Goal: Information Seeking & Learning: Find specific fact

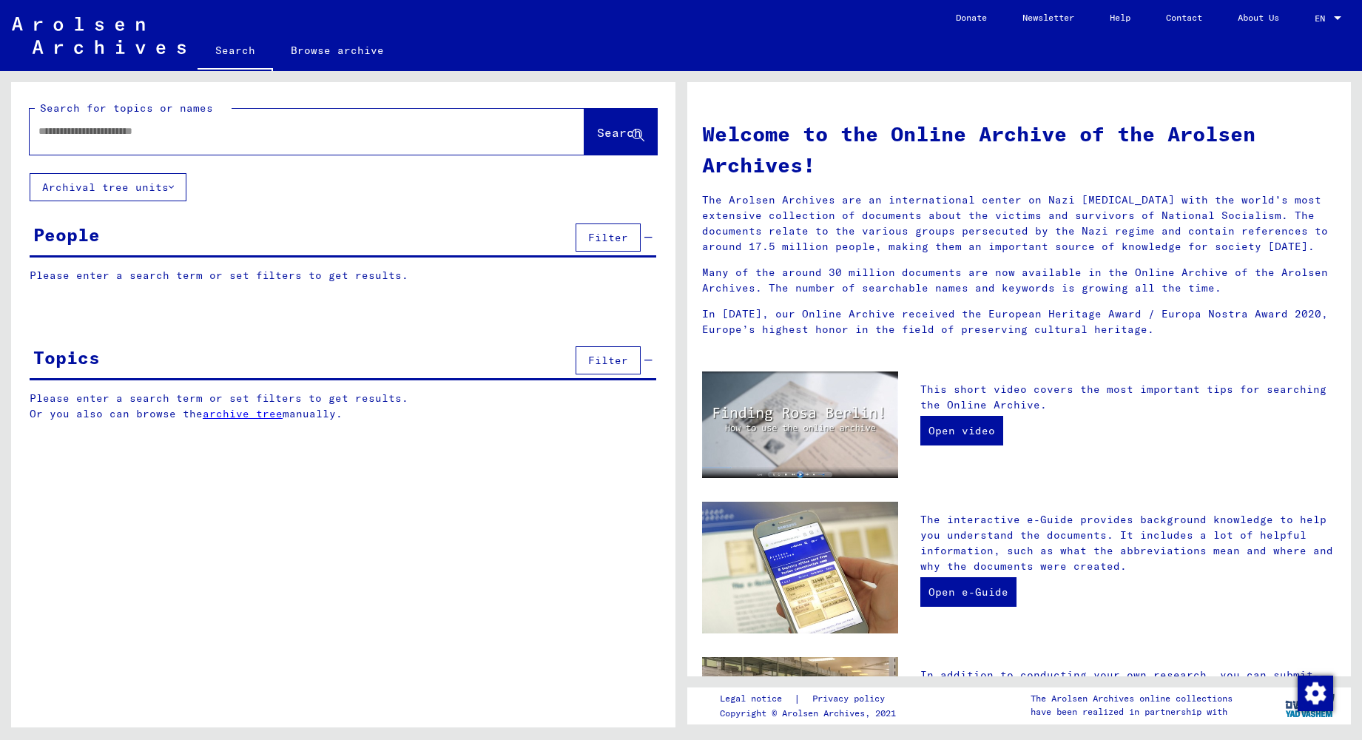
click at [200, 145] on div at bounding box center [285, 131] width 510 height 33
click at [198, 132] on input "text" at bounding box center [289, 132] width 502 height 16
type input "*********"
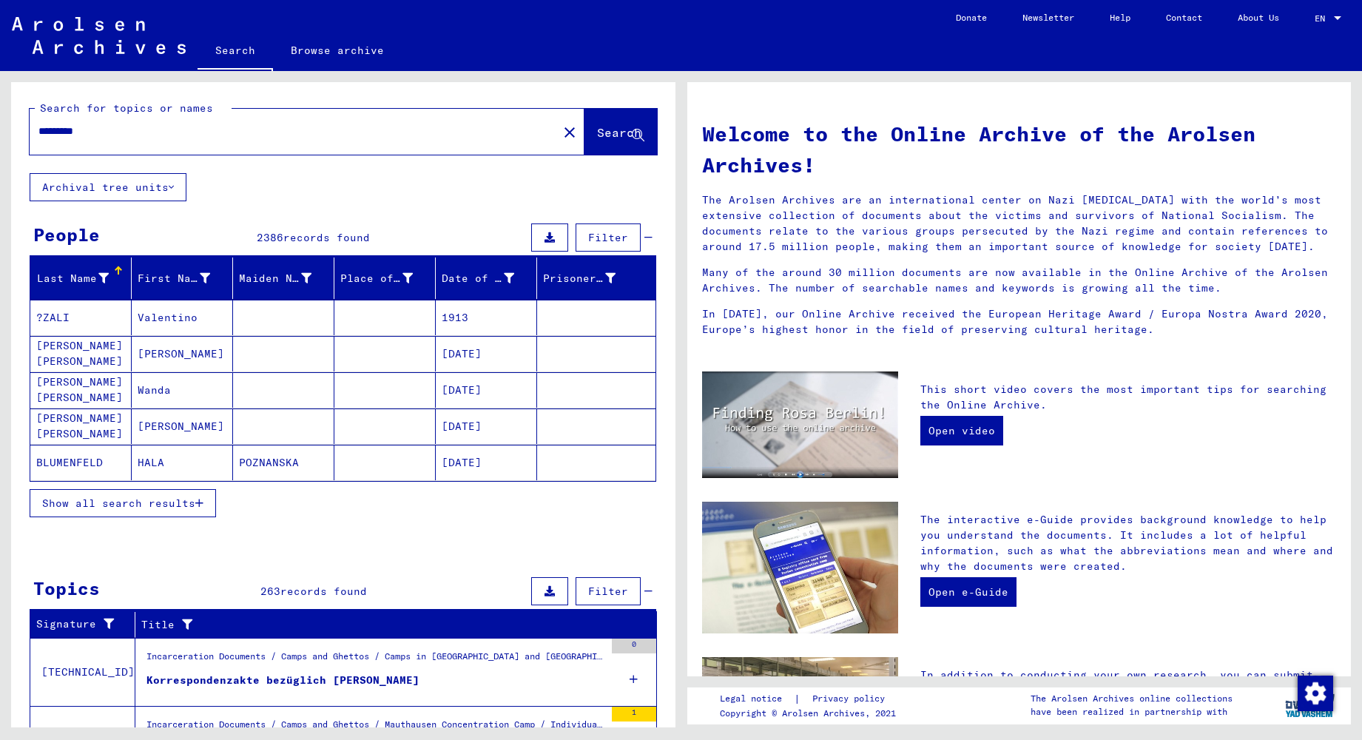
click at [139, 500] on span "Show all search results" at bounding box center [118, 502] width 153 height 13
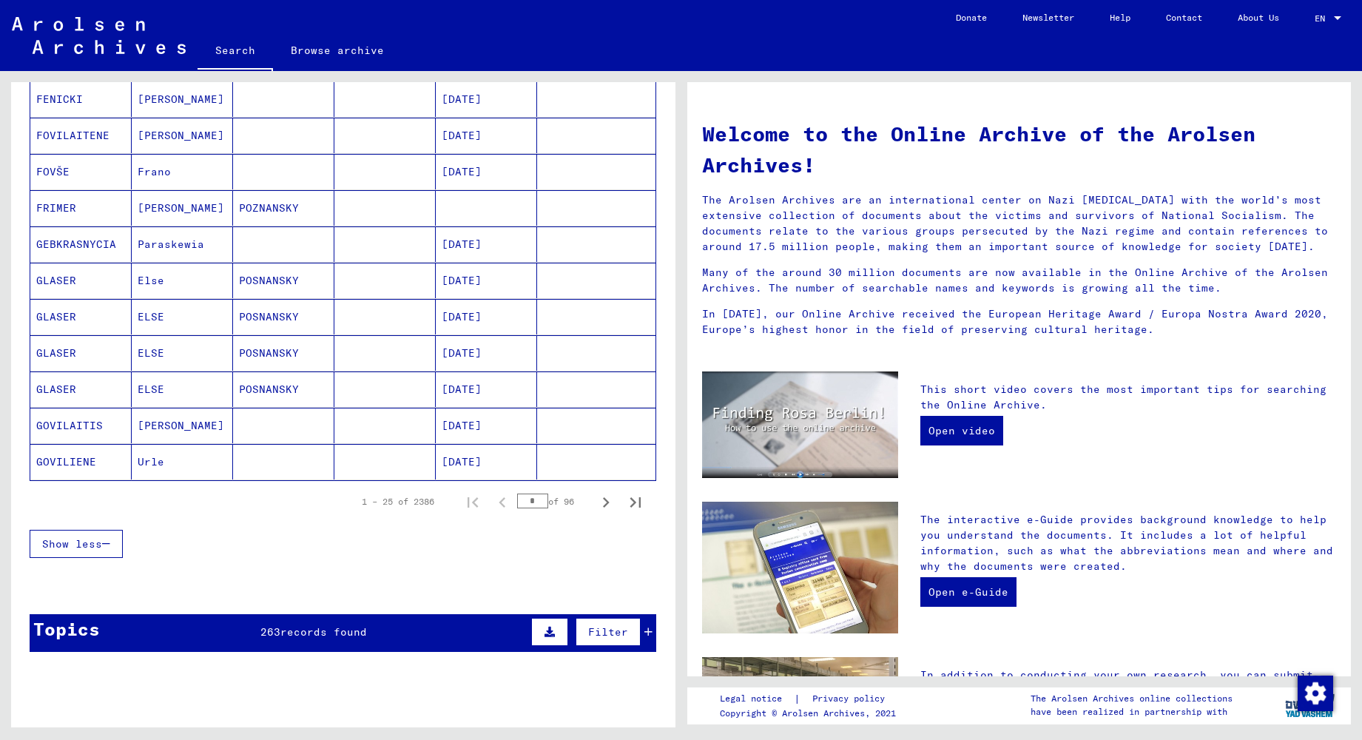
scroll to position [741, 0]
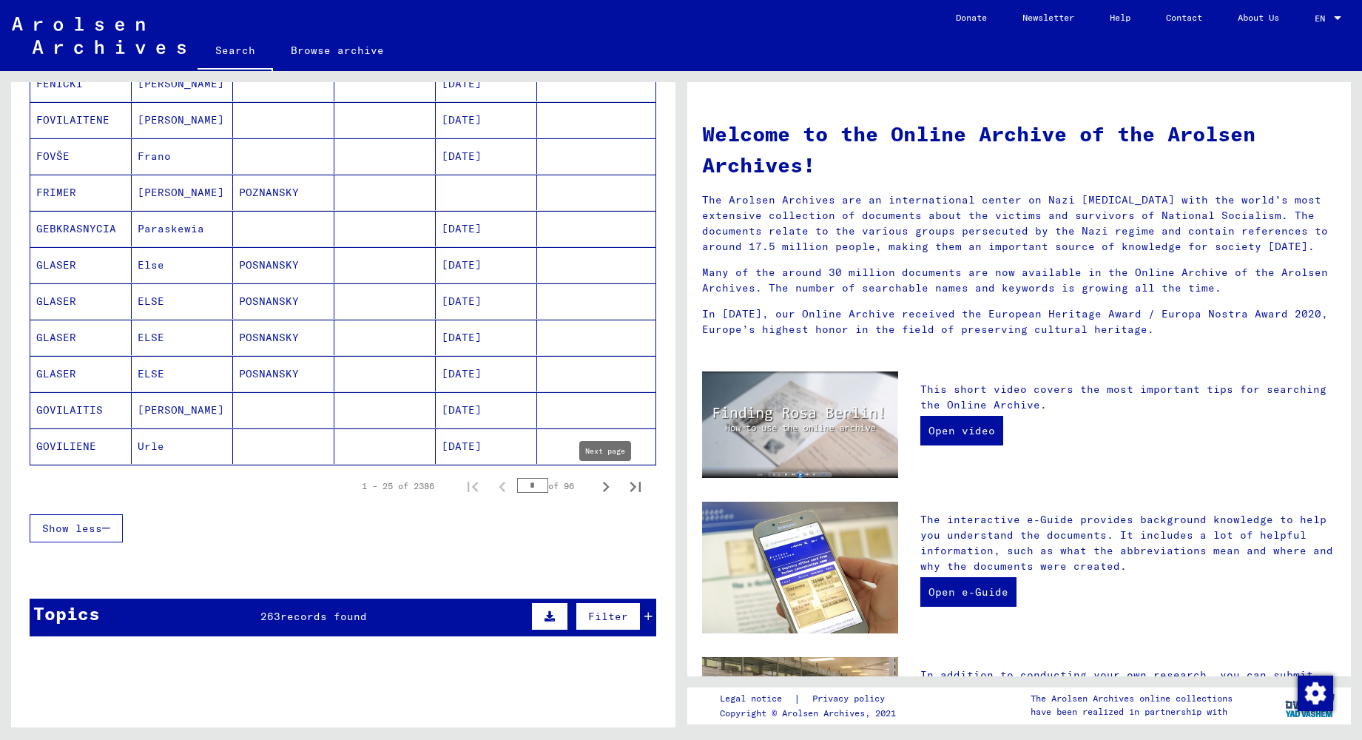
click at [605, 486] on icon "Next page" at bounding box center [606, 486] width 21 height 21
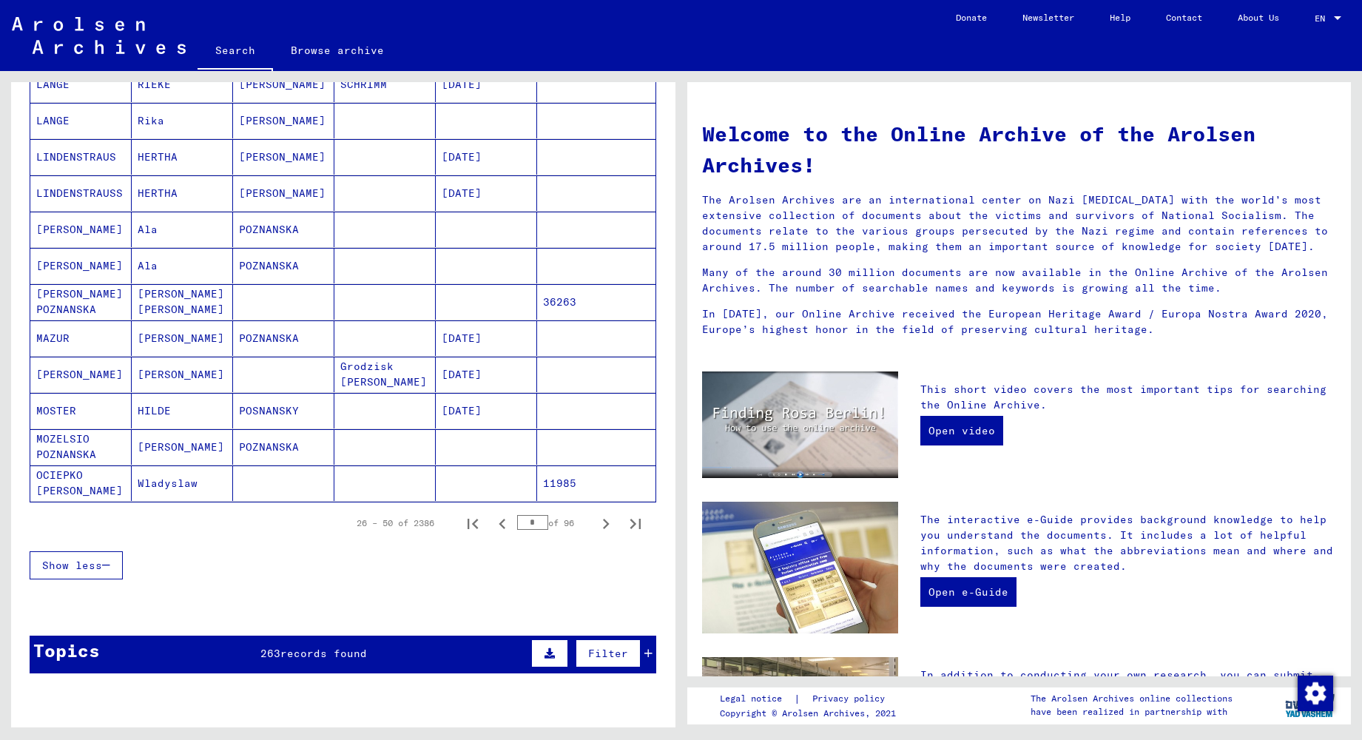
scroll to position [760, 0]
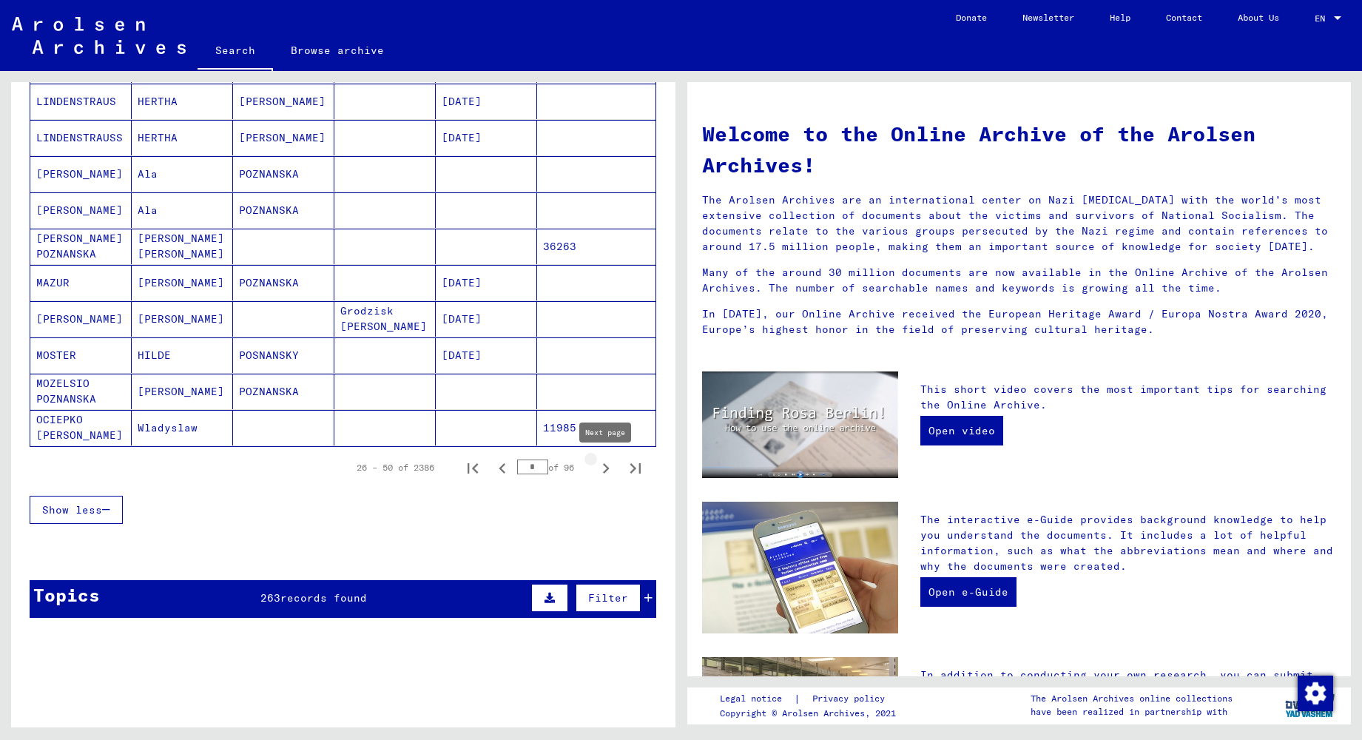
click at [598, 469] on icon "Next page" at bounding box center [606, 468] width 21 height 21
type input "*"
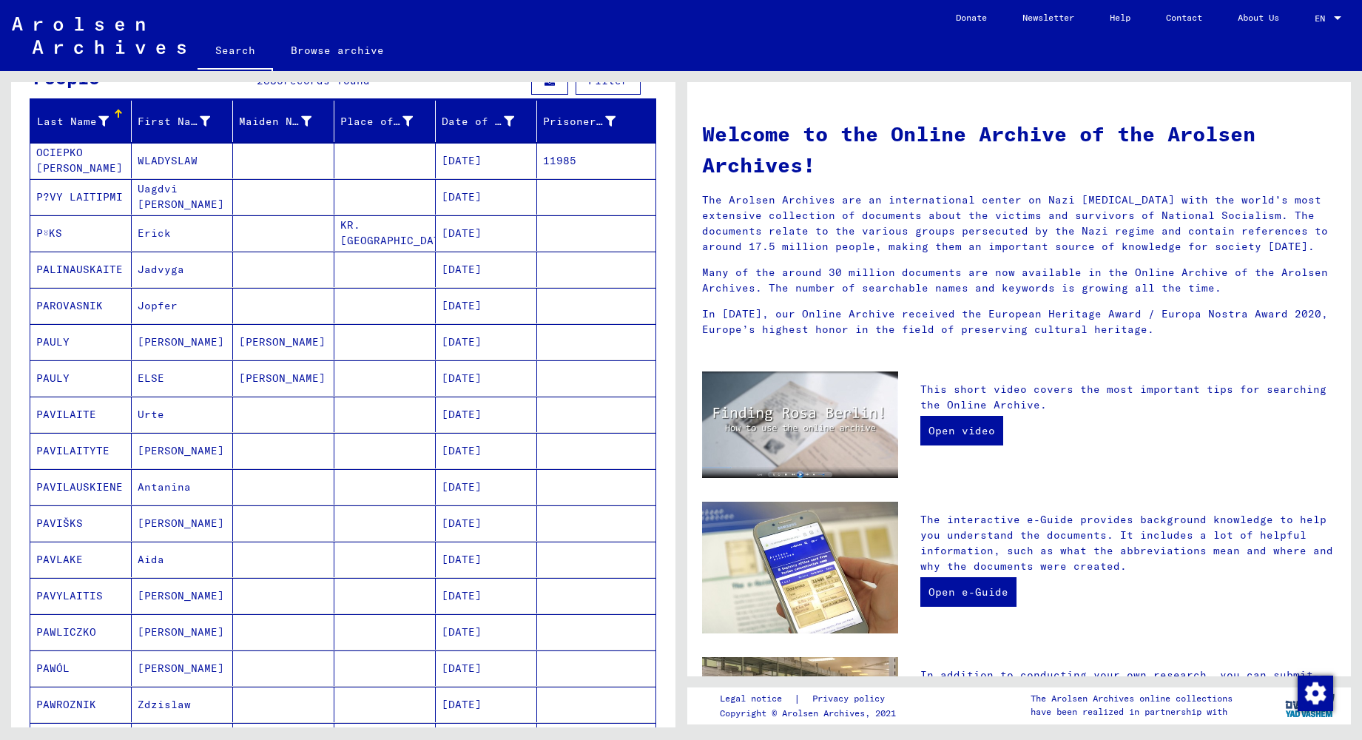
scroll to position [0, 0]
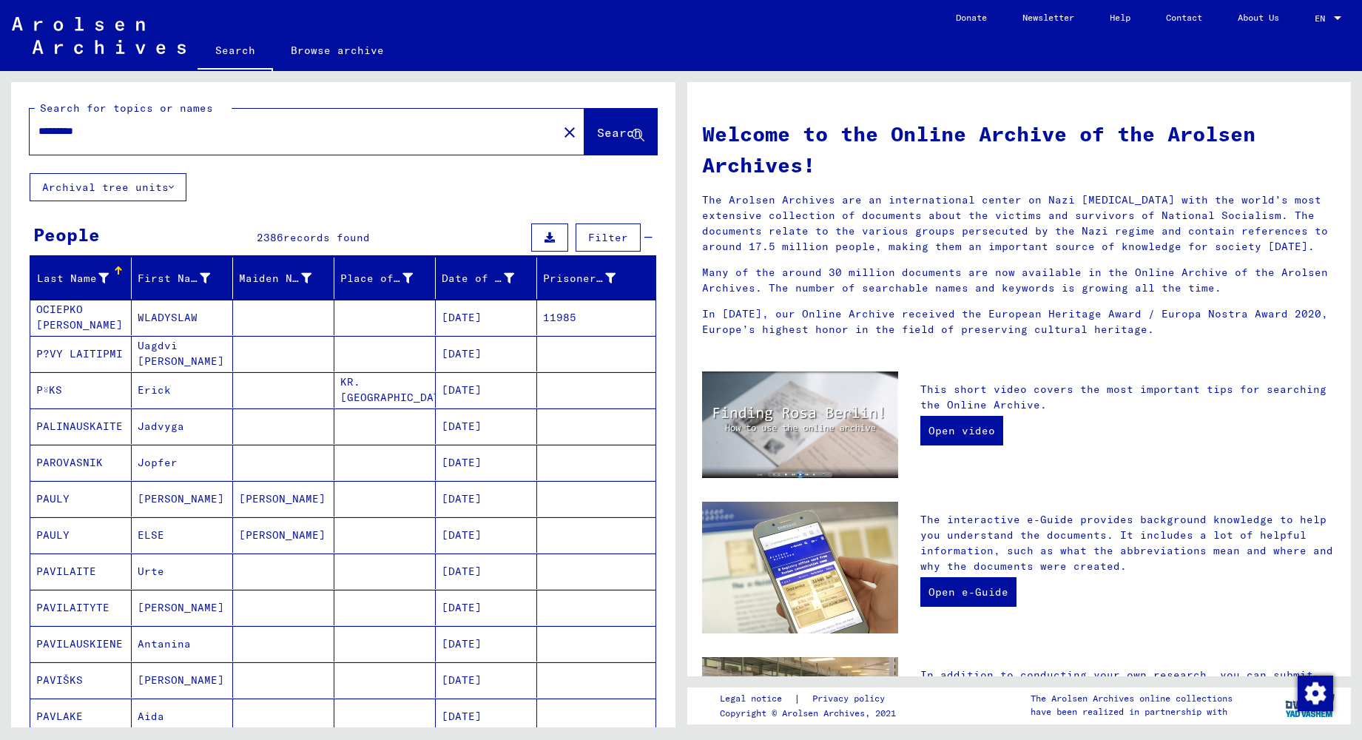
click at [124, 131] on input "*********" at bounding box center [289, 132] width 502 height 16
click at [107, 129] on input "*********" at bounding box center [289, 132] width 502 height 16
click at [405, 172] on div "Search for topics or names ********* close Search" at bounding box center [343, 127] width 664 height 91
click at [114, 135] on input "*********" at bounding box center [289, 132] width 502 height 16
click at [170, 129] on input "*********" at bounding box center [289, 132] width 502 height 16
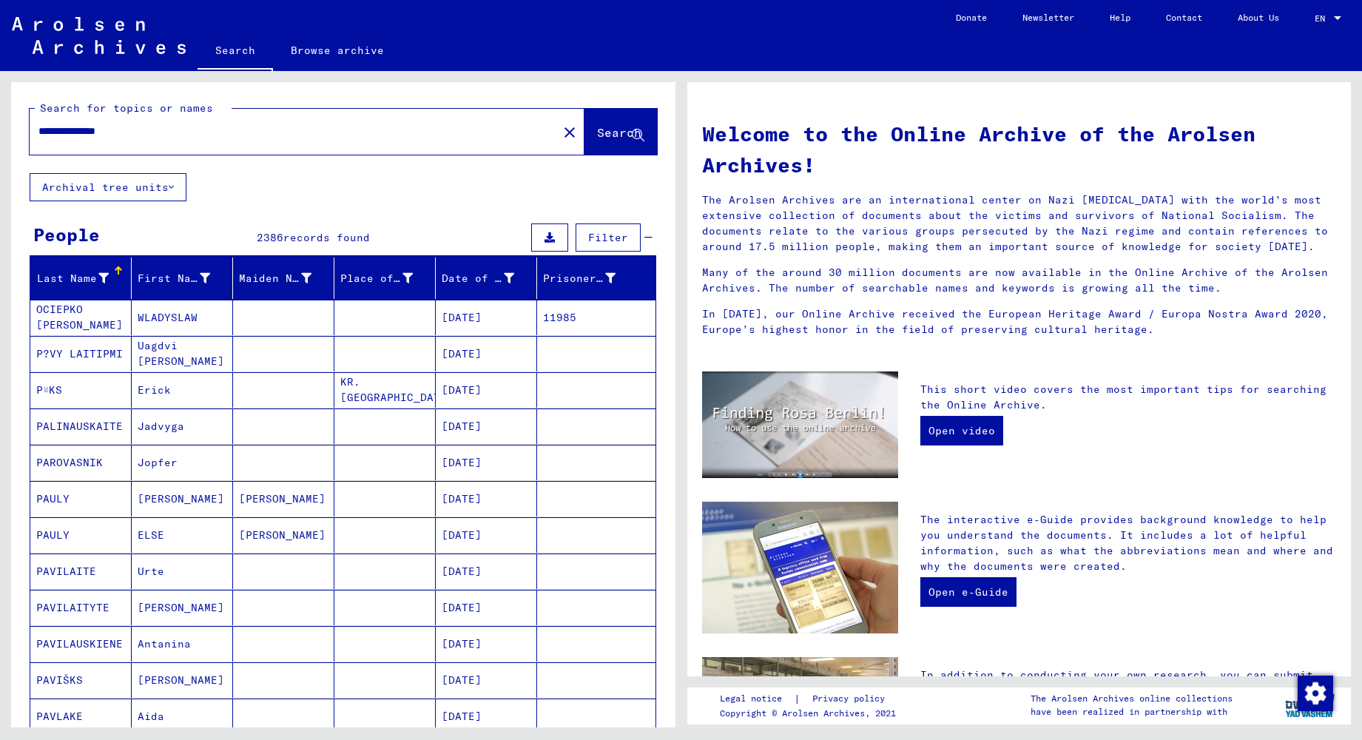
click at [584, 130] on button "Search" at bounding box center [620, 132] width 72 height 46
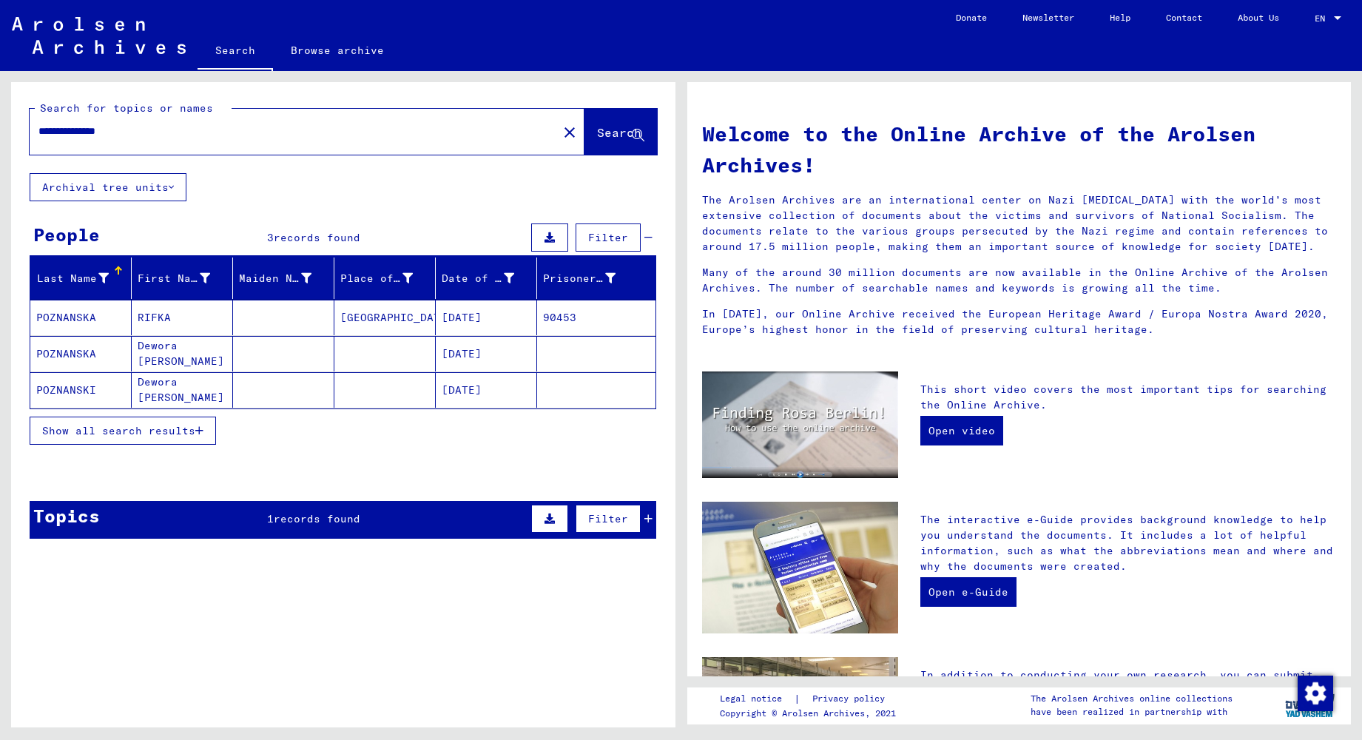
click at [81, 319] on mat-cell "POZNANSKA" at bounding box center [80, 318] width 101 height 36
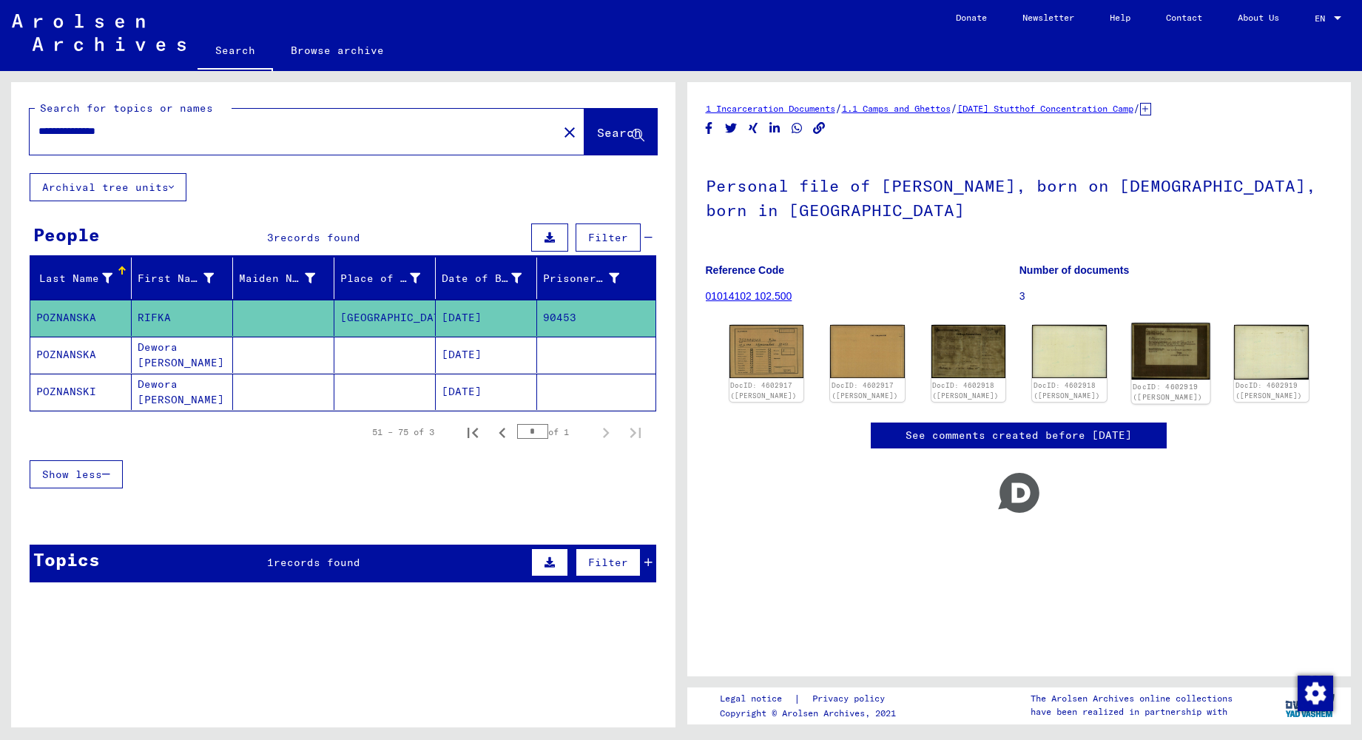
click at [1158, 353] on img at bounding box center [1170, 351] width 78 height 57
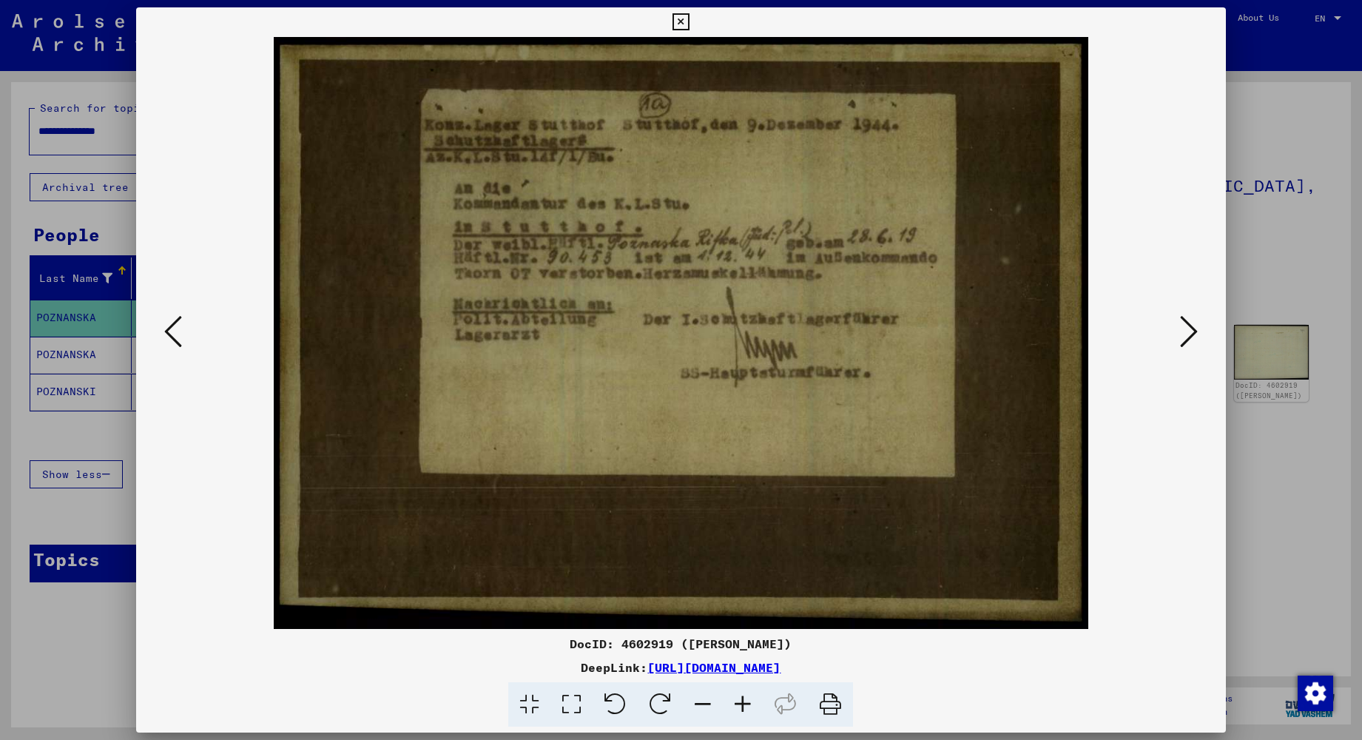
click at [1134, 340] on img at bounding box center [680, 333] width 989 height 592
click at [1192, 323] on icon at bounding box center [1189, 332] width 18 height 36
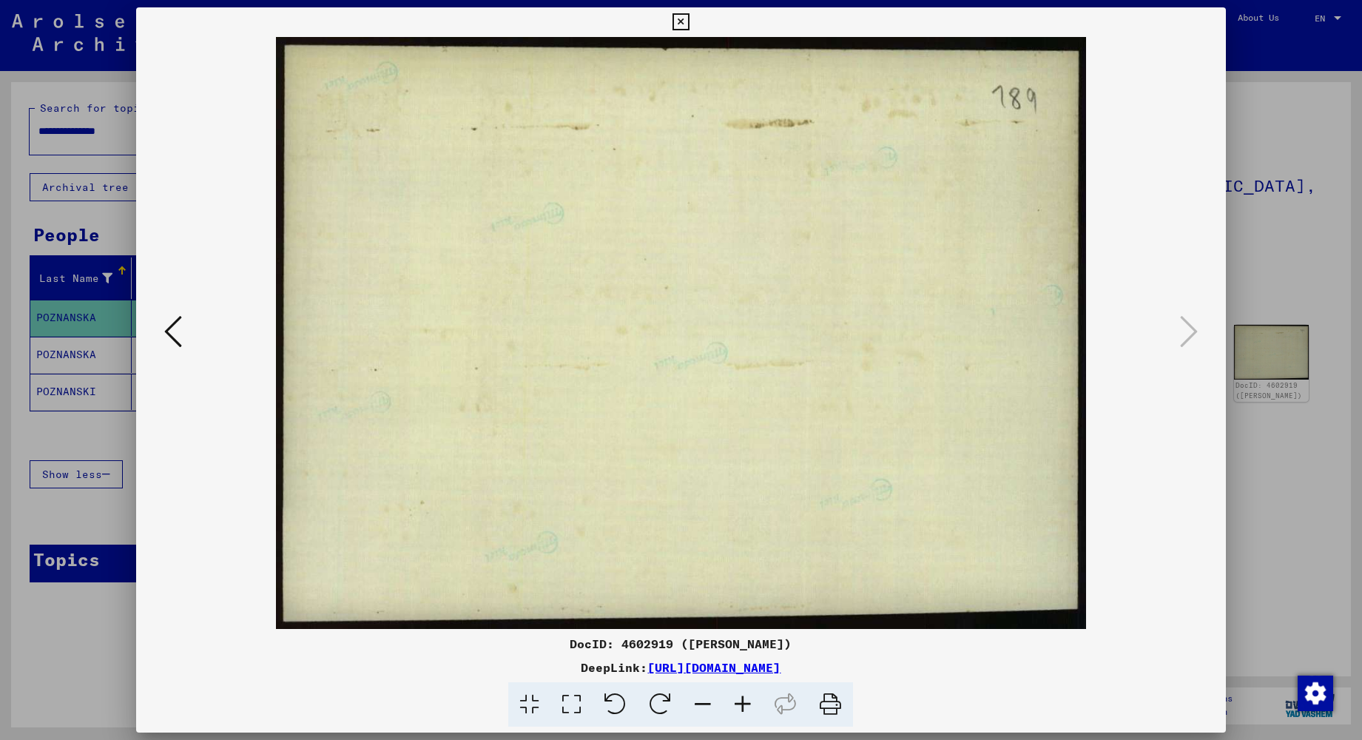
click at [683, 24] on icon at bounding box center [680, 22] width 17 height 18
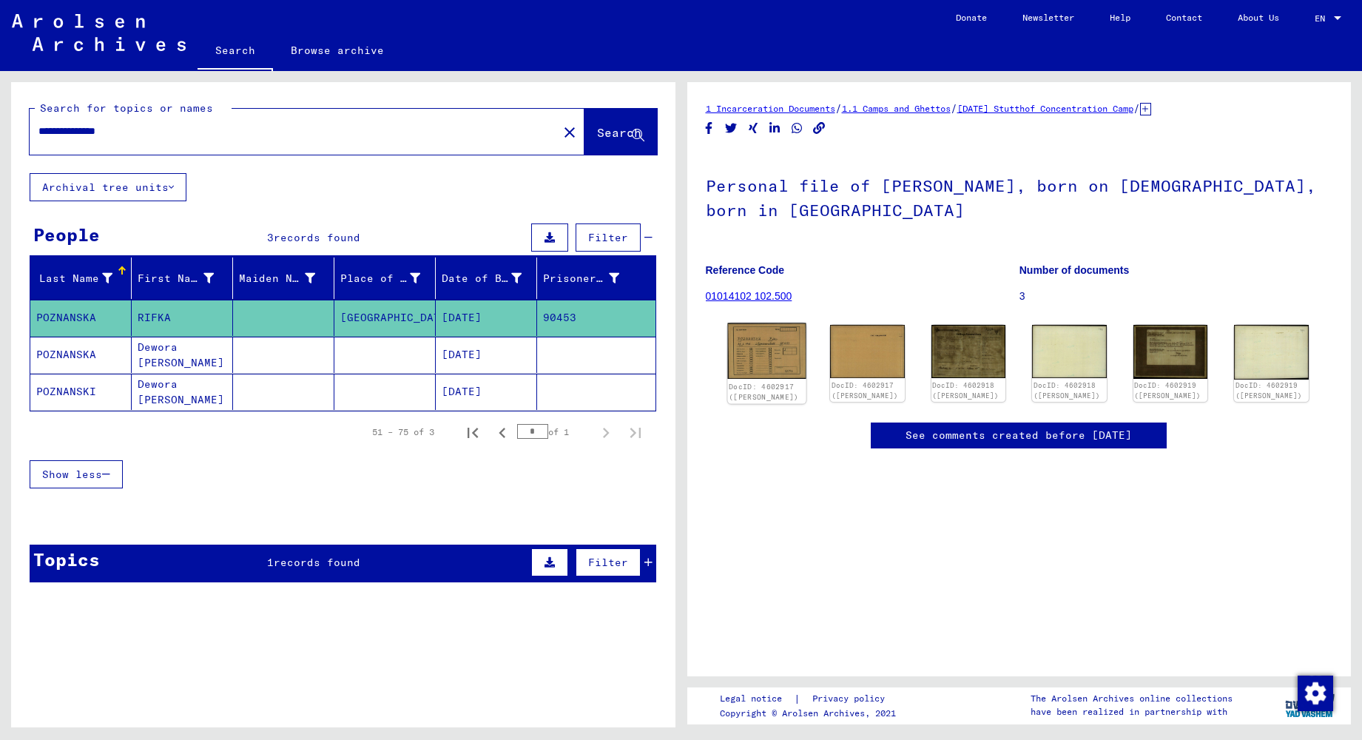
click at [750, 349] on img at bounding box center [766, 350] width 78 height 55
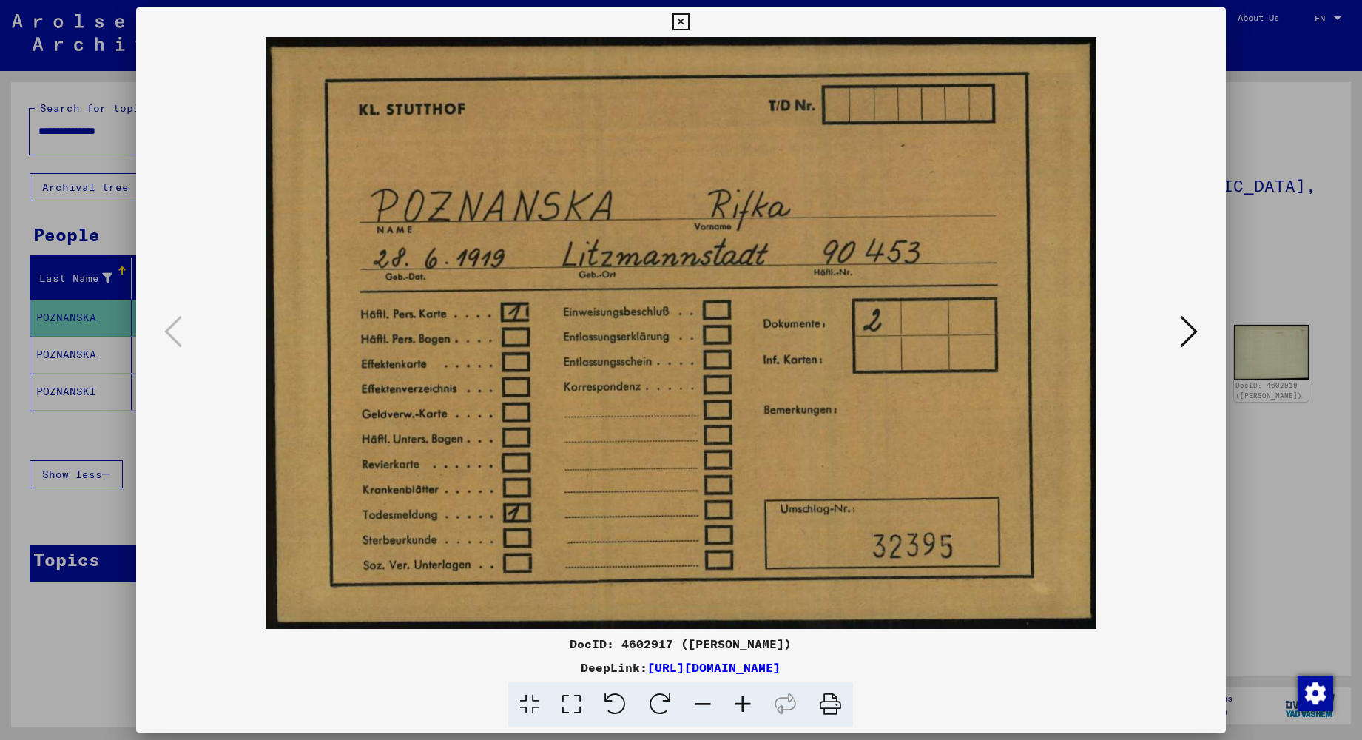
click at [1180, 328] on icon at bounding box center [1189, 332] width 18 height 36
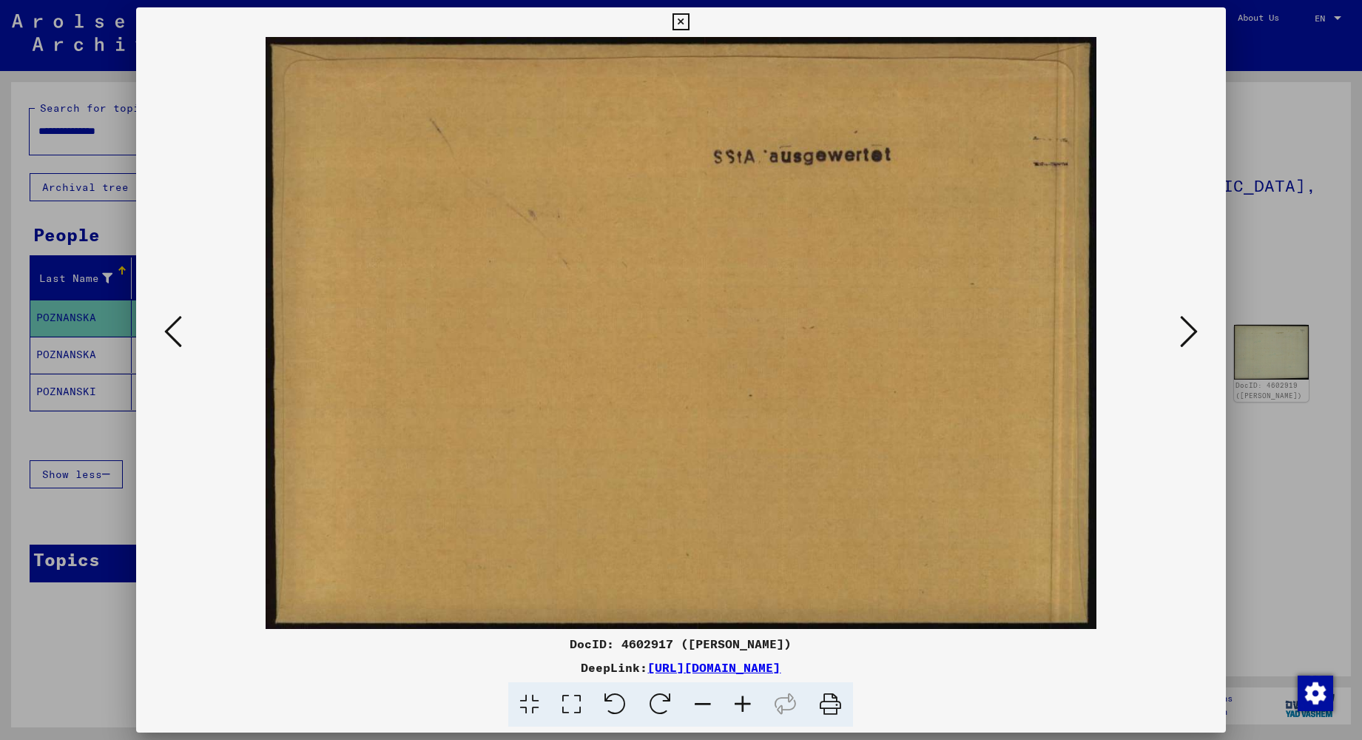
click at [1180, 328] on icon at bounding box center [1189, 332] width 18 height 36
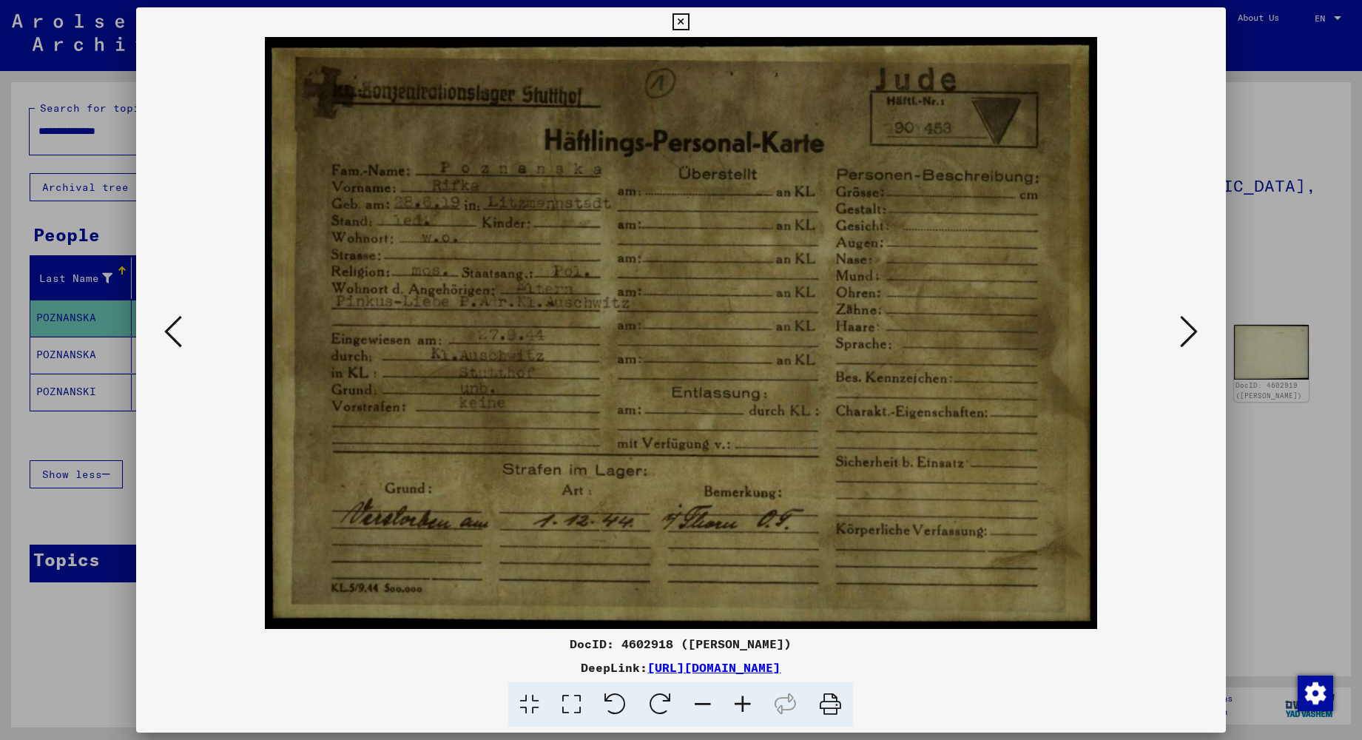
click at [1184, 327] on icon at bounding box center [1189, 332] width 18 height 36
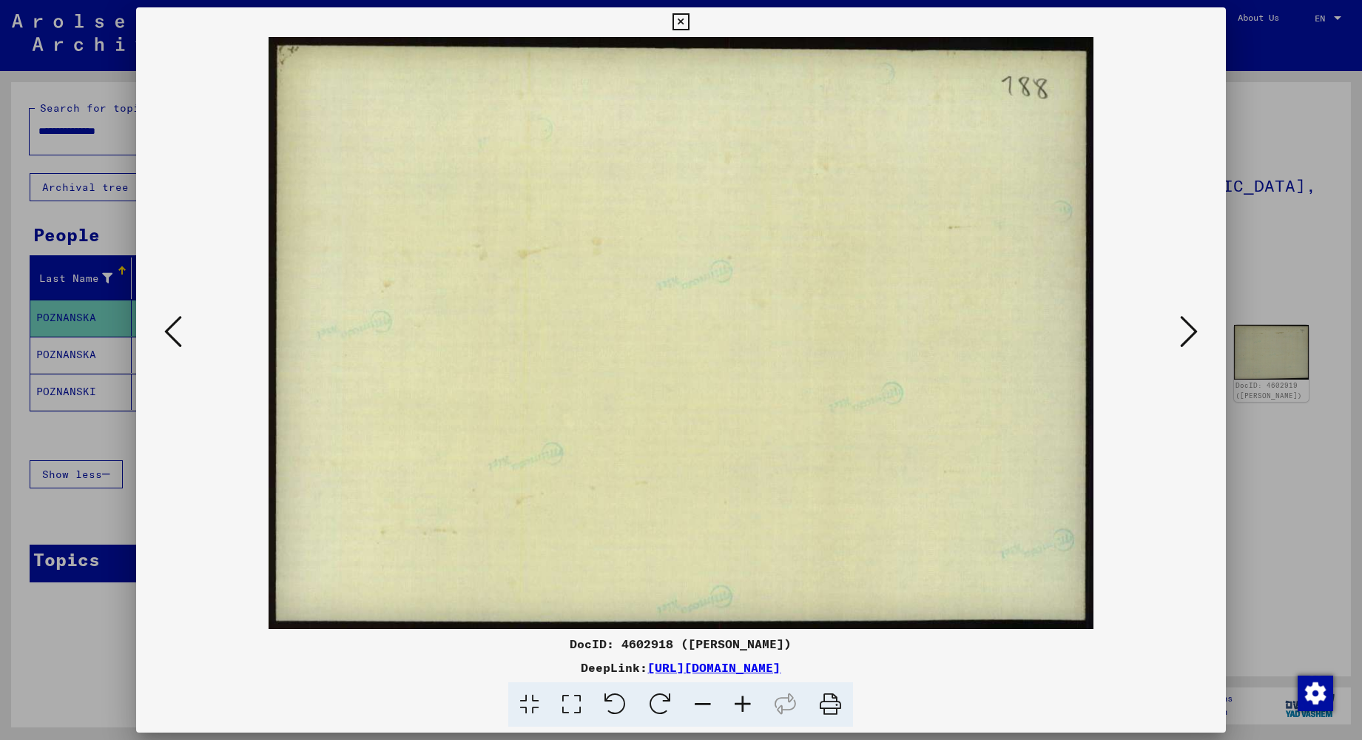
click at [1184, 327] on icon at bounding box center [1189, 332] width 18 height 36
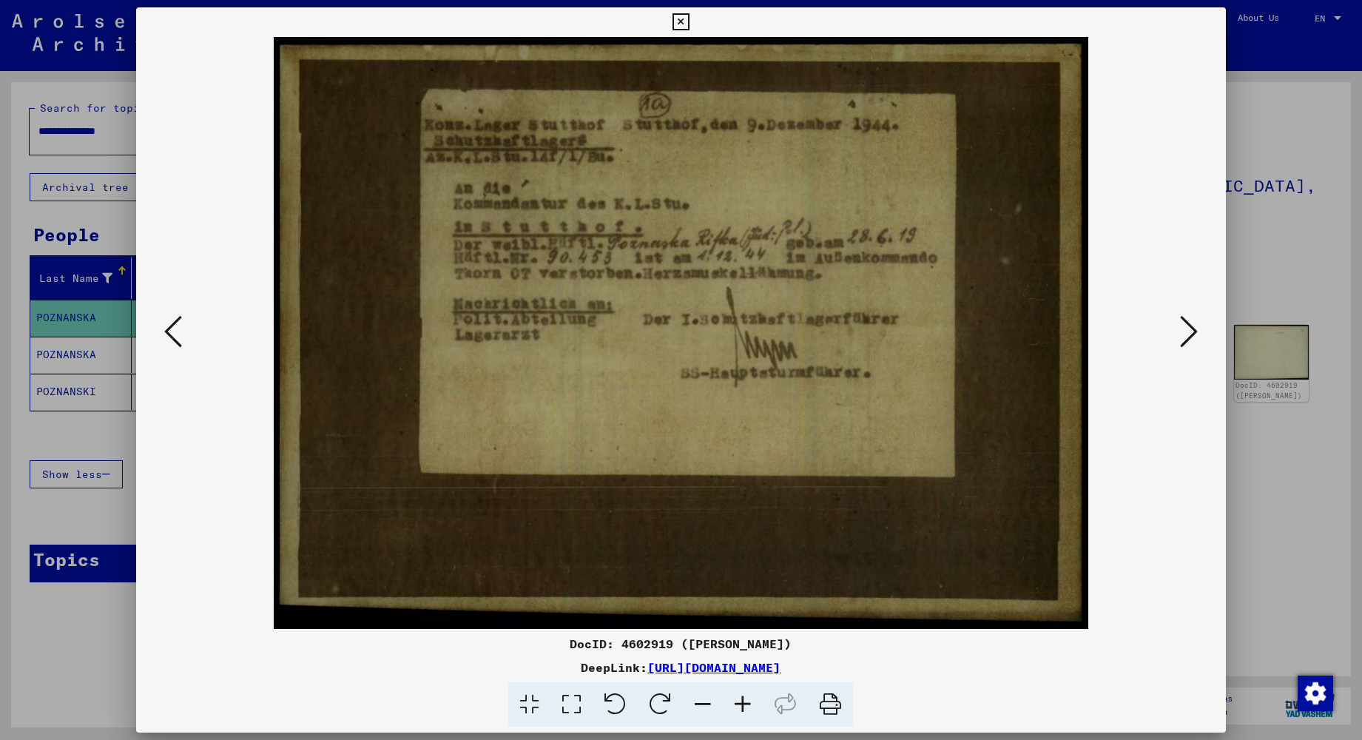
click at [1186, 327] on icon at bounding box center [1189, 332] width 18 height 36
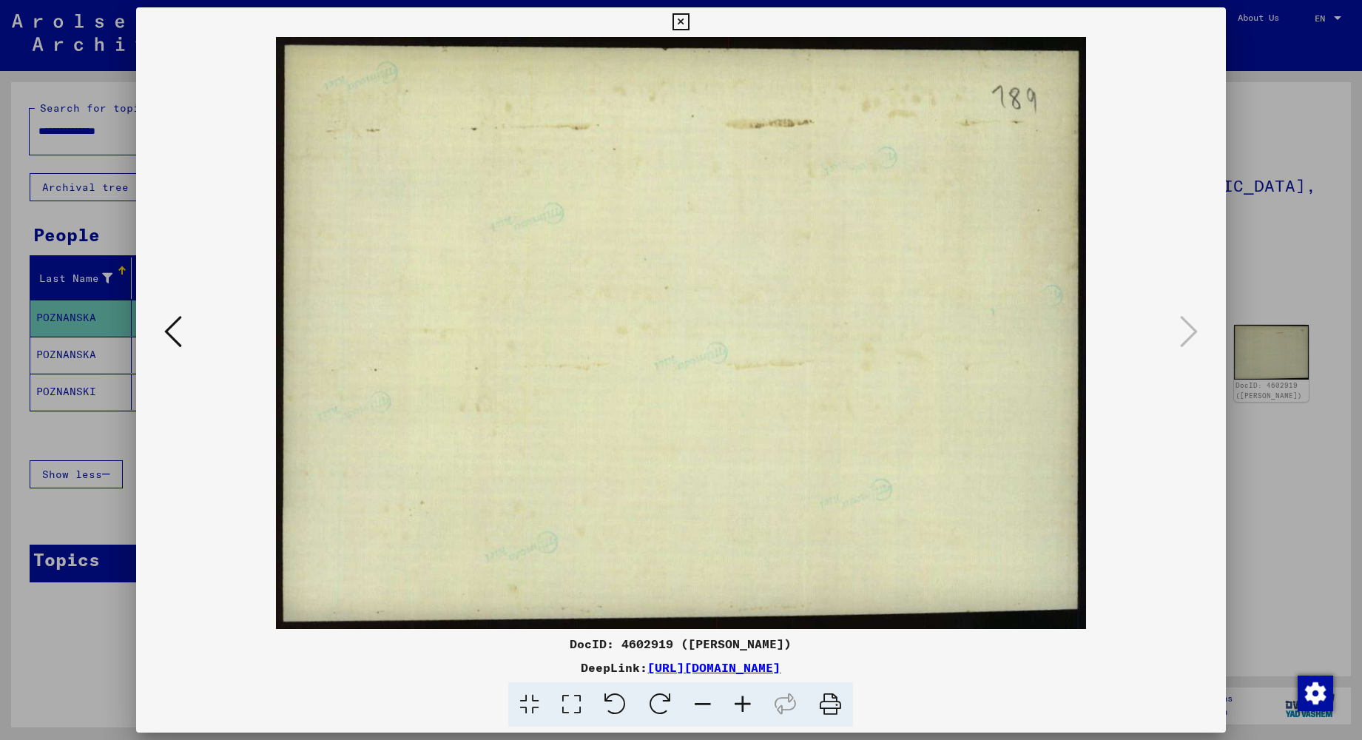
click at [684, 20] on icon at bounding box center [680, 22] width 17 height 18
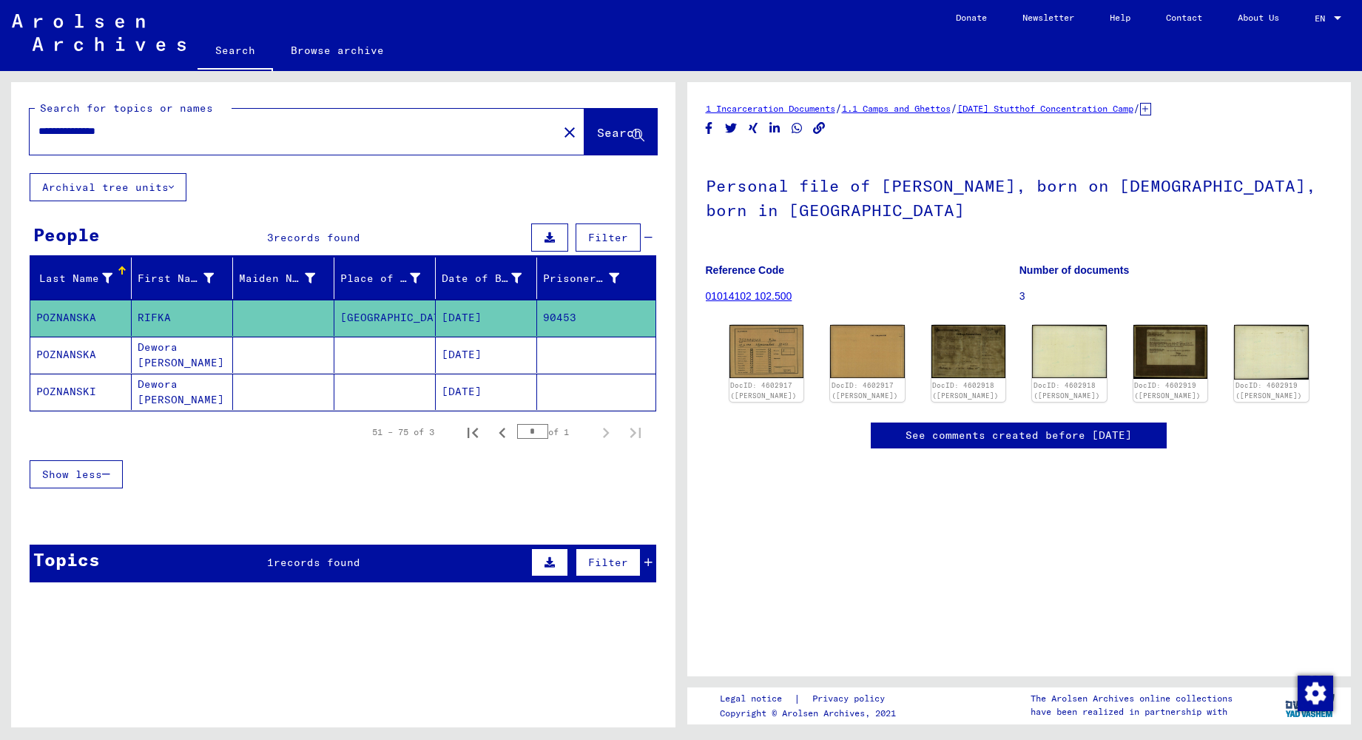
click at [260, 131] on input "**********" at bounding box center [293, 132] width 510 height 16
type input "**********"
click at [601, 124] on button "Search" at bounding box center [620, 132] width 72 height 46
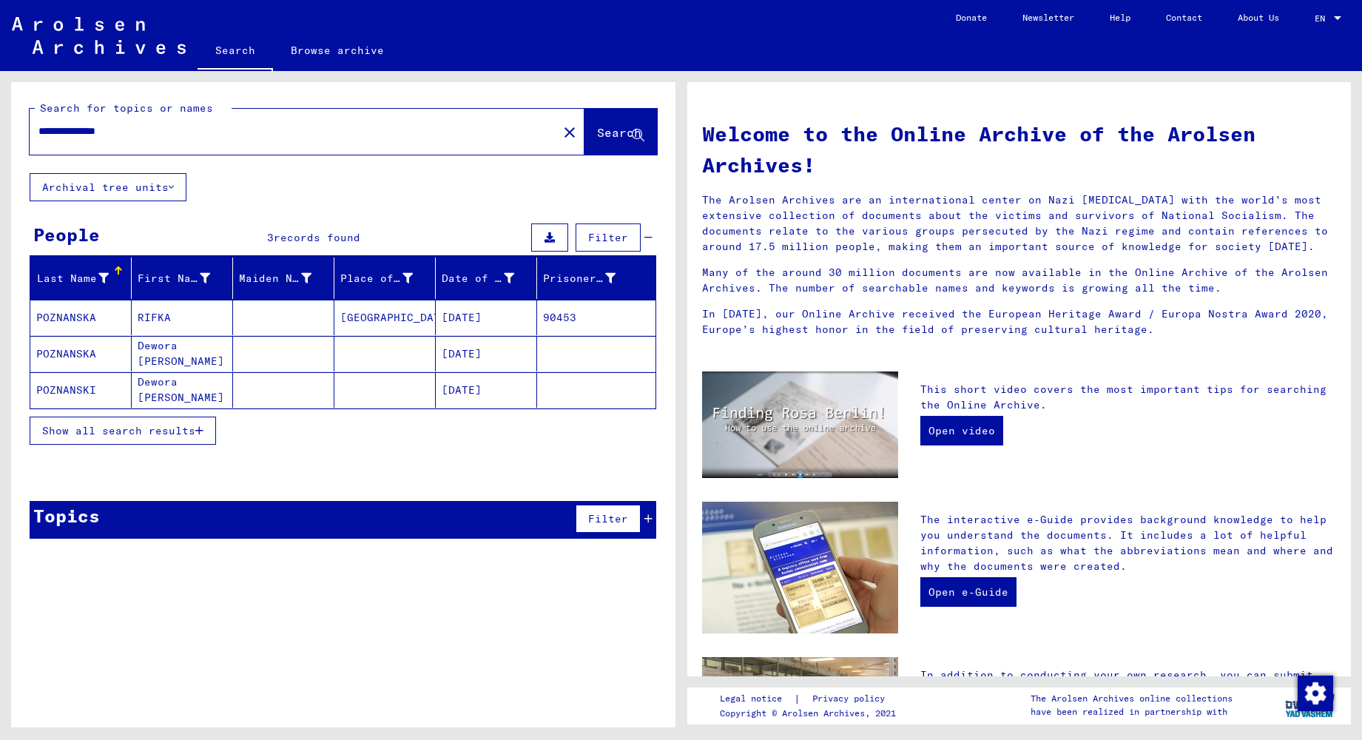
click at [70, 314] on mat-cell "POZNANSKA" at bounding box center [80, 318] width 101 height 36
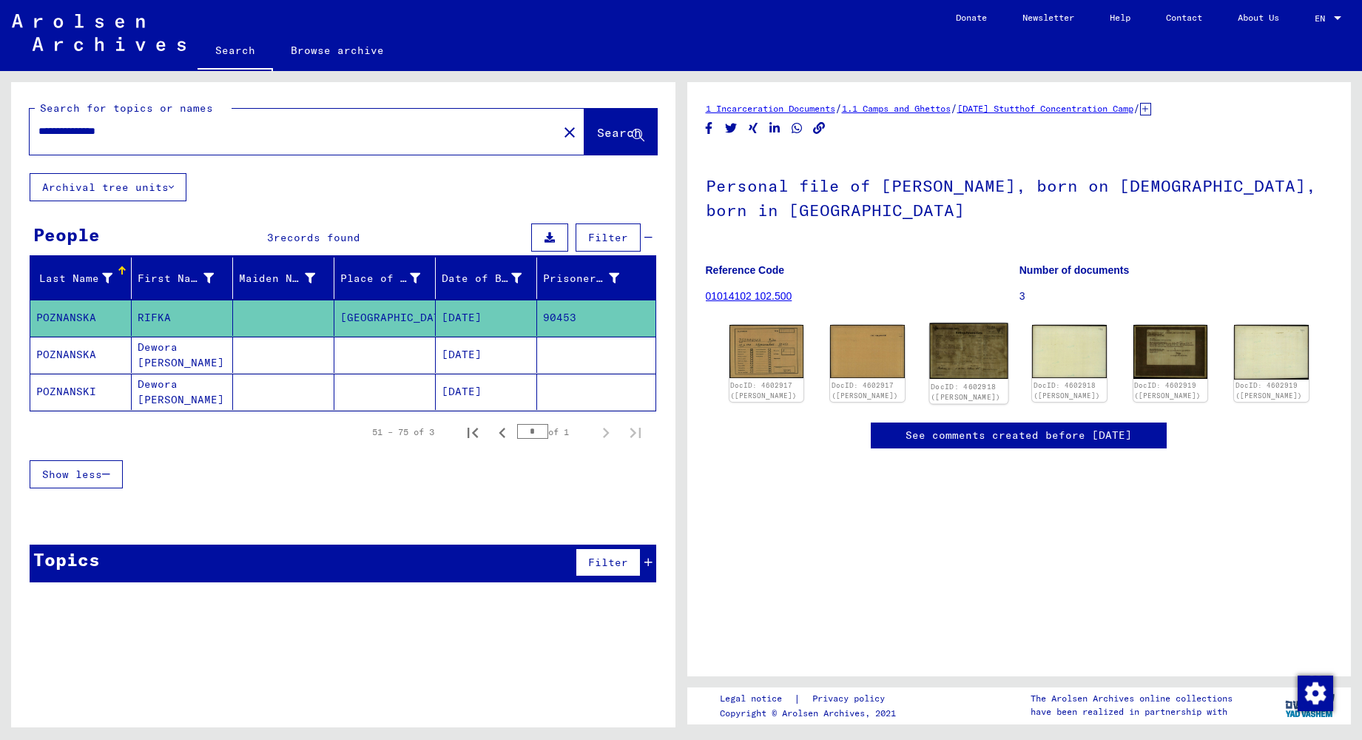
click at [970, 358] on img at bounding box center [968, 350] width 78 height 55
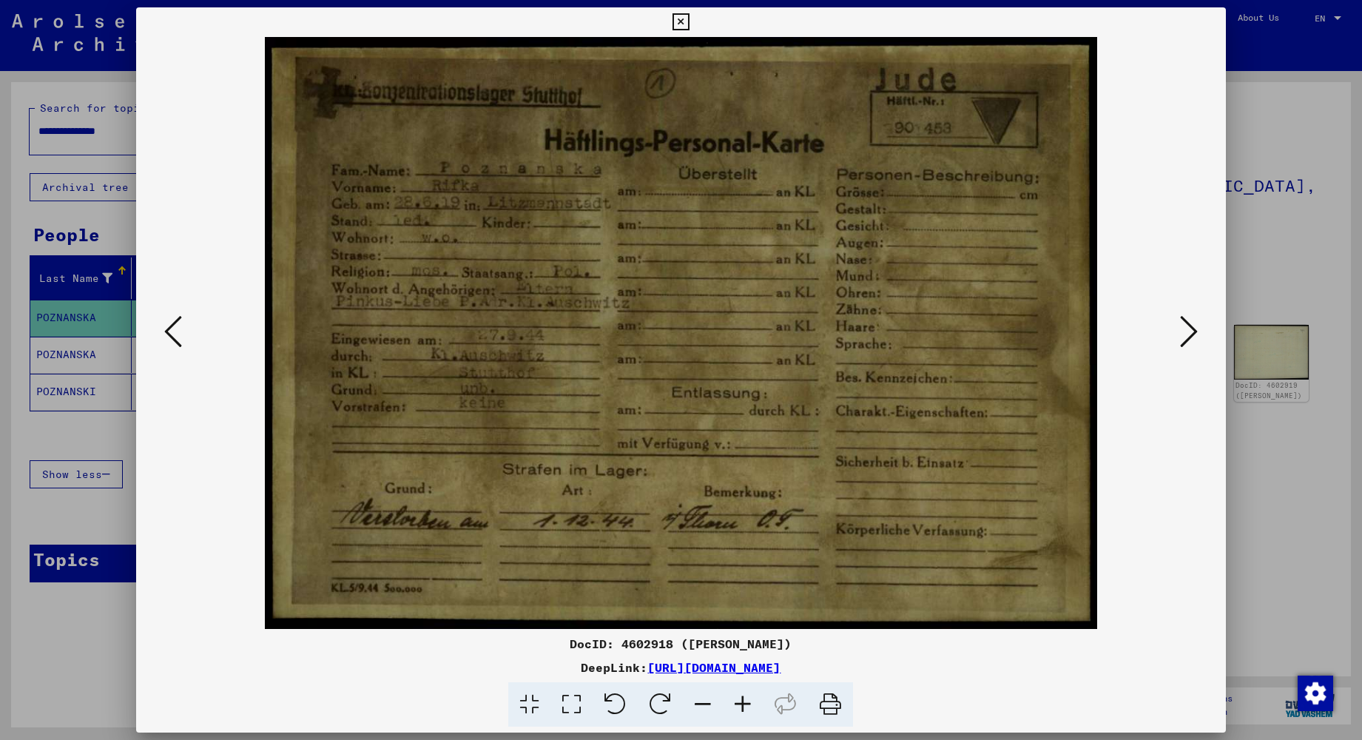
click at [970, 357] on img at bounding box center [680, 333] width 989 height 592
click at [1289, 90] on div at bounding box center [681, 370] width 1362 height 740
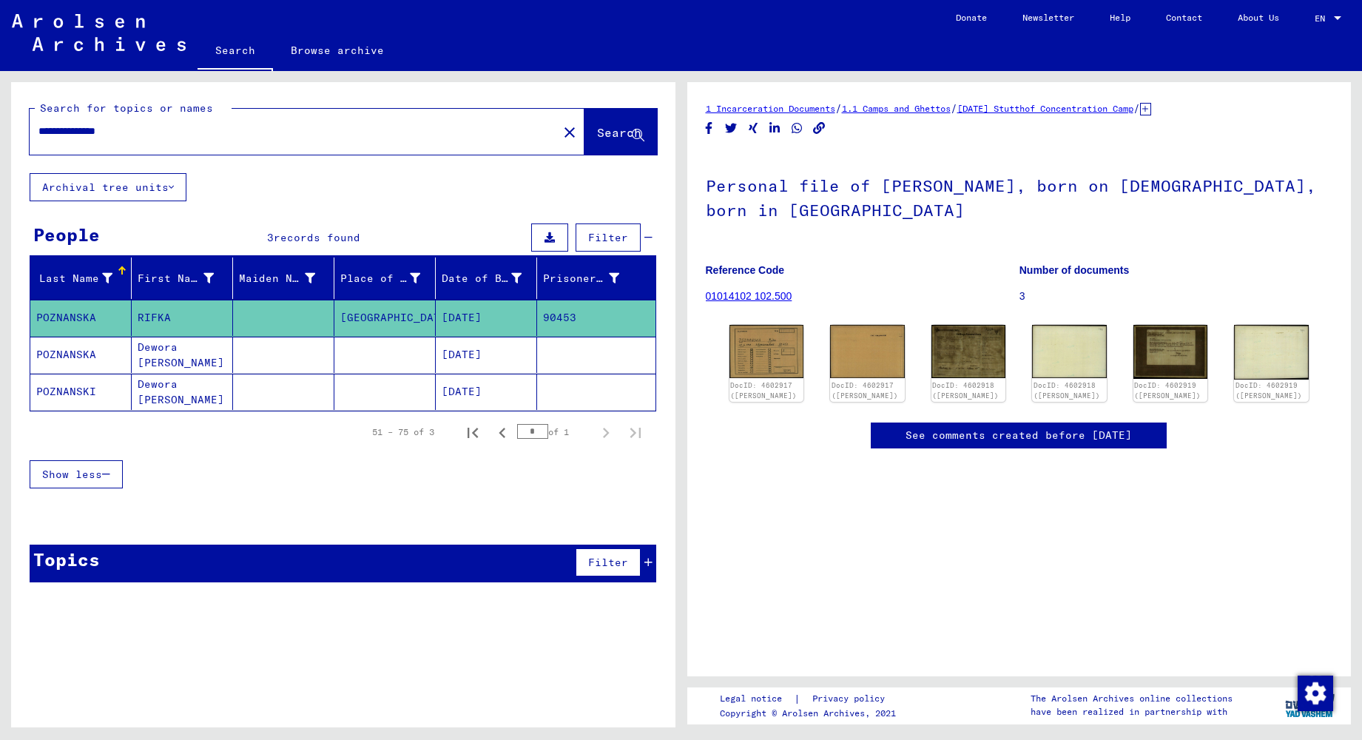
drag, startPoint x: 98, startPoint y: 134, endPoint x: 4, endPoint y: 131, distance: 94.0
click at [4, 131] on div "**********" at bounding box center [340, 399] width 681 height 656
click at [597, 132] on span "Search" at bounding box center [619, 132] width 44 height 15
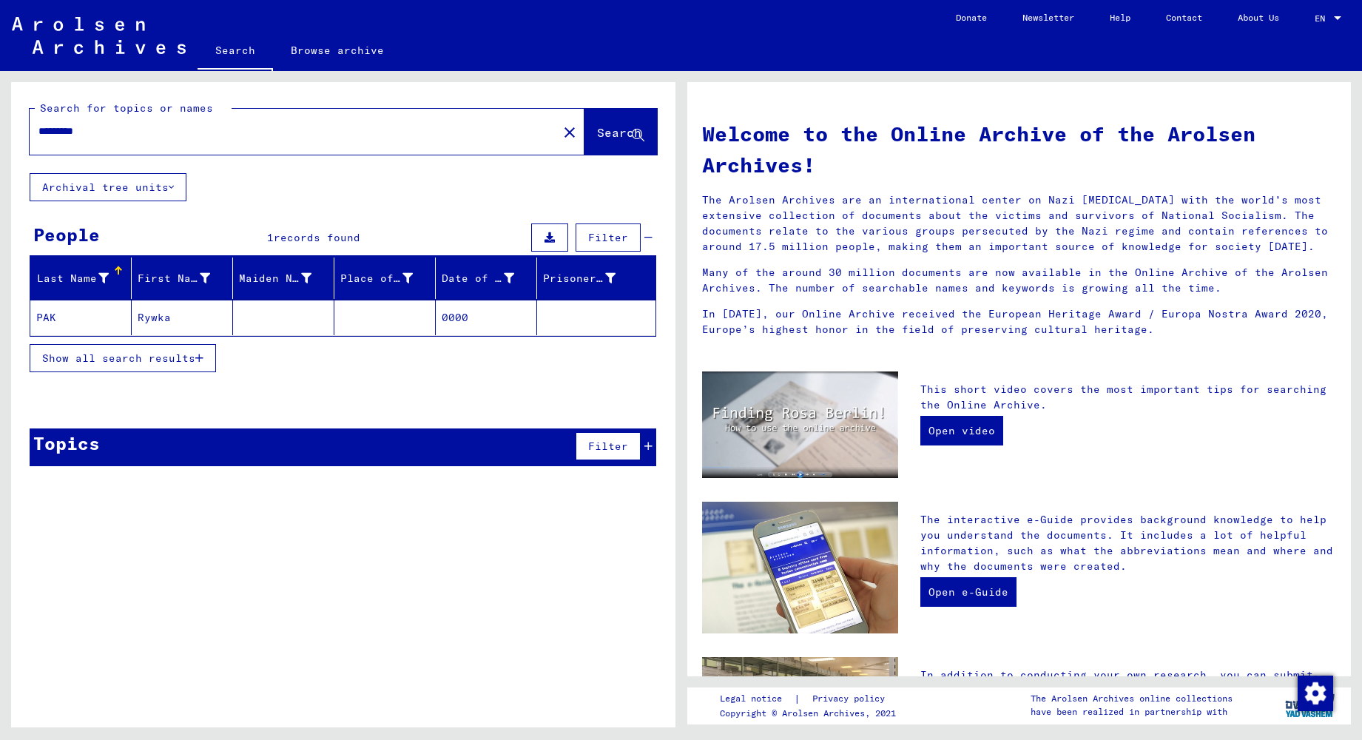
click at [53, 319] on mat-cell "PAK" at bounding box center [80, 318] width 101 height 36
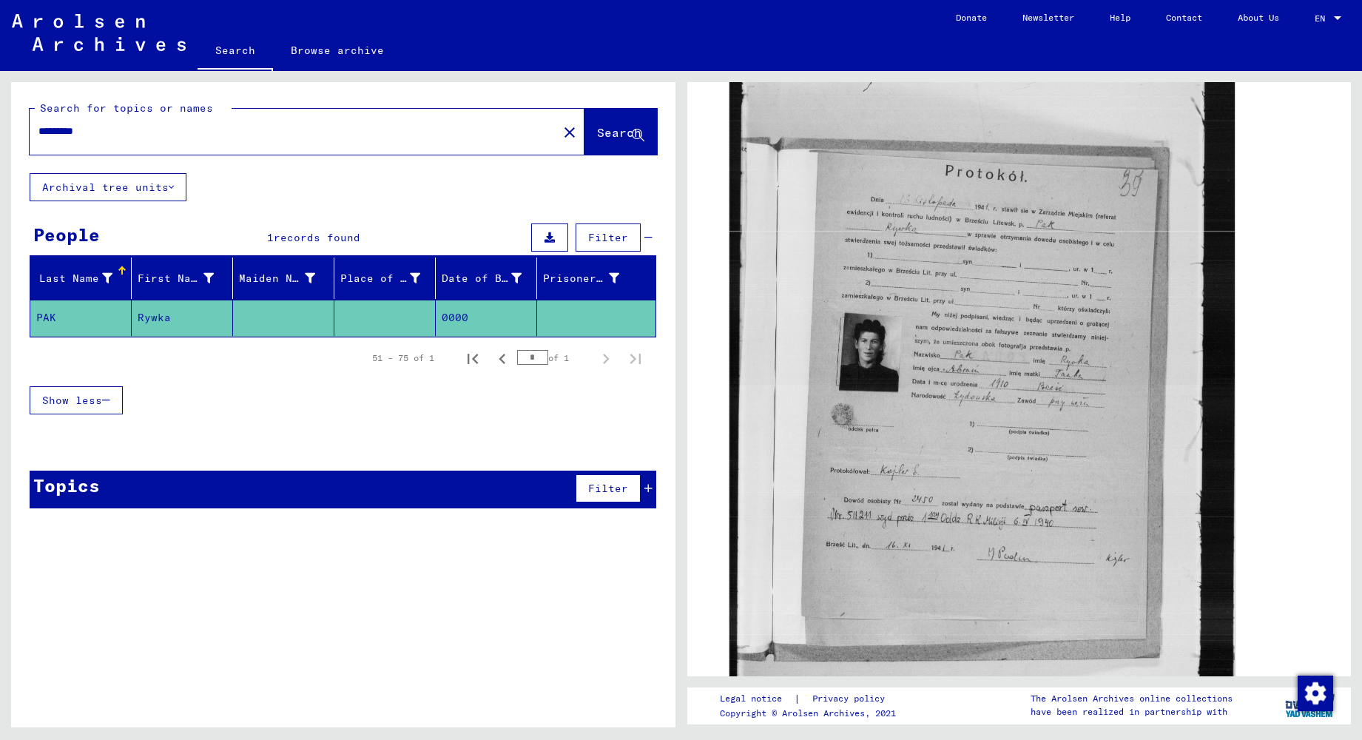
scroll to position [302, 0]
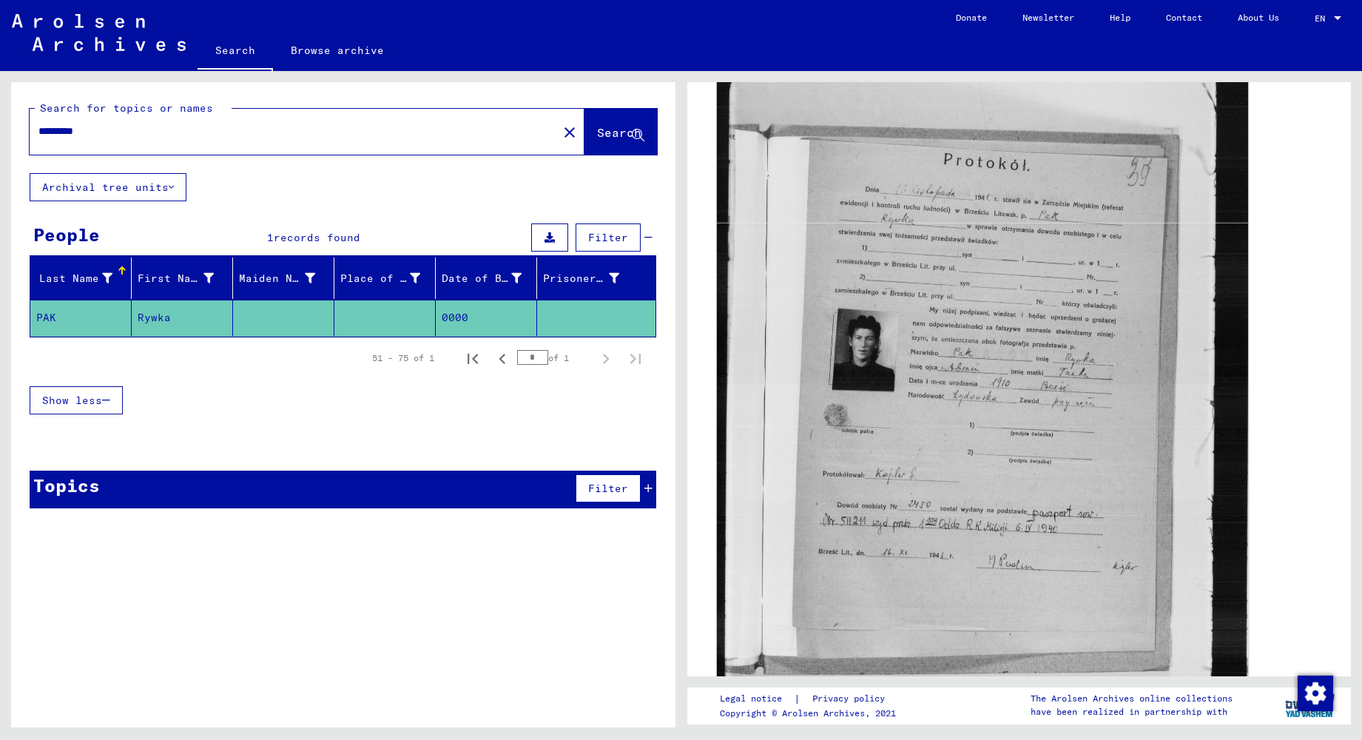
click at [949, 369] on img at bounding box center [981, 378] width 531 height 743
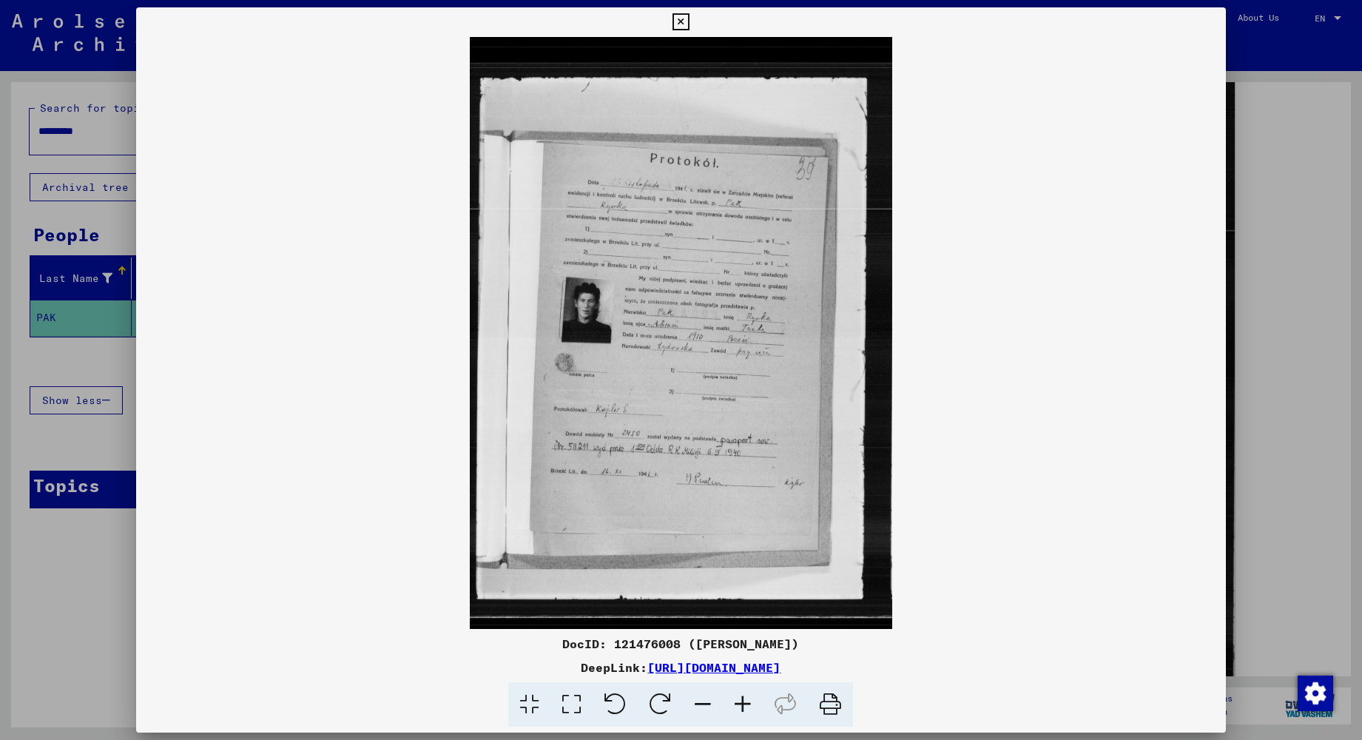
click at [740, 703] on icon at bounding box center [743, 704] width 40 height 45
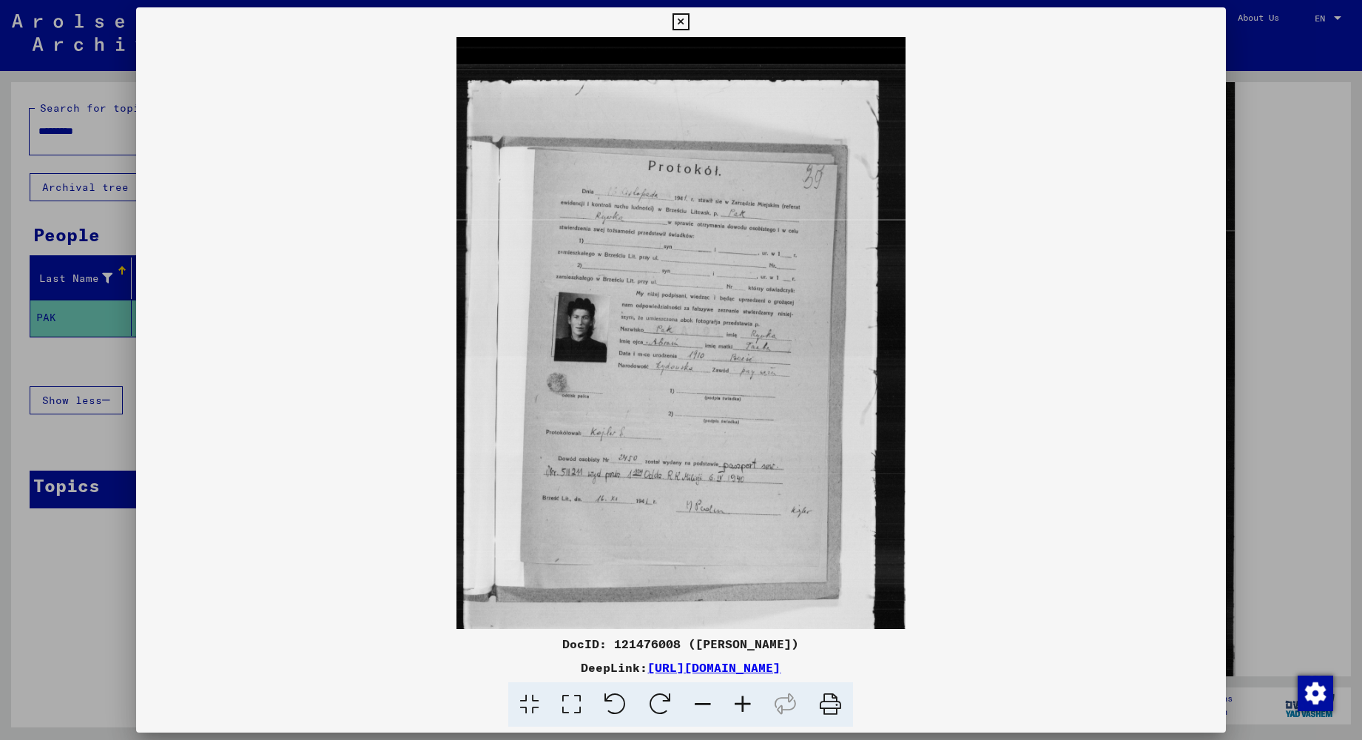
click at [740, 703] on icon at bounding box center [743, 704] width 40 height 45
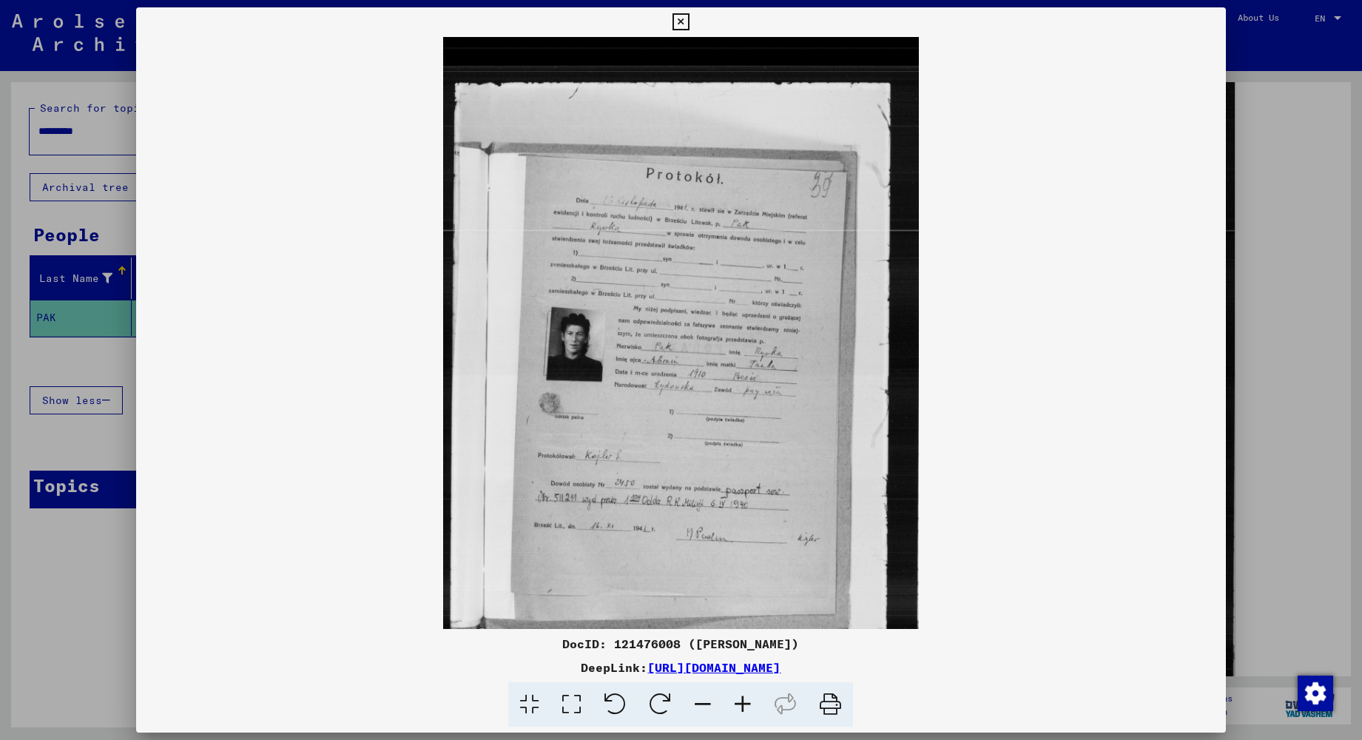
click at [740, 703] on icon at bounding box center [743, 704] width 40 height 45
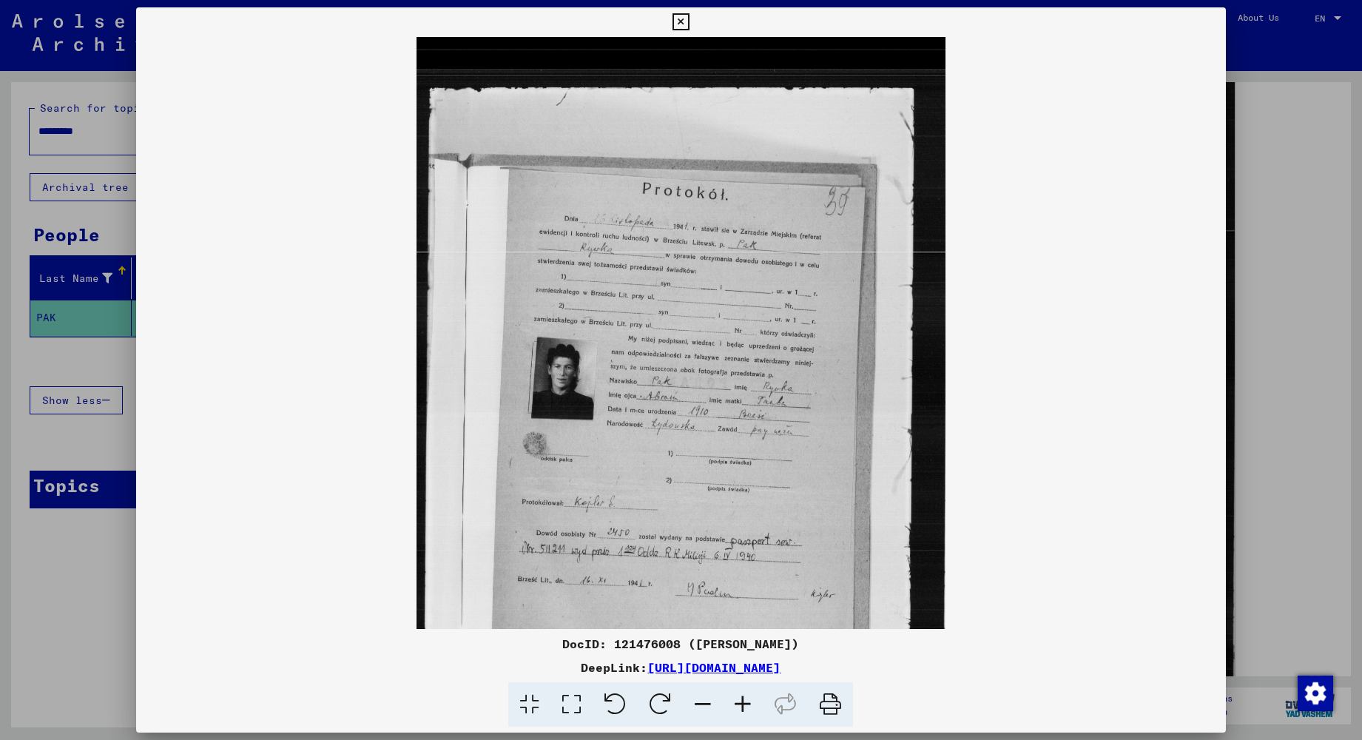
click at [740, 703] on icon at bounding box center [743, 704] width 40 height 45
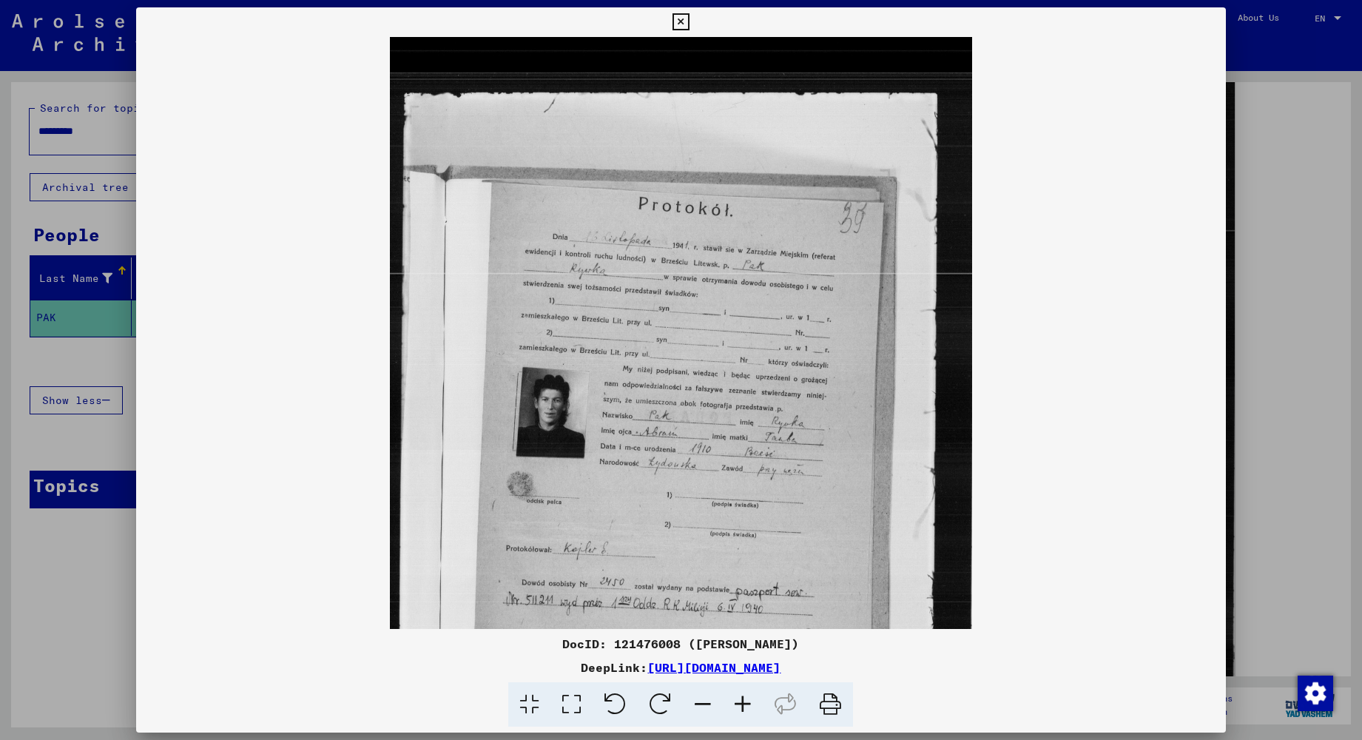
click at [740, 703] on icon at bounding box center [743, 704] width 40 height 45
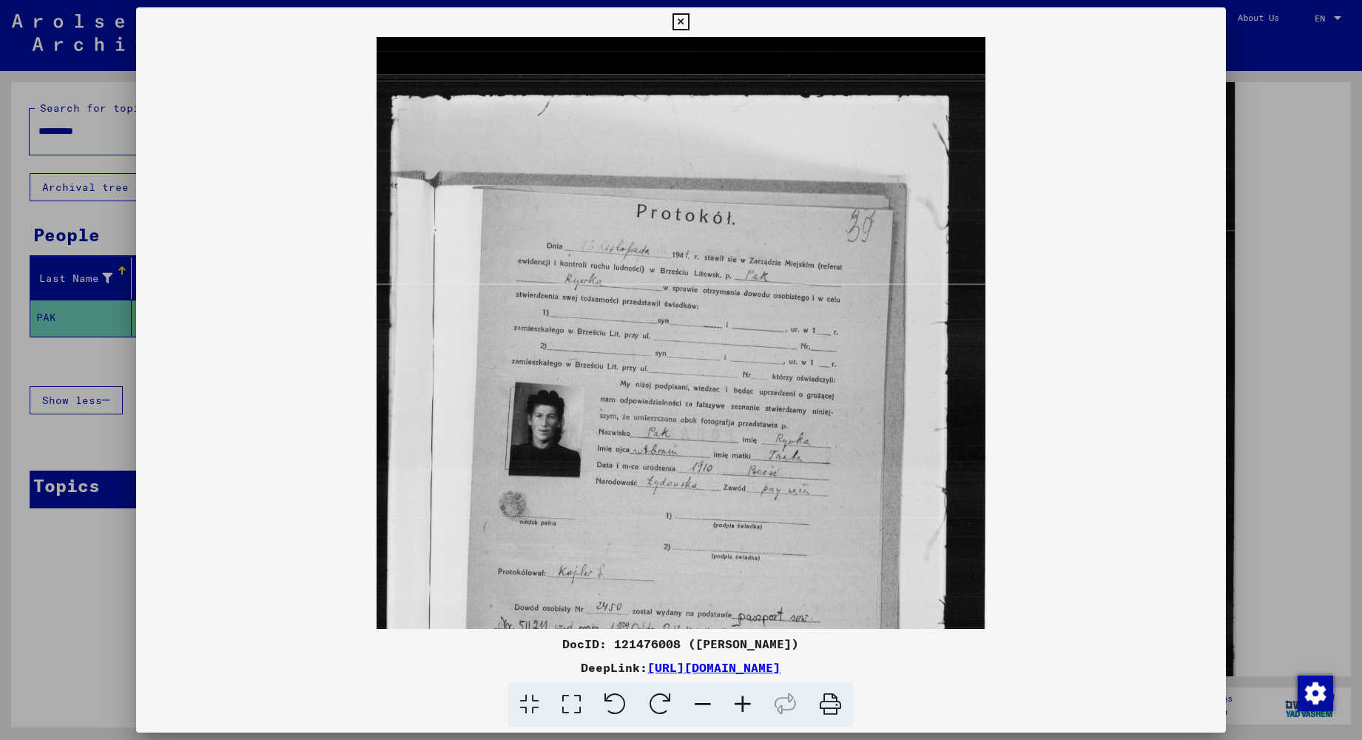
click at [740, 703] on icon at bounding box center [743, 704] width 40 height 45
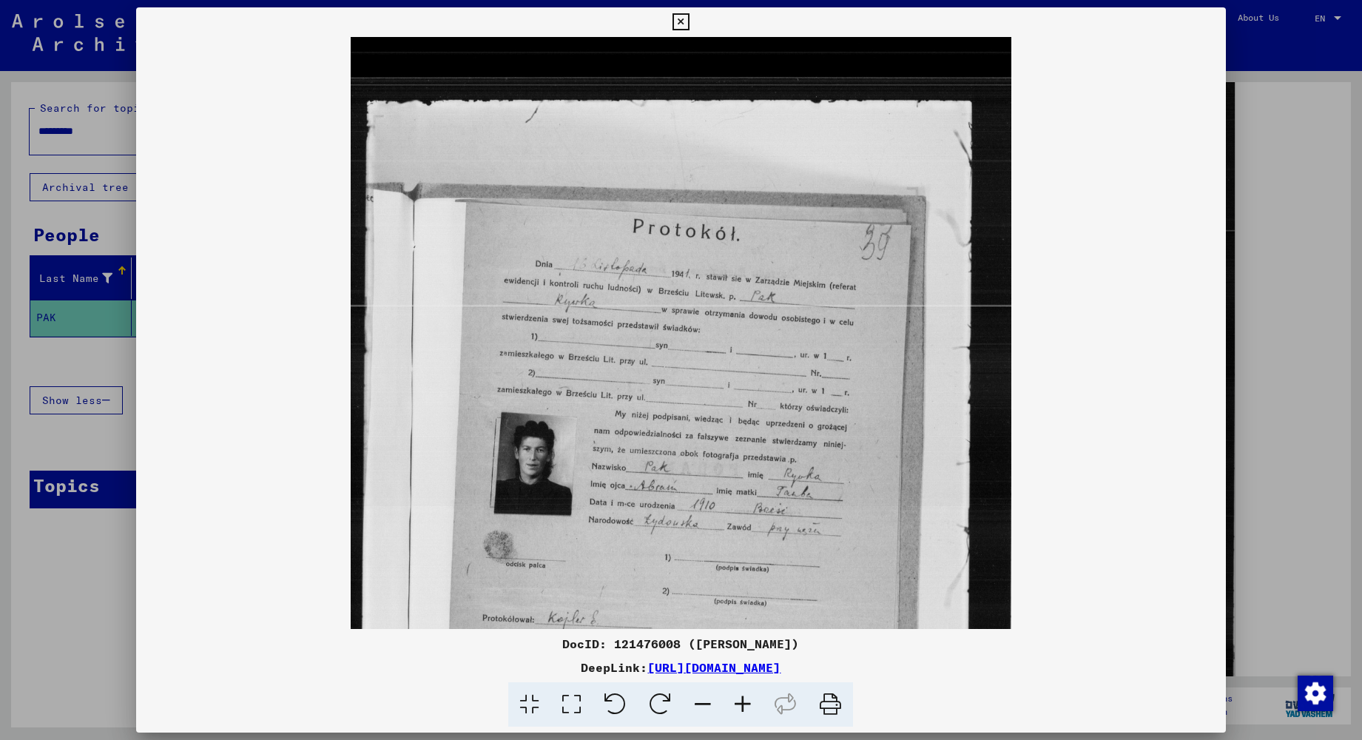
click at [740, 703] on icon at bounding box center [743, 704] width 40 height 45
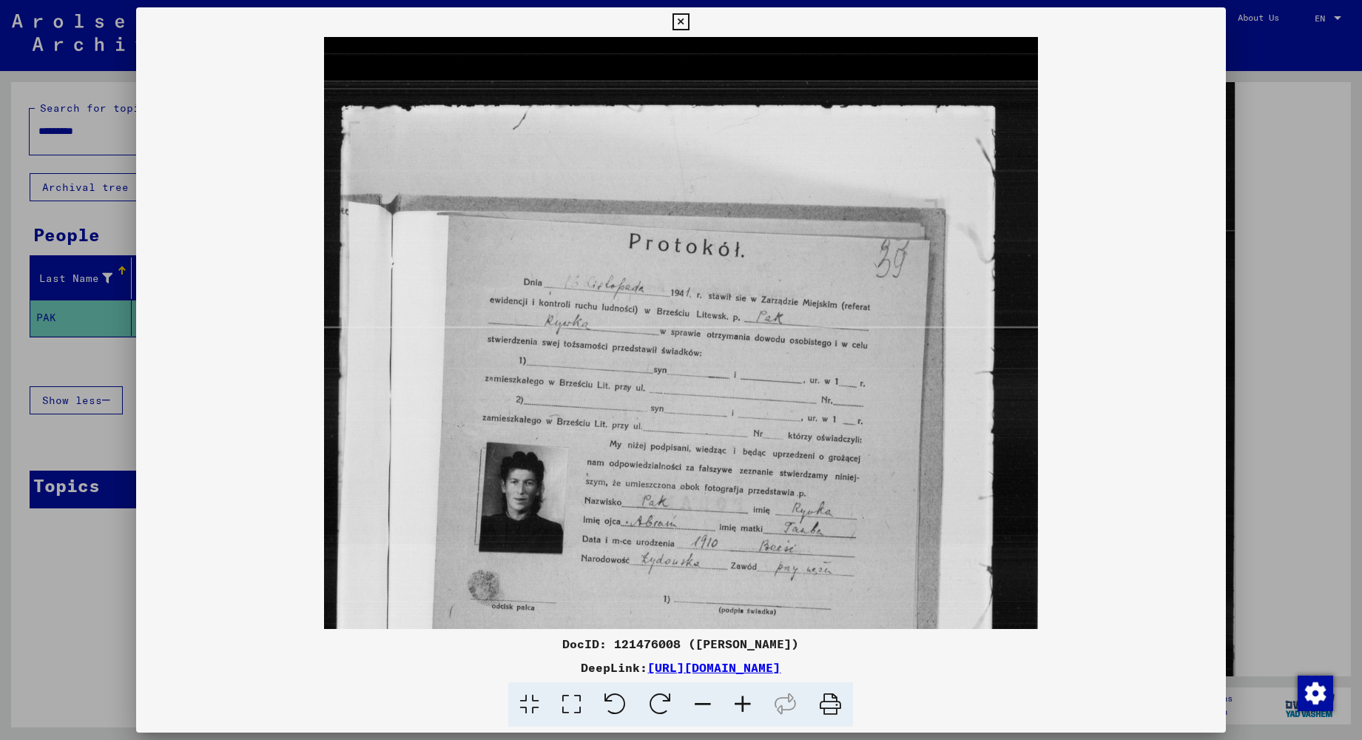
click at [740, 703] on icon at bounding box center [743, 704] width 40 height 45
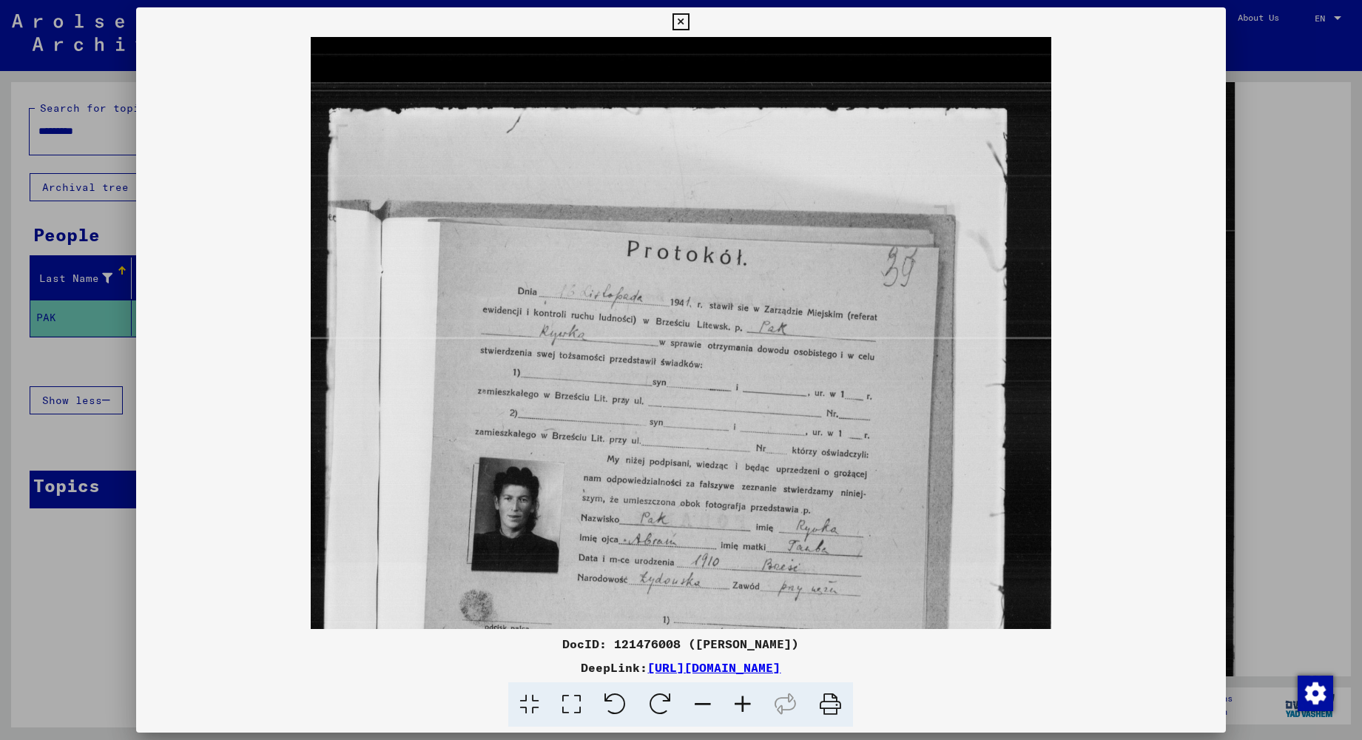
click at [740, 703] on icon at bounding box center [743, 704] width 40 height 45
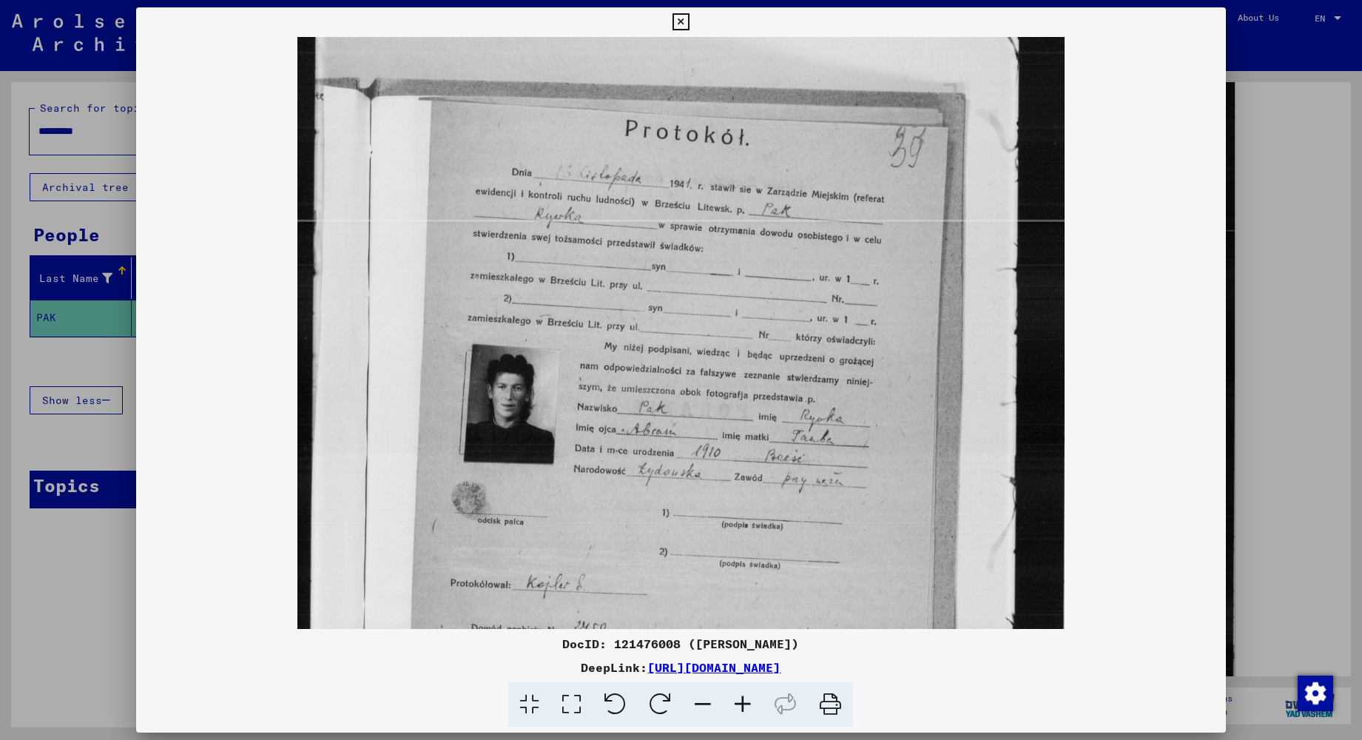
scroll to position [129, 0]
drag, startPoint x: 712, startPoint y: 455, endPoint x: 714, endPoint y: 326, distance: 128.7
click at [714, 326] on img at bounding box center [680, 444] width 767 height 1073
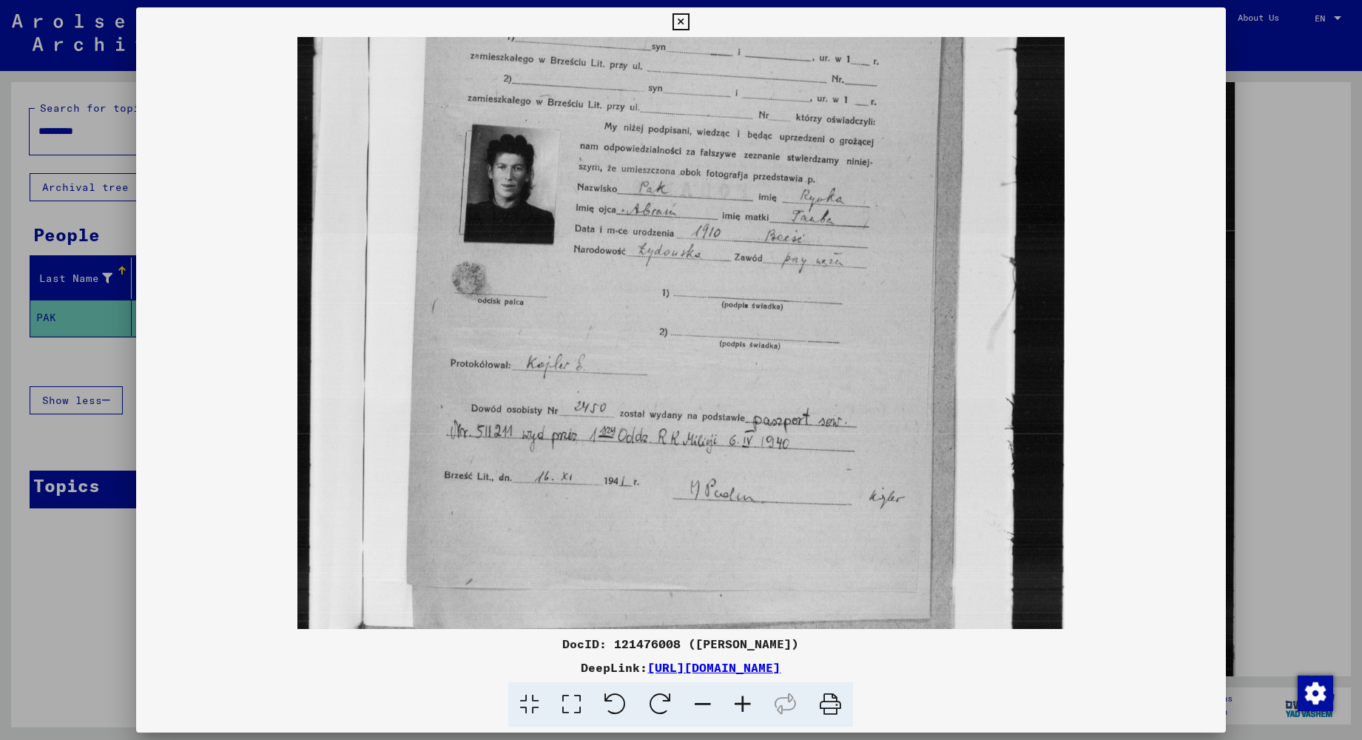
scroll to position [349, 0]
drag, startPoint x: 748, startPoint y: 531, endPoint x: 746, endPoint y: 311, distance: 220.5
click at [746, 311] on img at bounding box center [680, 224] width 767 height 1073
click at [710, 704] on icon at bounding box center [703, 704] width 40 height 45
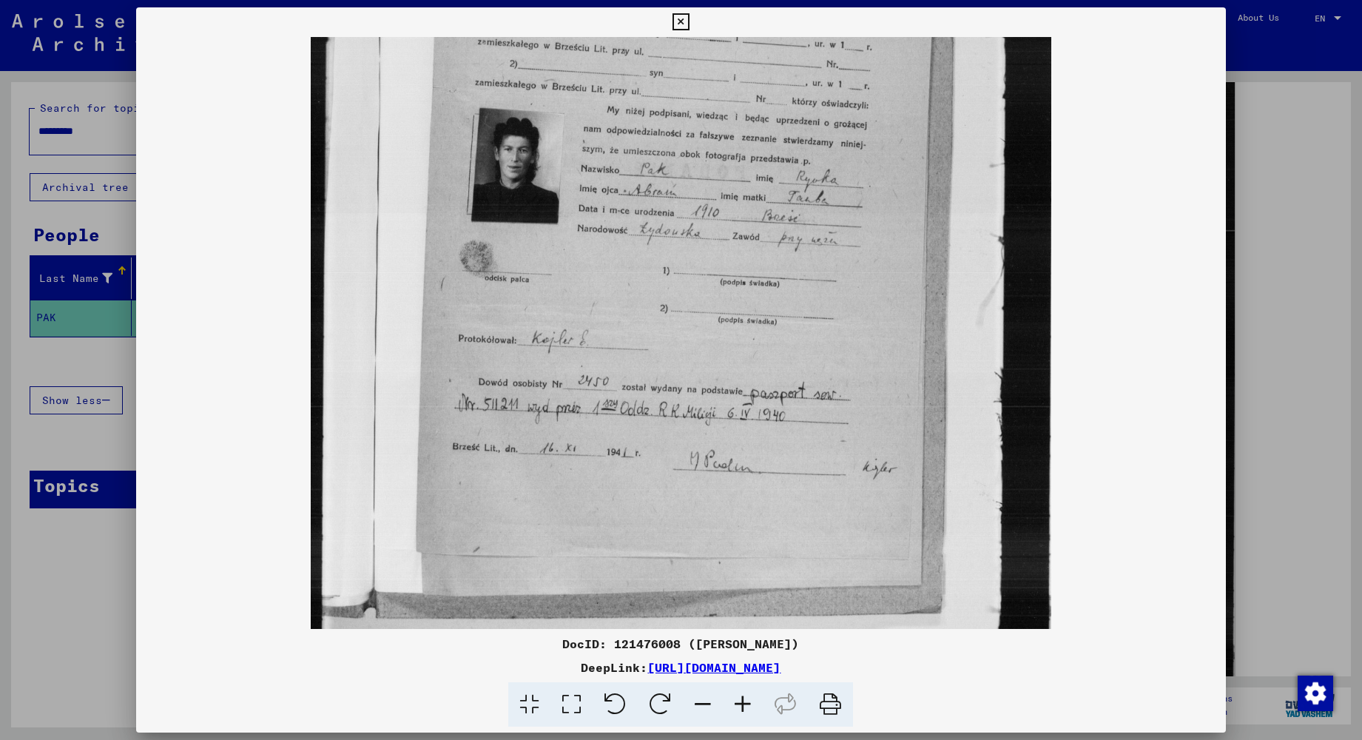
click at [710, 704] on icon at bounding box center [703, 704] width 40 height 45
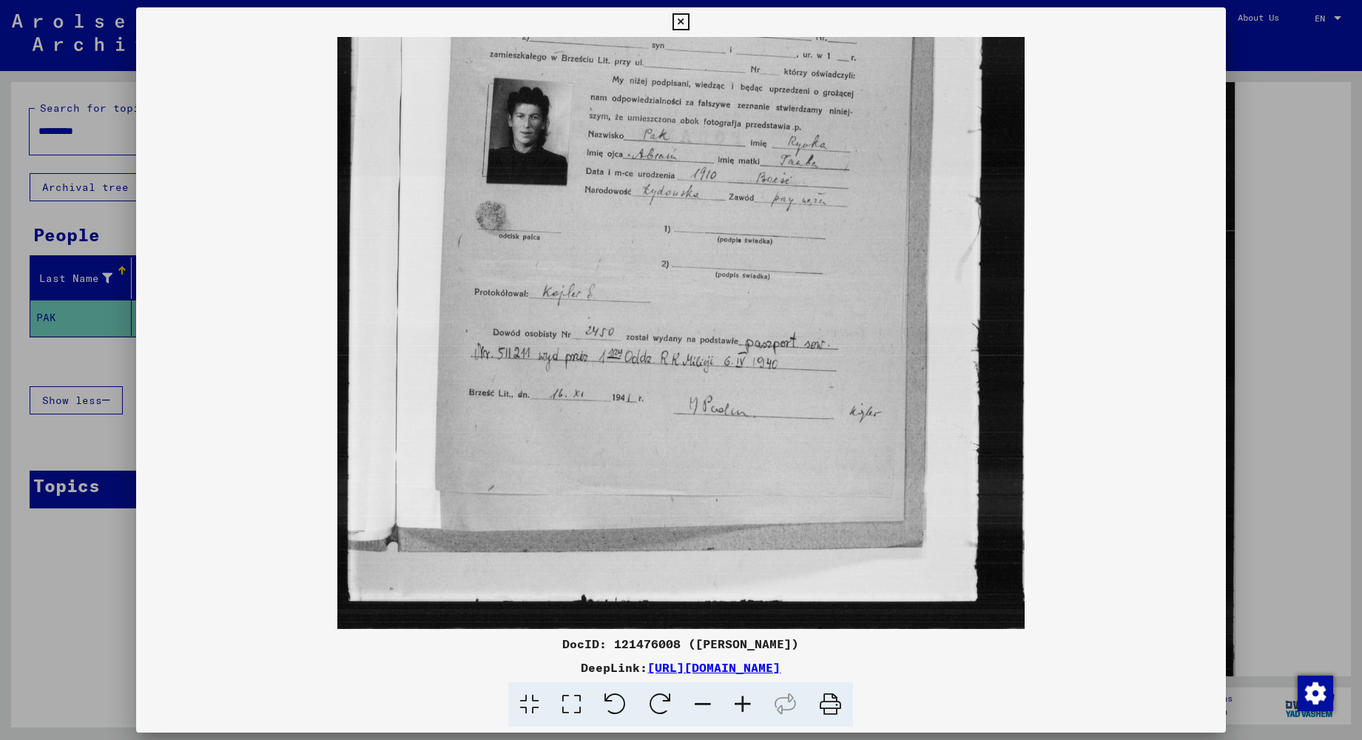
click at [710, 704] on icon at bounding box center [703, 704] width 40 height 45
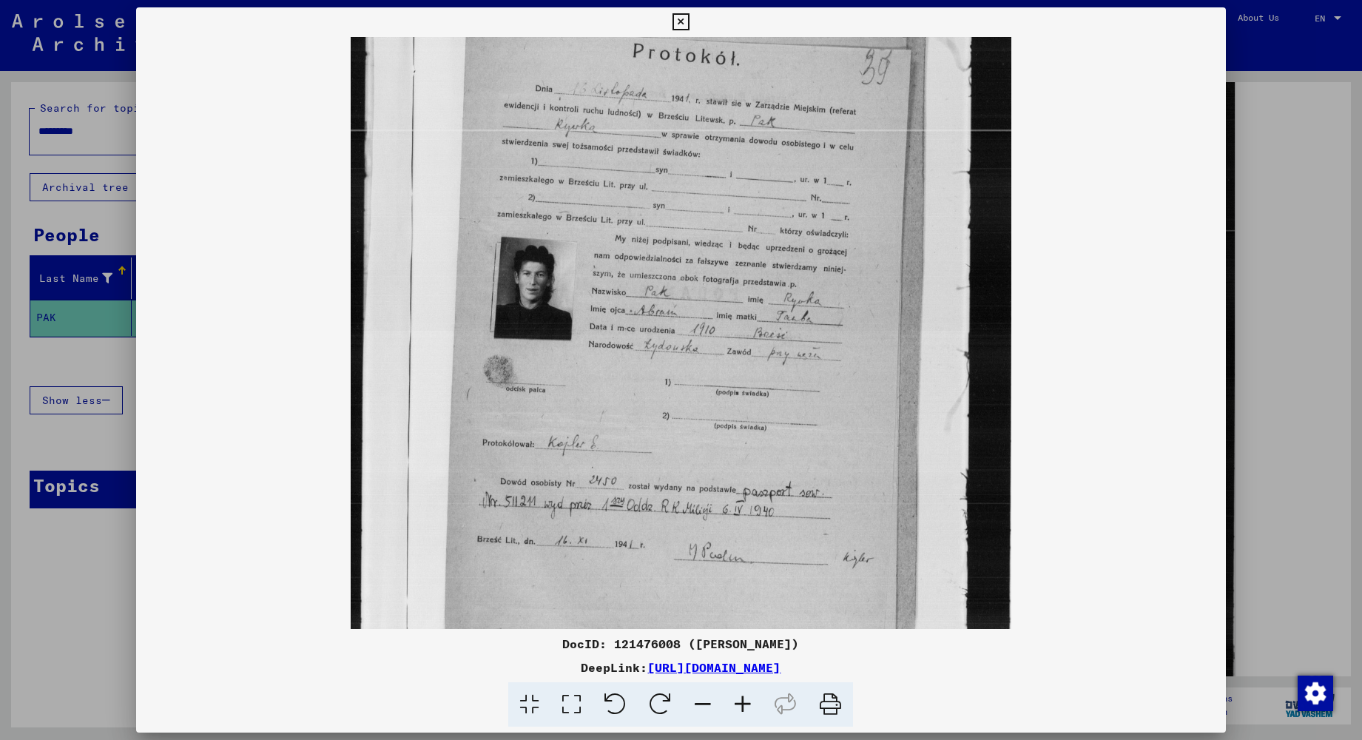
scroll to position [179, 0]
drag, startPoint x: 837, startPoint y: 268, endPoint x: 857, endPoint y: 422, distance: 155.1
click at [857, 422] on img at bounding box center [681, 320] width 661 height 925
click at [701, 707] on icon at bounding box center [703, 704] width 40 height 45
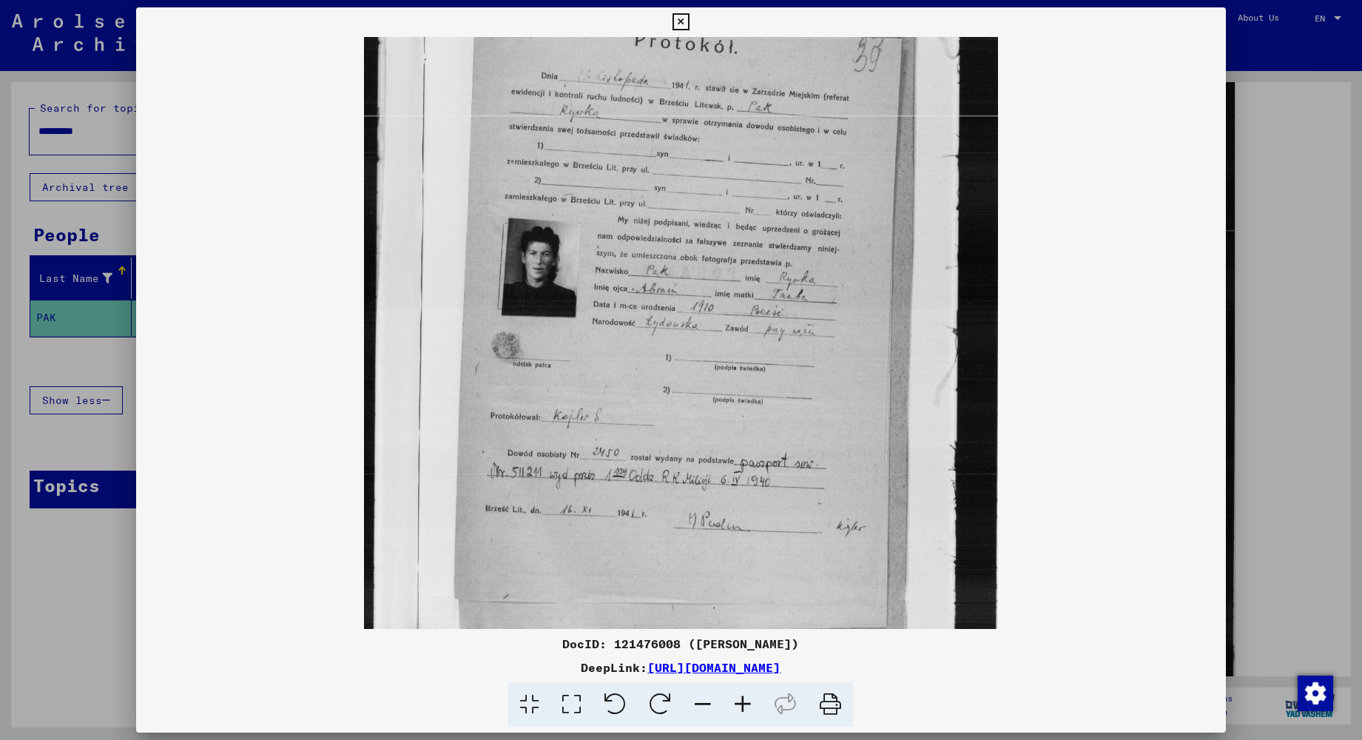
click at [701, 707] on icon at bounding box center [703, 704] width 40 height 45
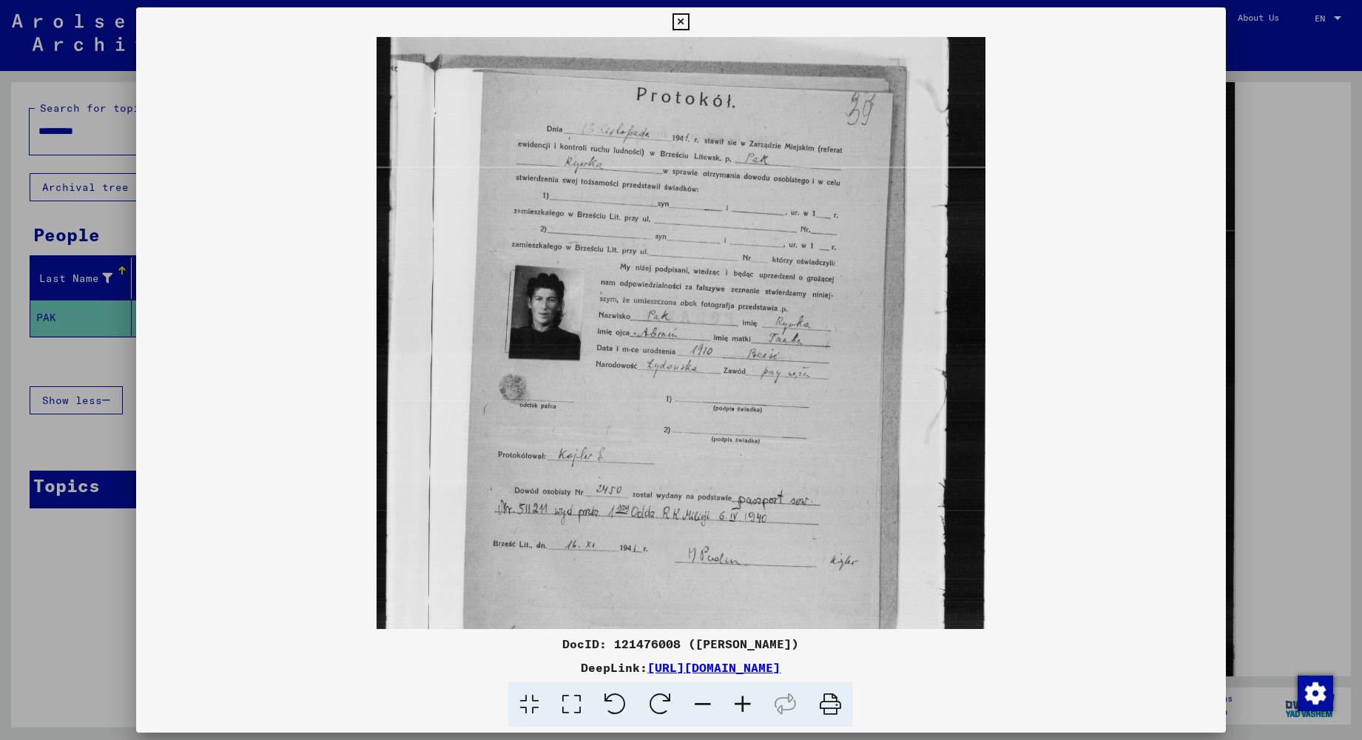
scroll to position [112, 0]
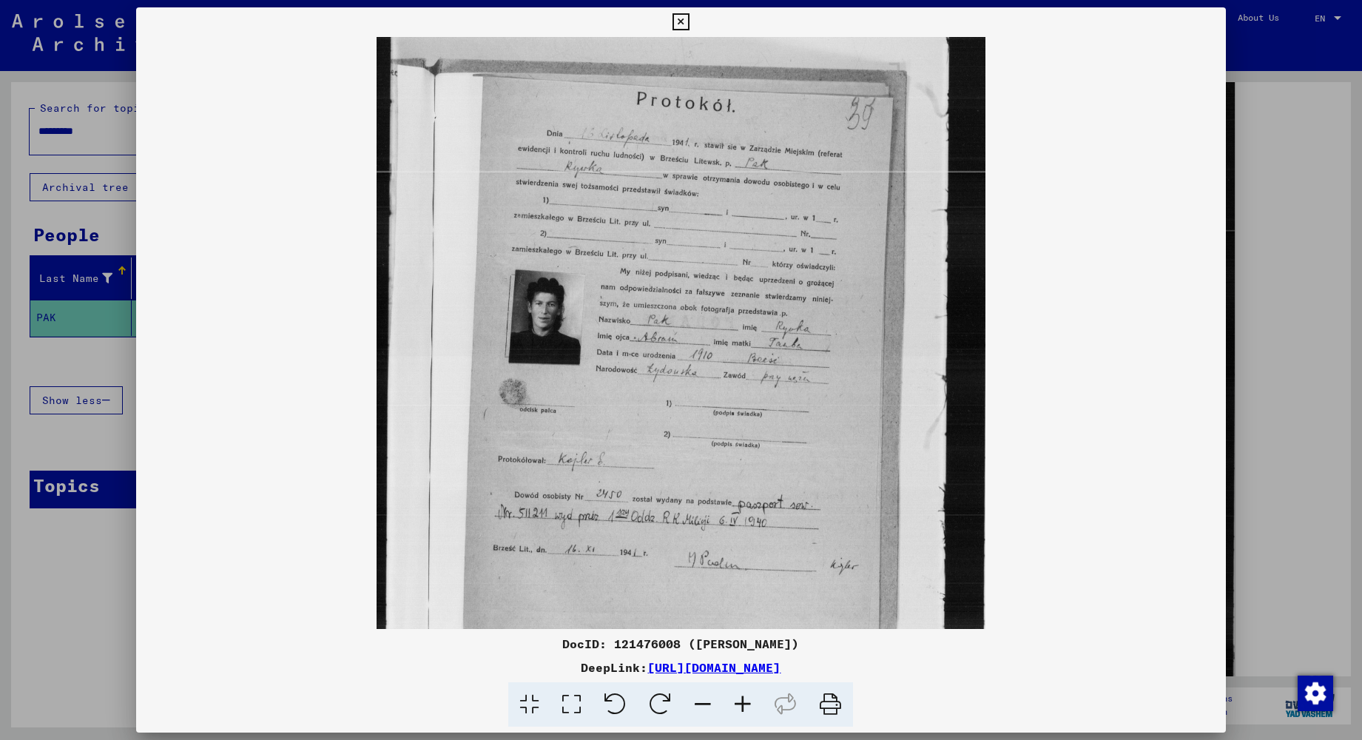
drag, startPoint x: 810, startPoint y: 264, endPoint x: 816, endPoint y: 331, distance: 66.8
click at [816, 331] on img at bounding box center [681, 350] width 608 height 851
click at [674, 17] on icon at bounding box center [680, 22] width 17 height 18
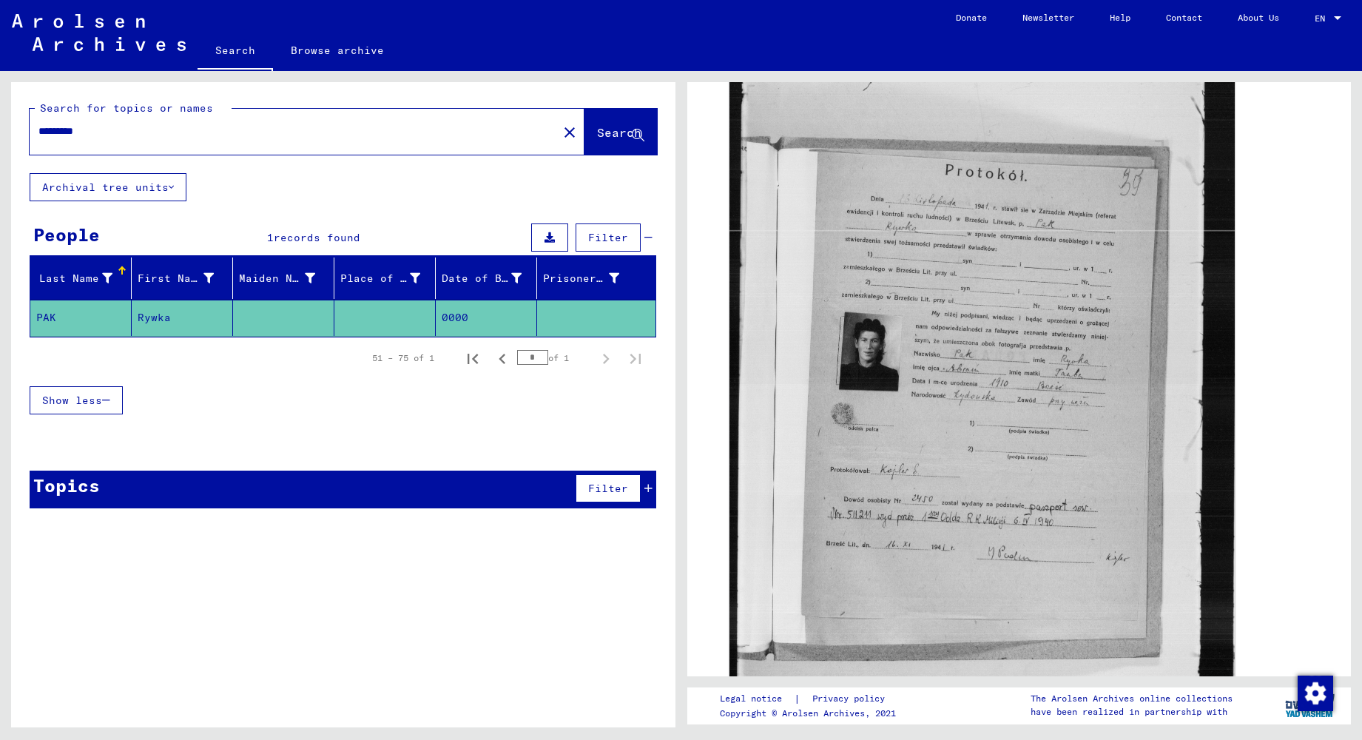
drag, startPoint x: 59, startPoint y: 131, endPoint x: 25, endPoint y: 130, distance: 34.0
click at [25, 130] on div "Search for topics or names ********* close Search" at bounding box center [343, 127] width 664 height 91
drag, startPoint x: 143, startPoint y: 133, endPoint x: 64, endPoint y: 132, distance: 79.2
click at [64, 132] on input "*********" at bounding box center [293, 132] width 510 height 16
click at [615, 147] on button "Search" at bounding box center [620, 132] width 72 height 46
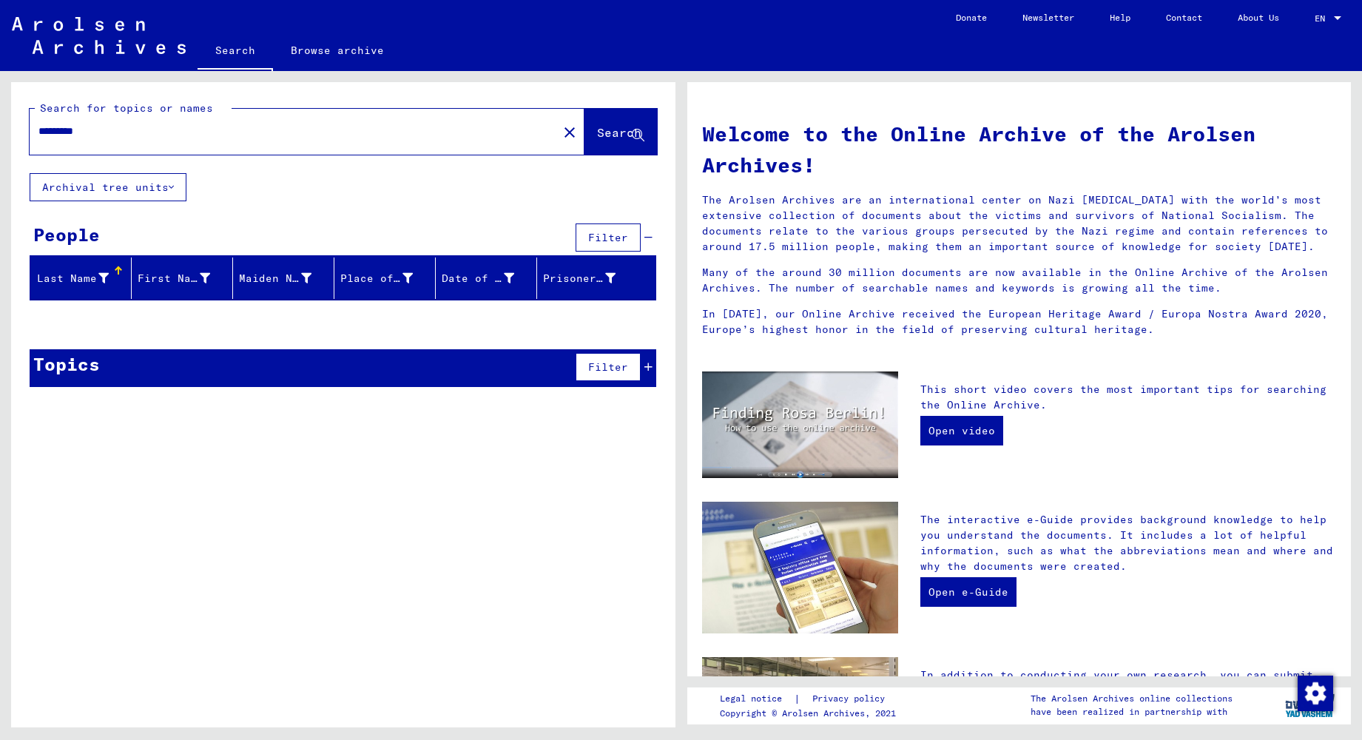
click at [107, 126] on input "*********" at bounding box center [289, 132] width 502 height 16
type input "*"
type input "**********"
click at [607, 133] on span "Search" at bounding box center [619, 132] width 44 height 15
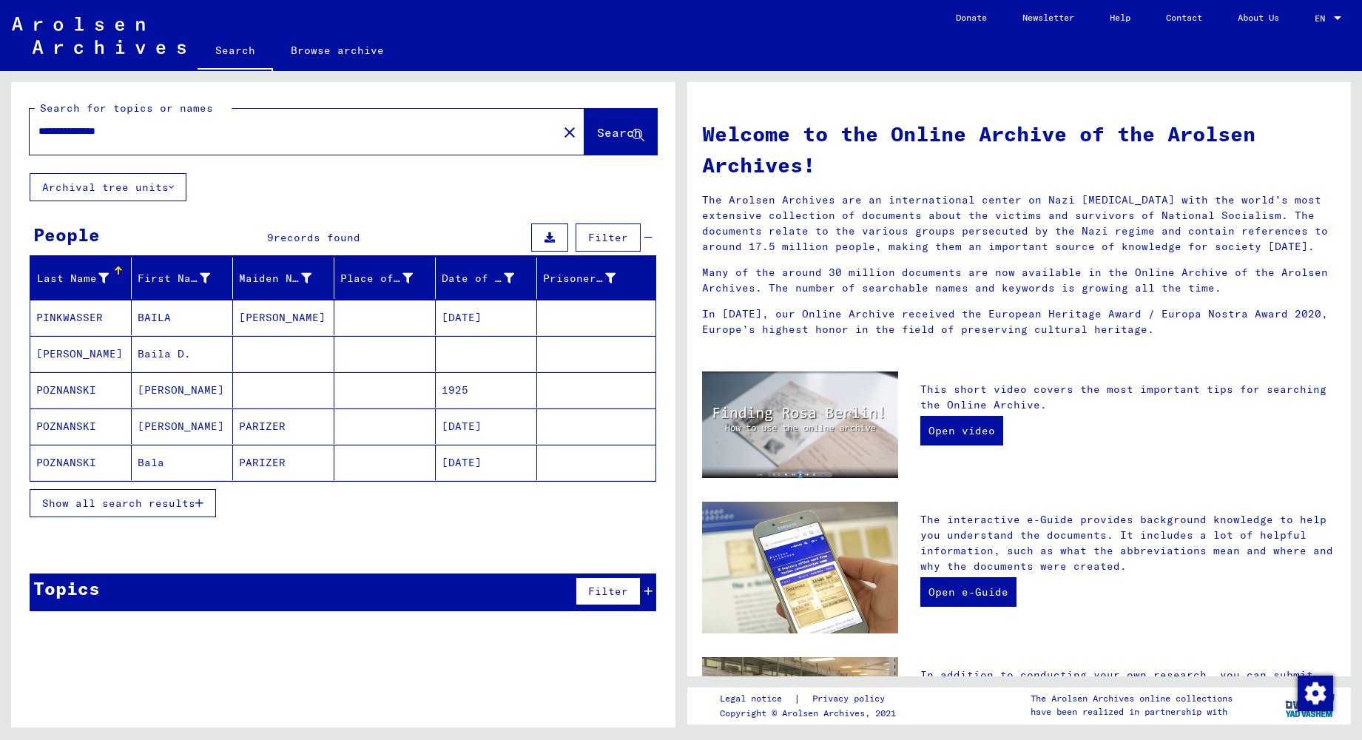
click at [149, 505] on span "Show all search results" at bounding box center [118, 502] width 153 height 13
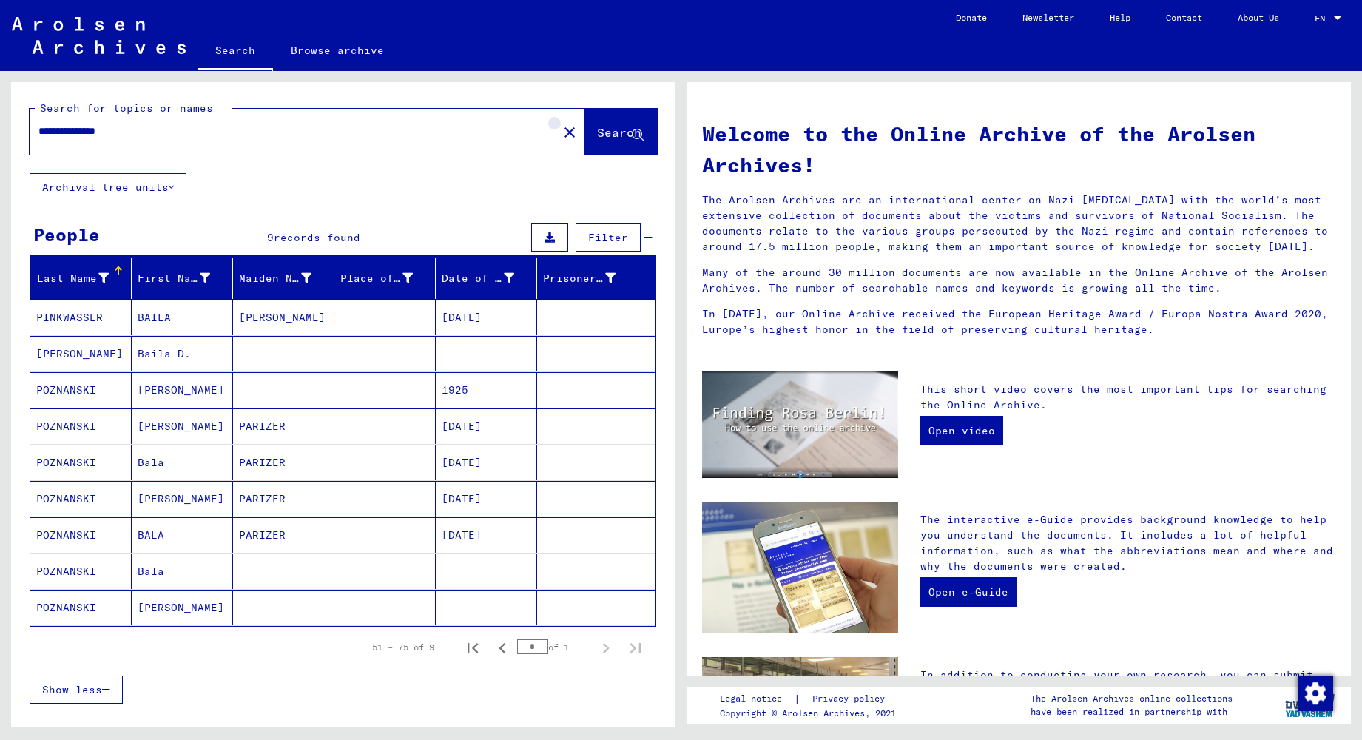
drag, startPoint x: 541, startPoint y: 135, endPoint x: 512, endPoint y: 149, distance: 32.8
click at [561, 135] on mat-icon "close" at bounding box center [570, 133] width 18 height 18
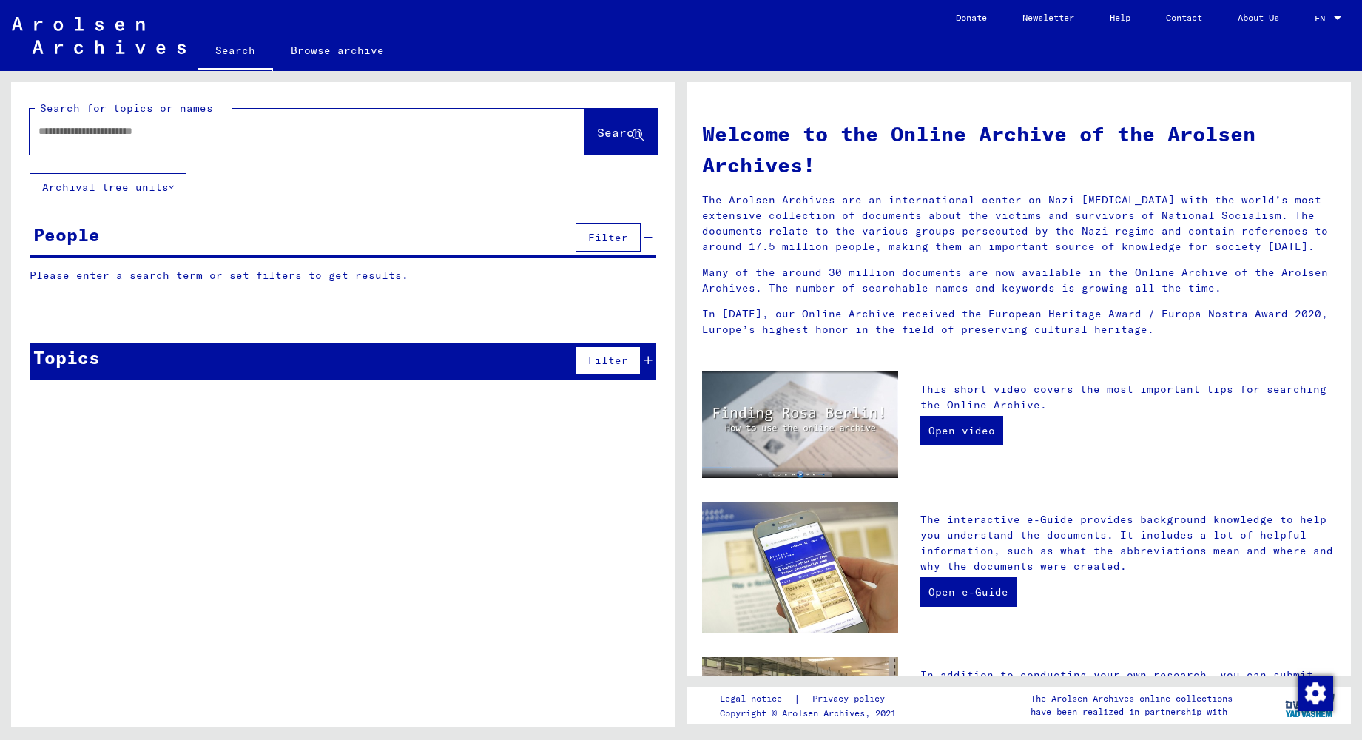
click at [110, 184] on button "Archival tree units" at bounding box center [108, 187] width 157 height 28
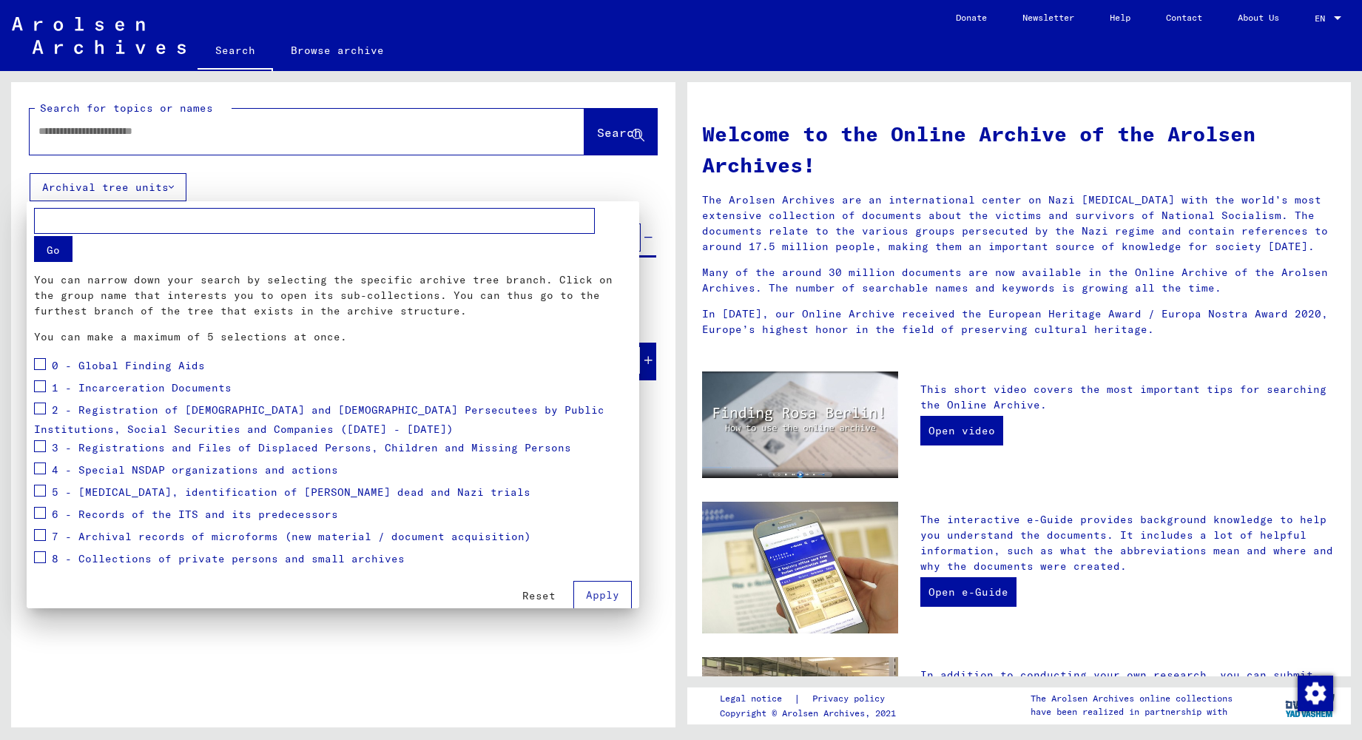
click at [535, 597] on span "Reset" at bounding box center [538, 595] width 33 height 13
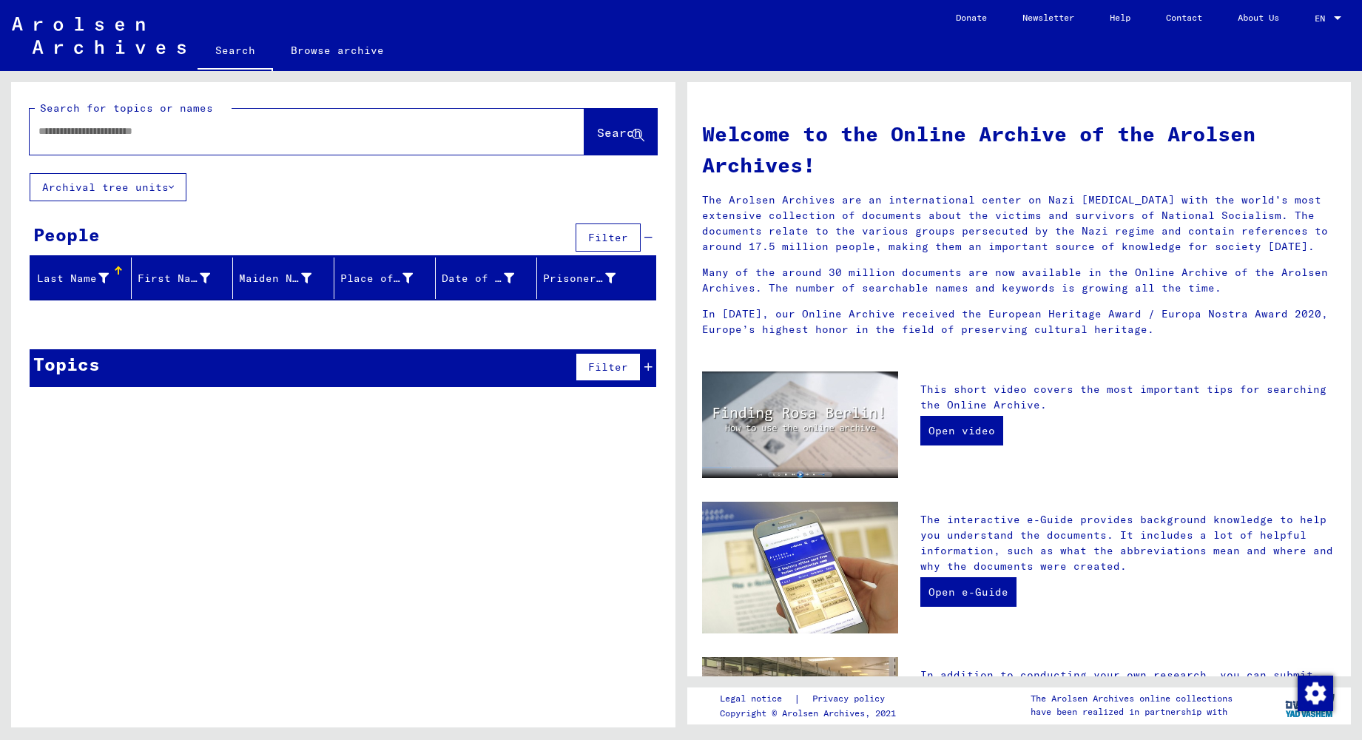
click at [386, 133] on input "text" at bounding box center [289, 132] width 502 height 16
click at [593, 372] on span "Filter" at bounding box center [608, 366] width 40 height 13
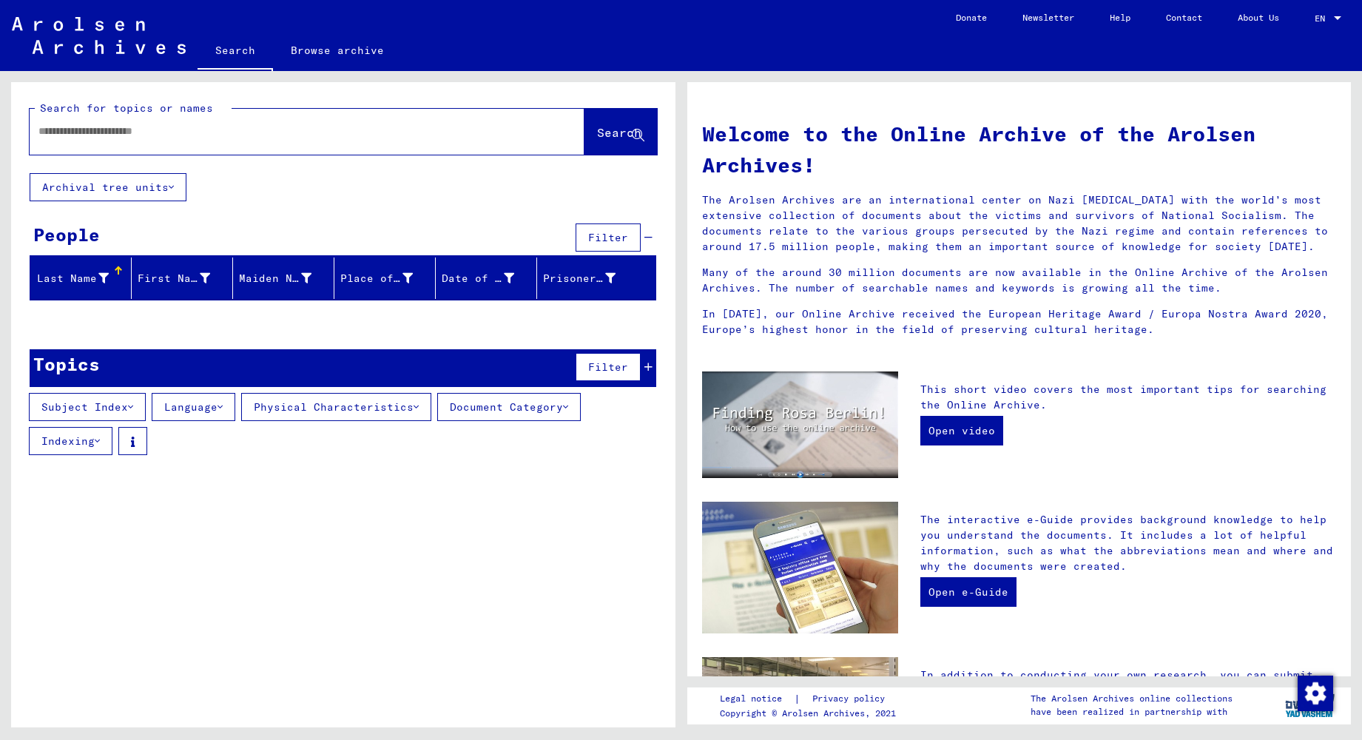
click at [368, 412] on button "Physical Characteristics" at bounding box center [336, 407] width 190 height 28
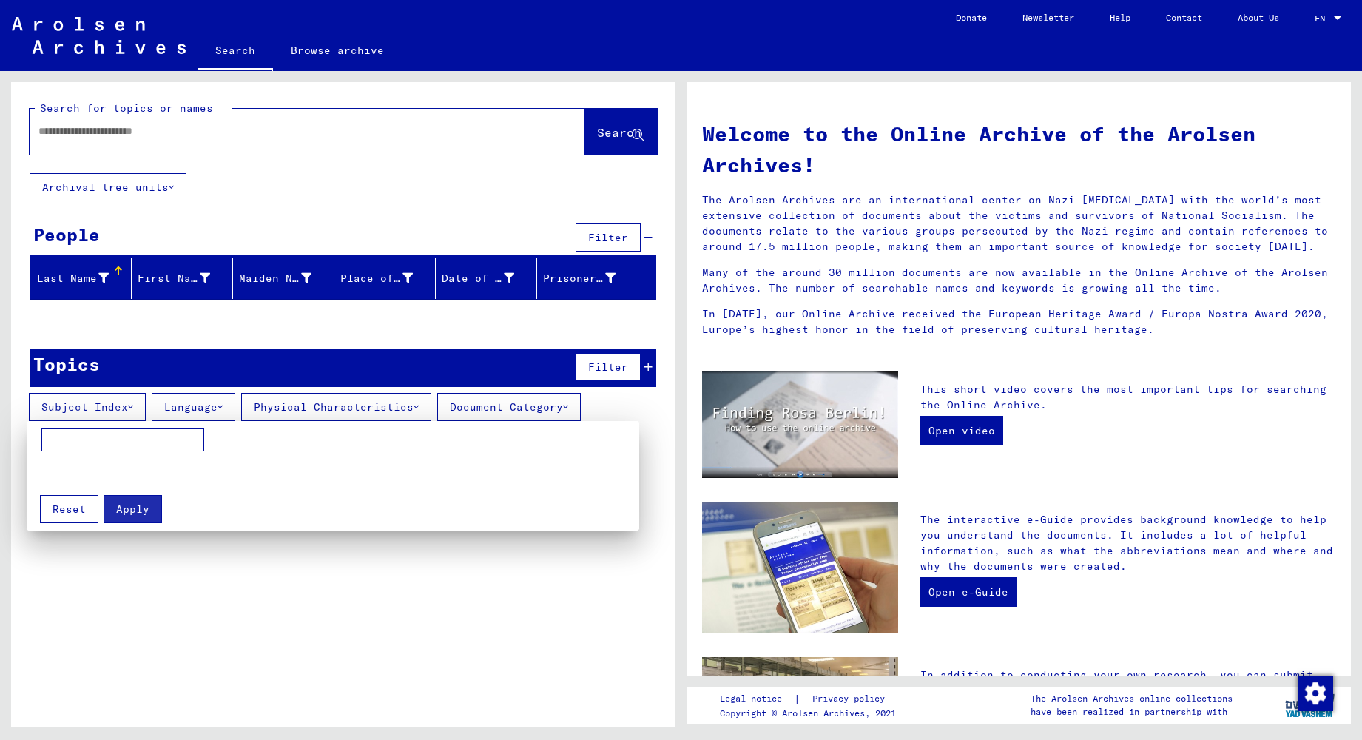
click at [450, 382] on div at bounding box center [681, 370] width 1362 height 740
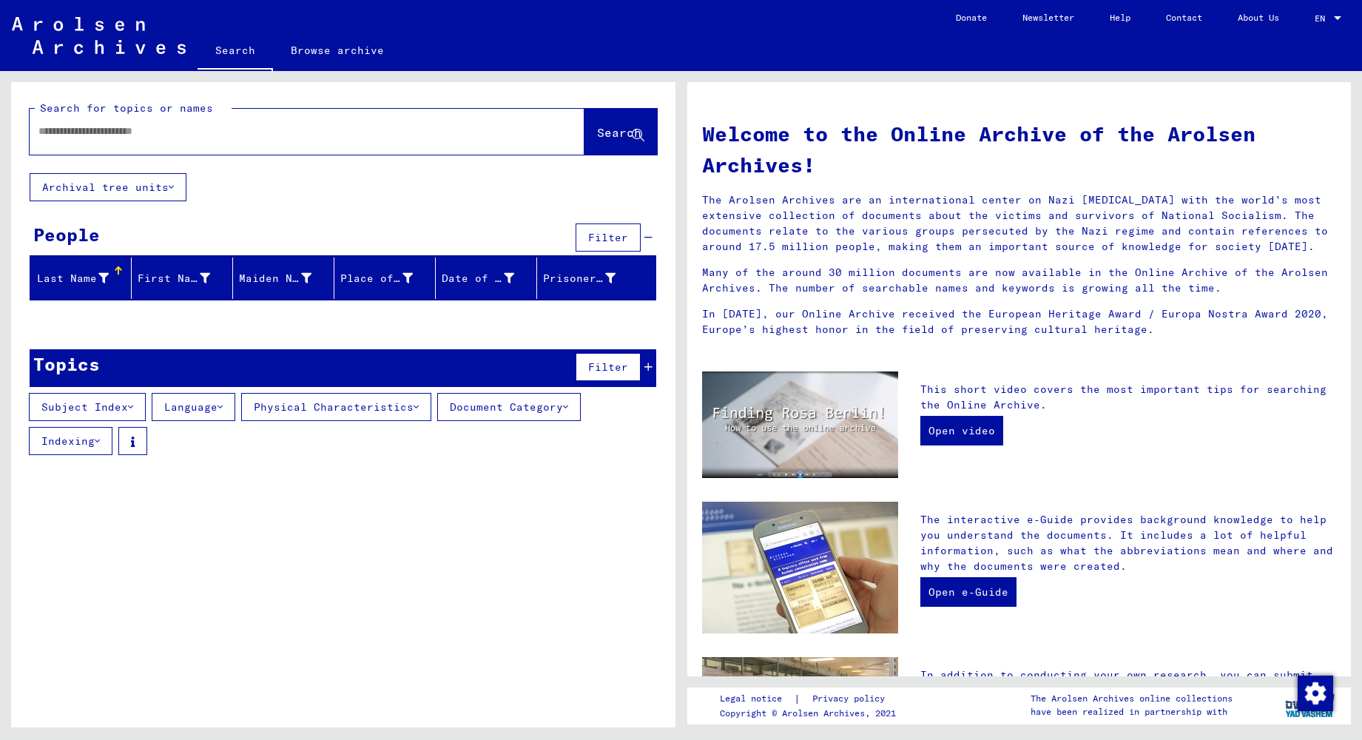
click at [116, 132] on input "text" at bounding box center [289, 132] width 502 height 16
type input "*********"
click at [584, 136] on button "Search" at bounding box center [620, 132] width 72 height 46
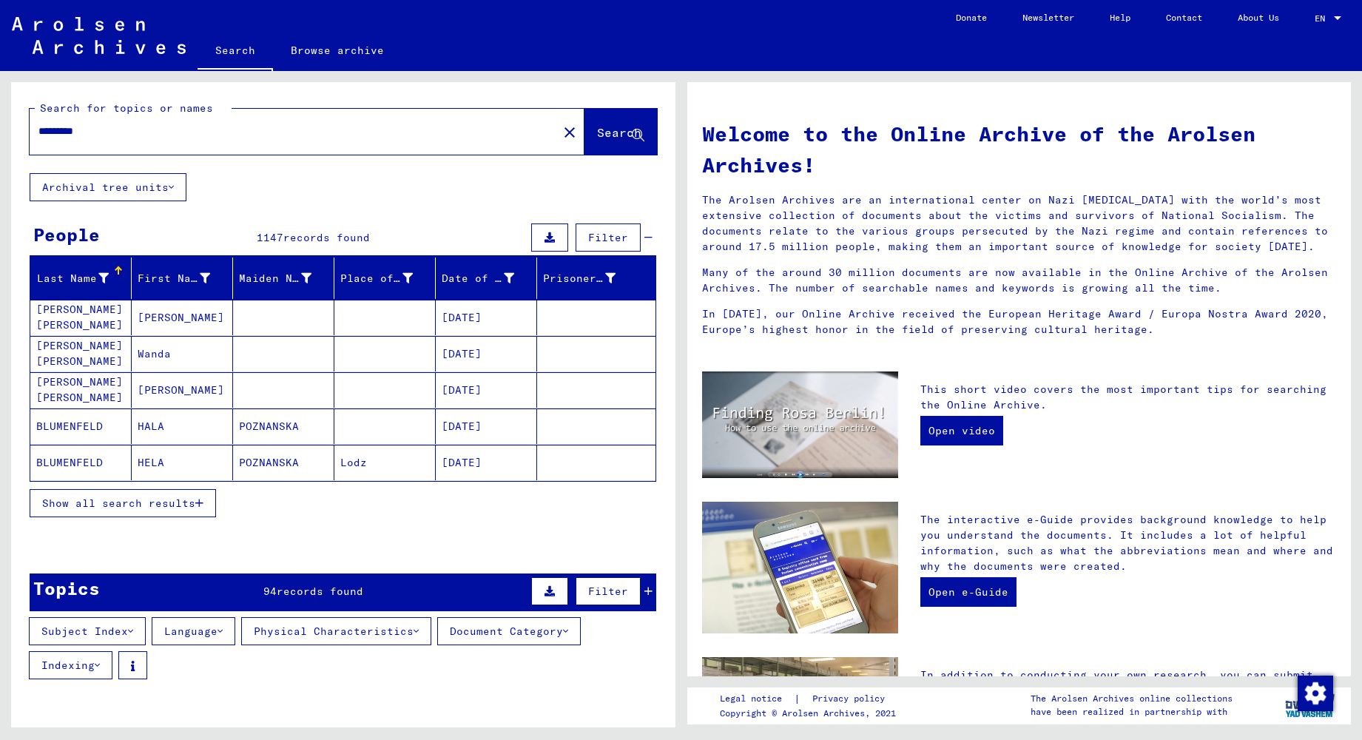
click at [127, 502] on span "Show all search results" at bounding box center [118, 502] width 153 height 13
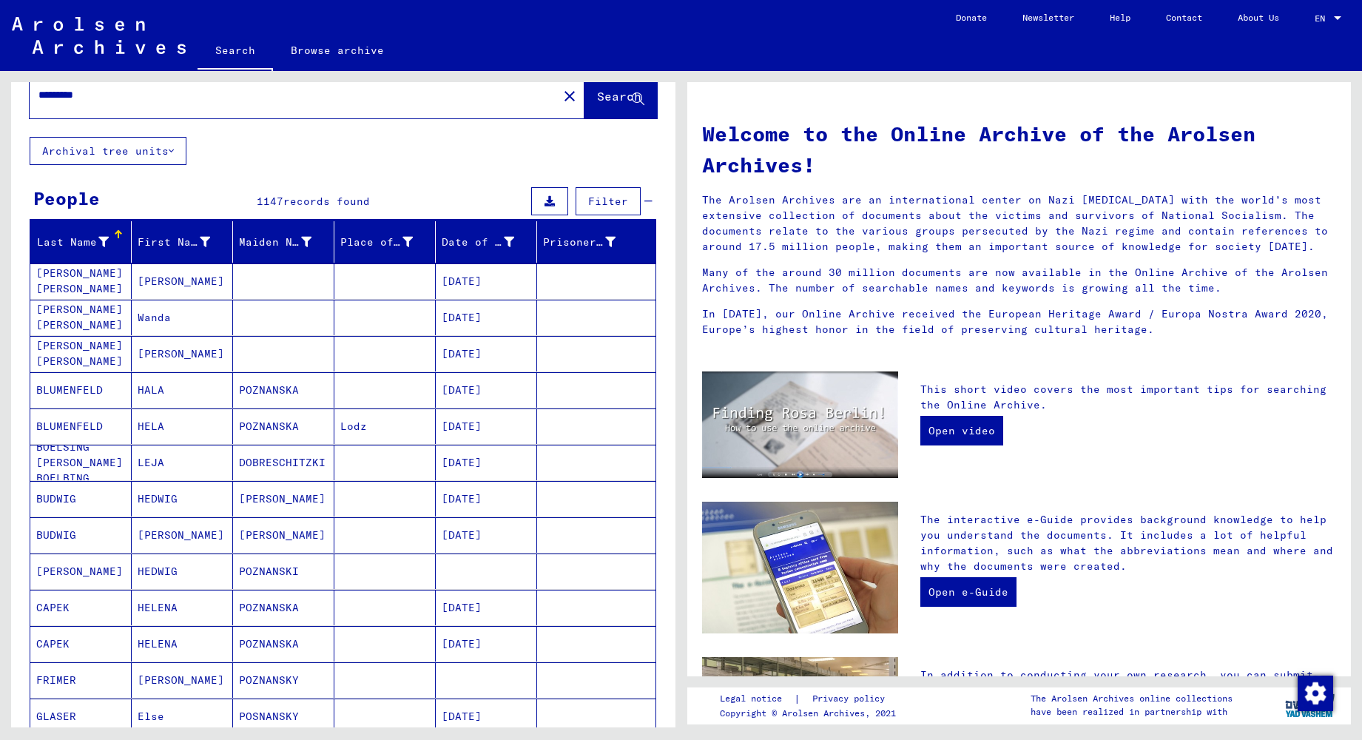
scroll to position [37, 0]
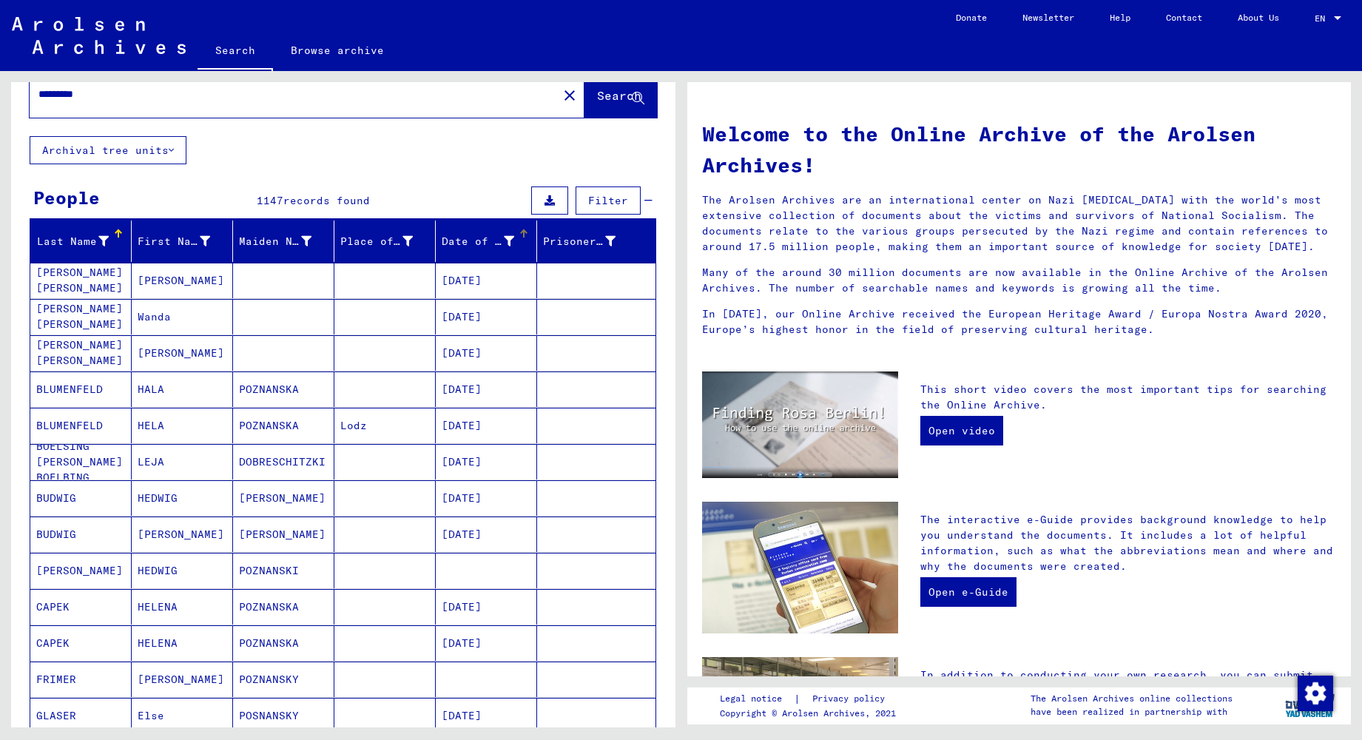
click at [512, 239] on icon at bounding box center [509, 241] width 10 height 10
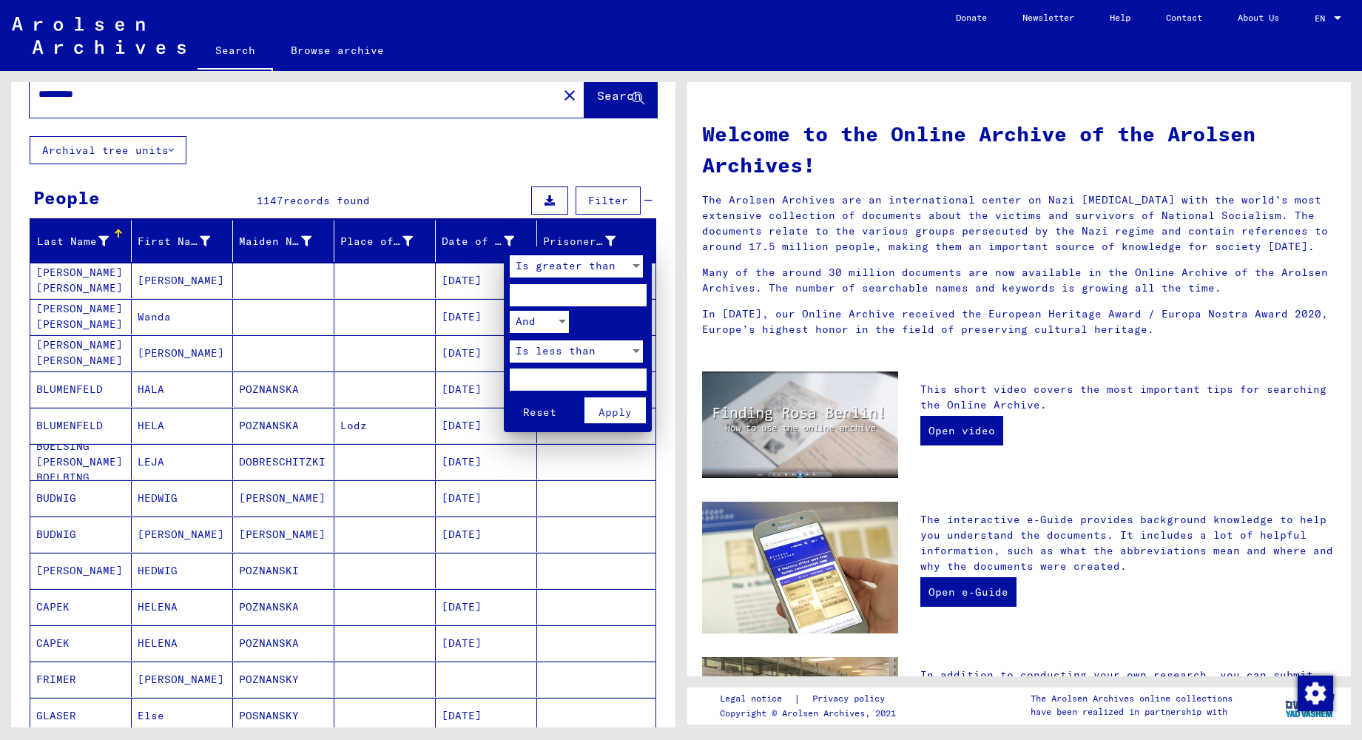
click at [512, 239] on div at bounding box center [681, 370] width 1362 height 740
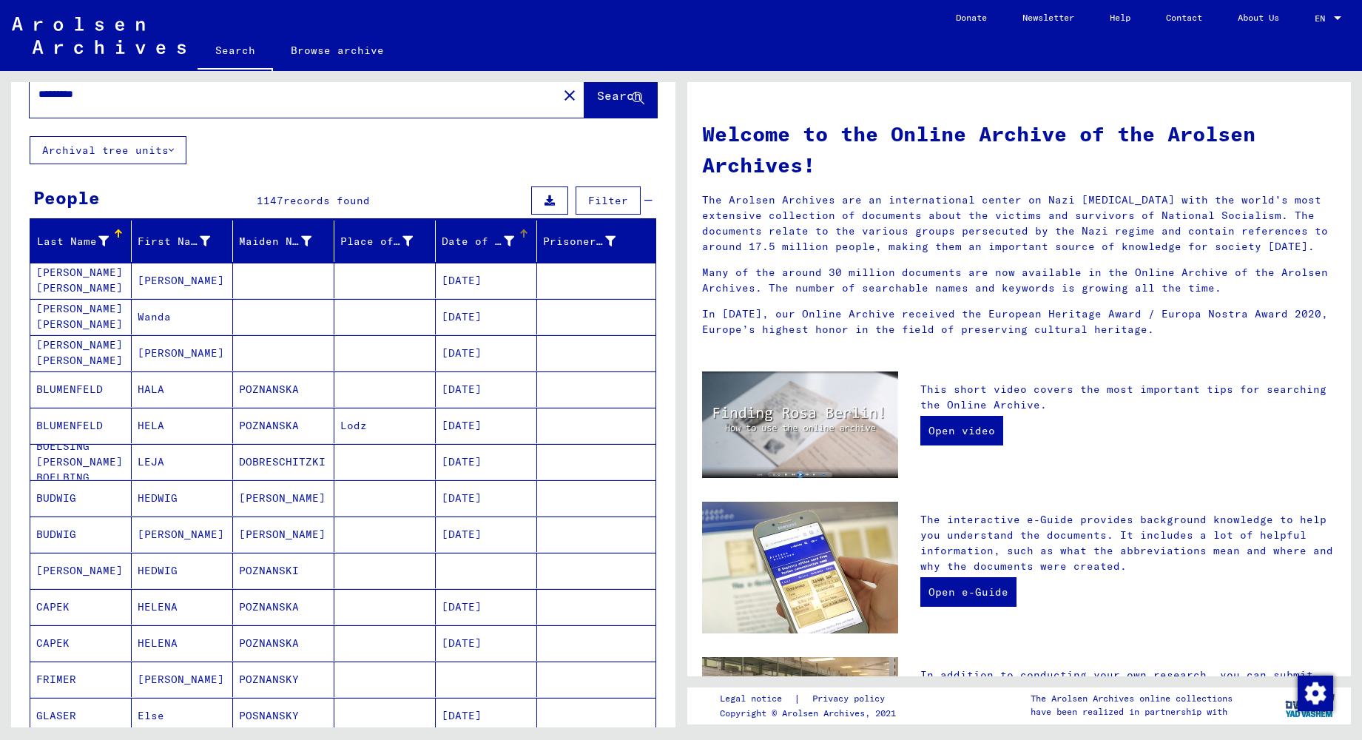
click at [520, 235] on div at bounding box center [523, 233] width 9 height 9
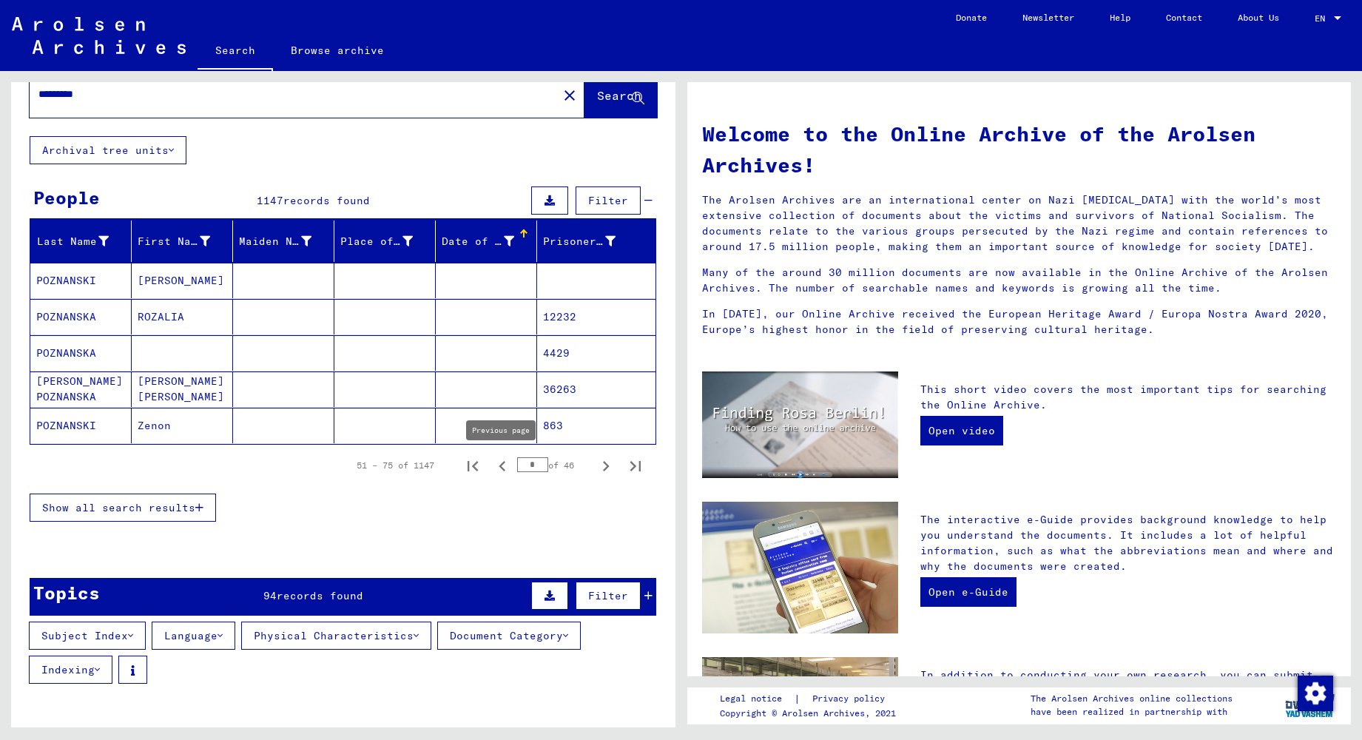
click at [503, 463] on icon "Previous page" at bounding box center [502, 466] width 7 height 10
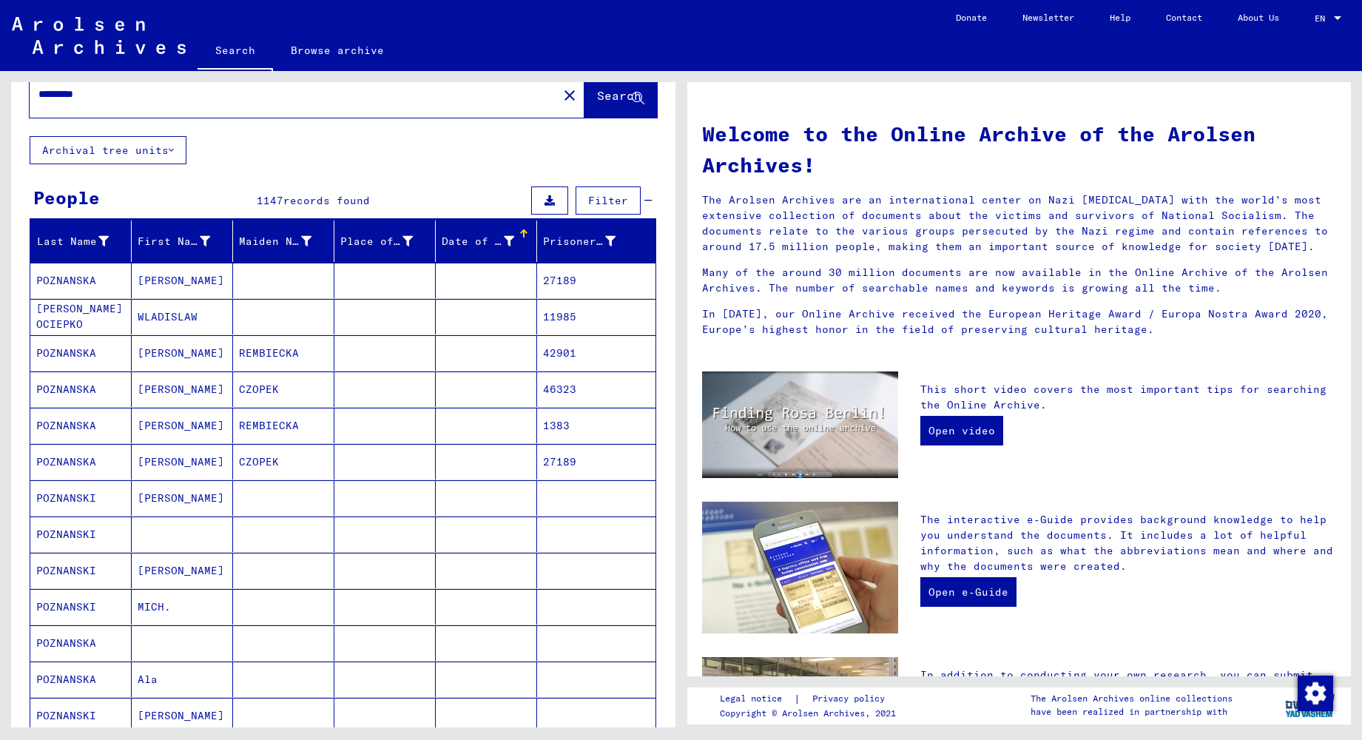
click at [507, 240] on icon at bounding box center [509, 241] width 10 height 10
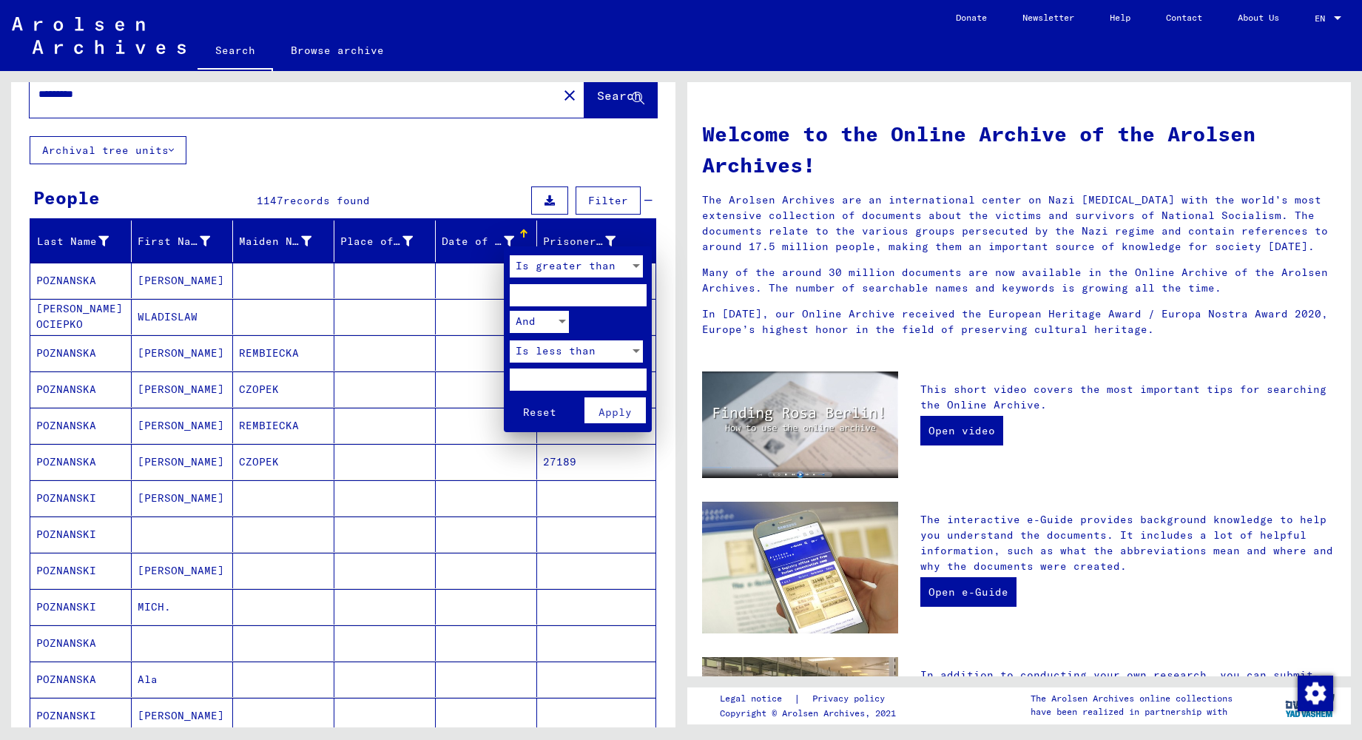
click at [525, 232] on div at bounding box center [681, 370] width 1362 height 740
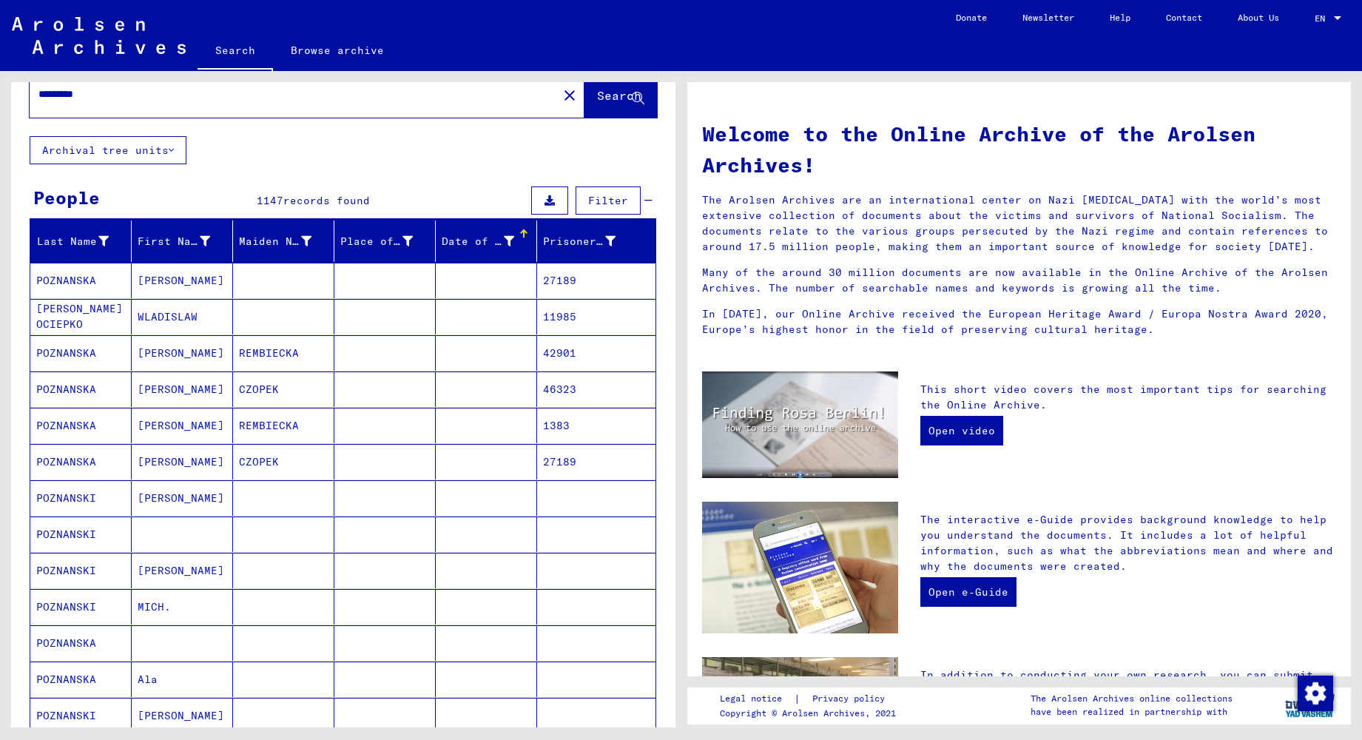
click at [524, 233] on div at bounding box center [523, 233] width 9 height 9
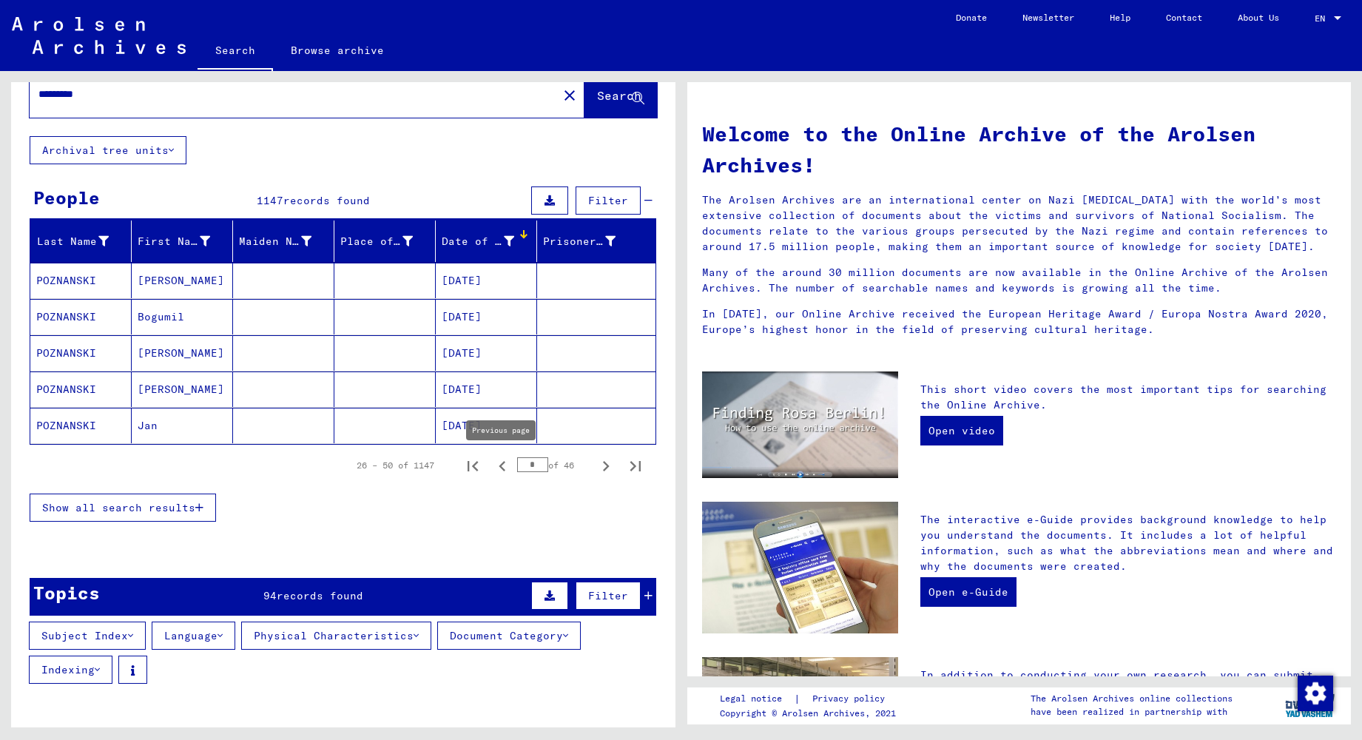
scroll to position [41, 0]
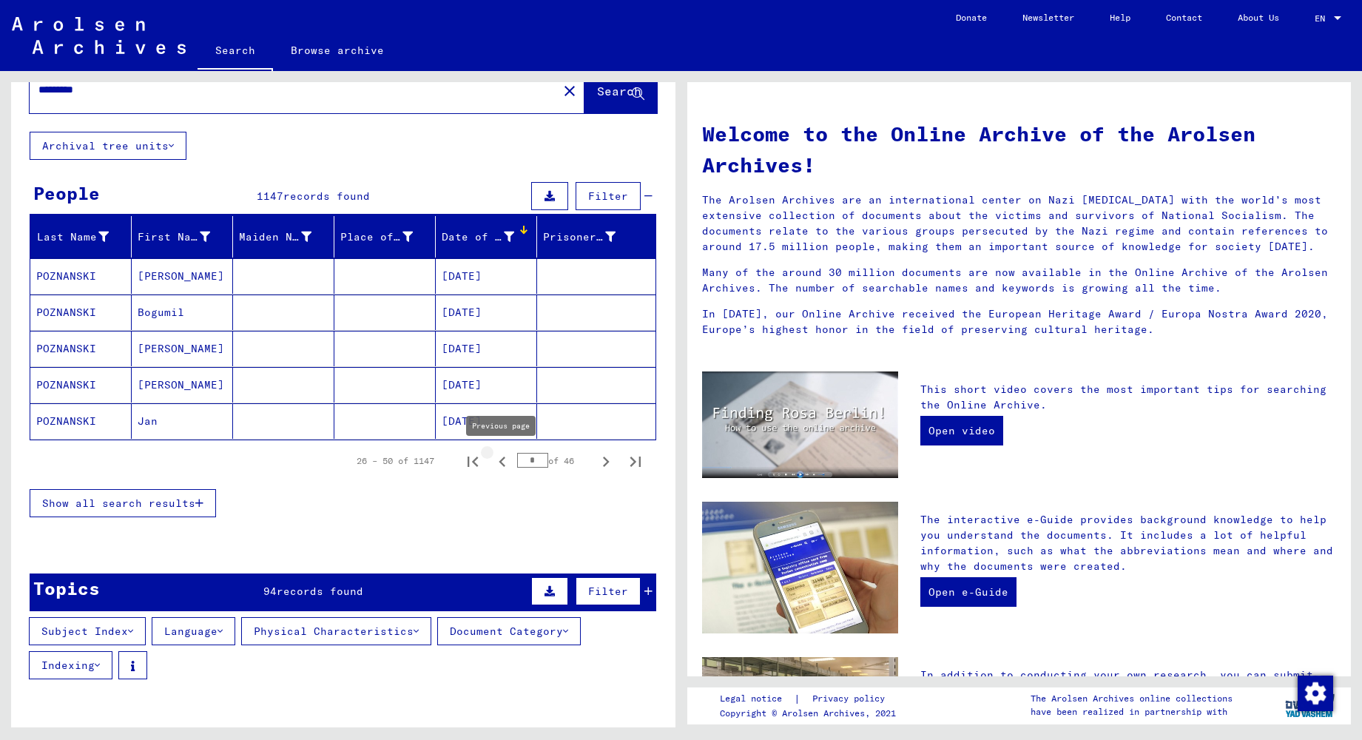
click at [499, 463] on icon "Previous page" at bounding box center [502, 461] width 21 height 21
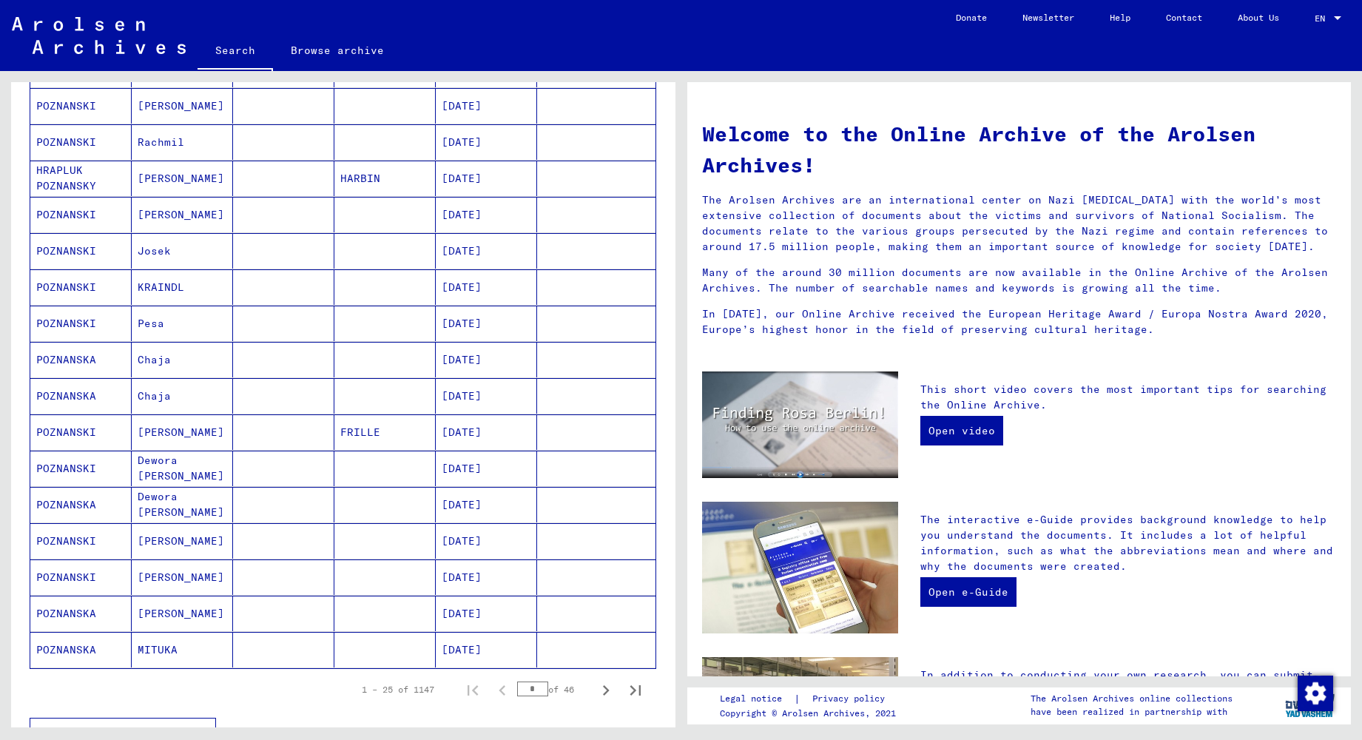
scroll to position [541, 0]
click at [603, 688] on icon "Next page" at bounding box center [606, 686] width 21 height 21
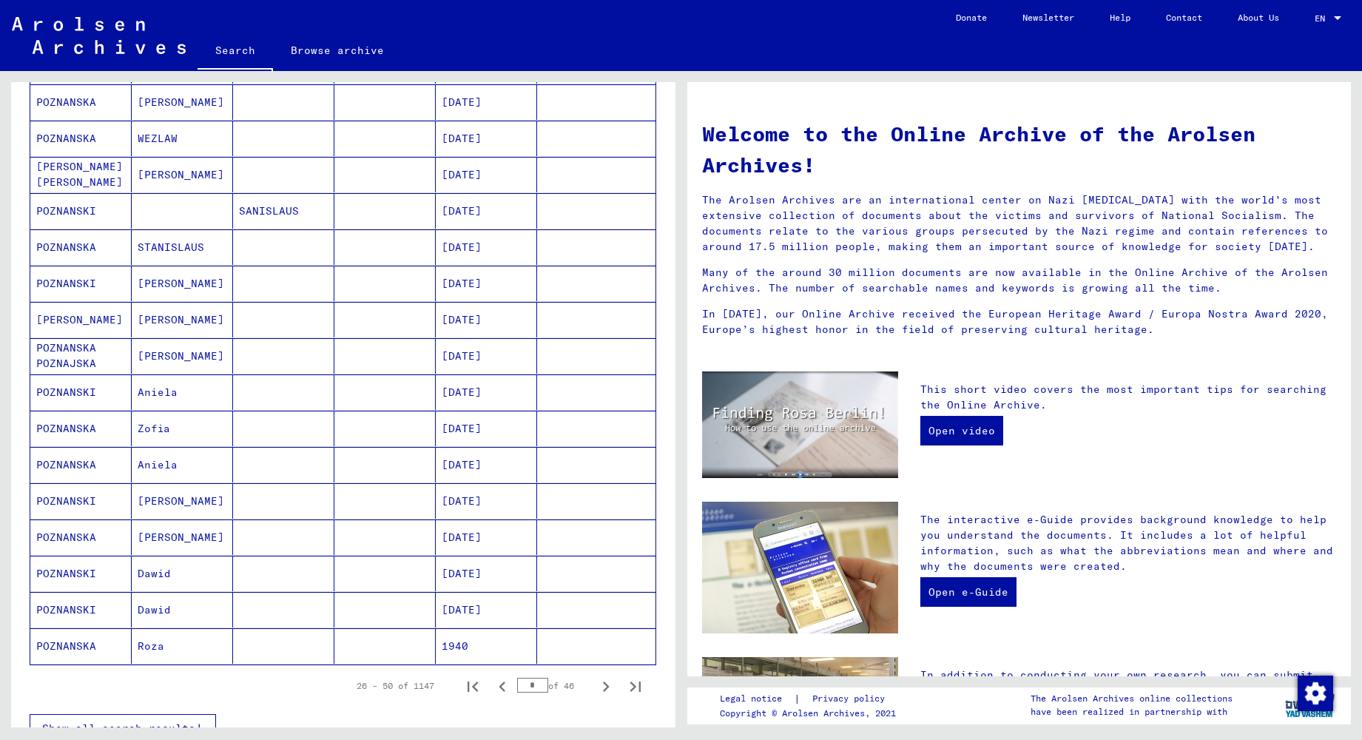
click at [603, 688] on icon "Next page" at bounding box center [606, 686] width 21 height 21
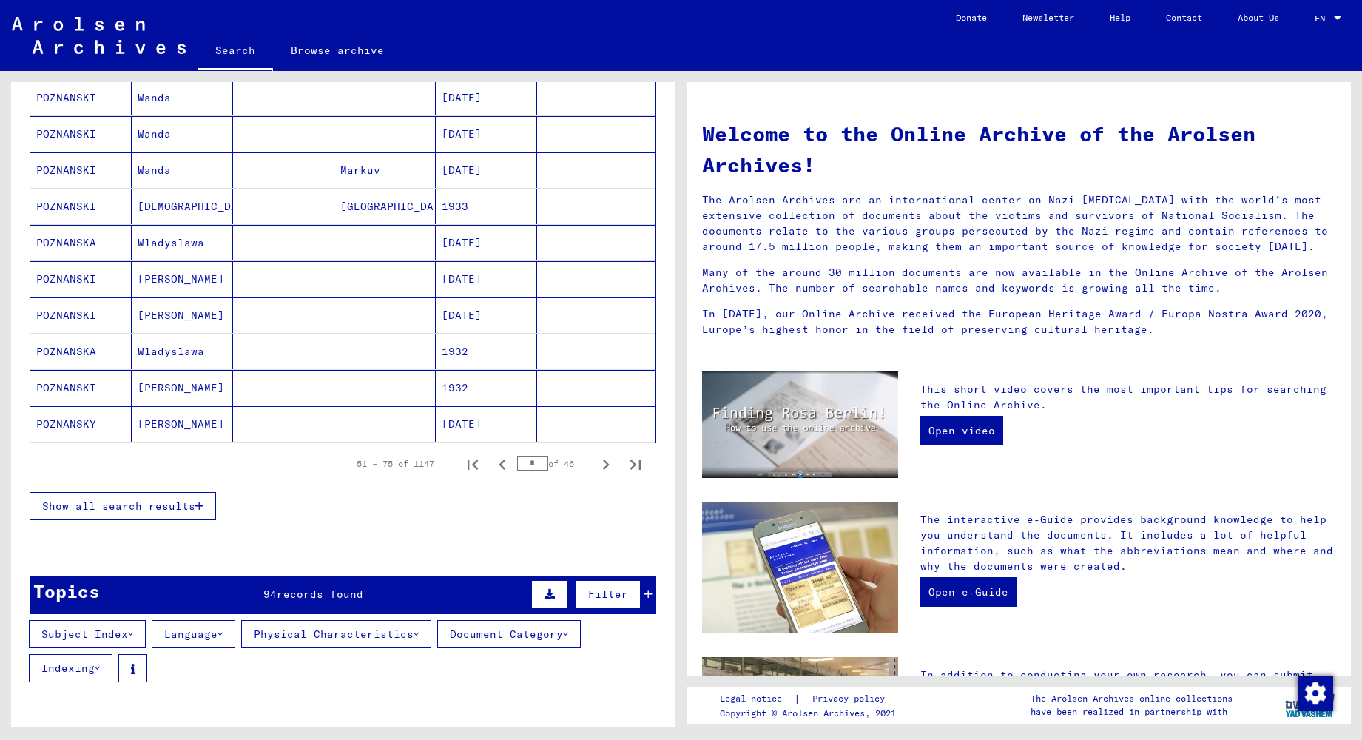
scroll to position [765, 0]
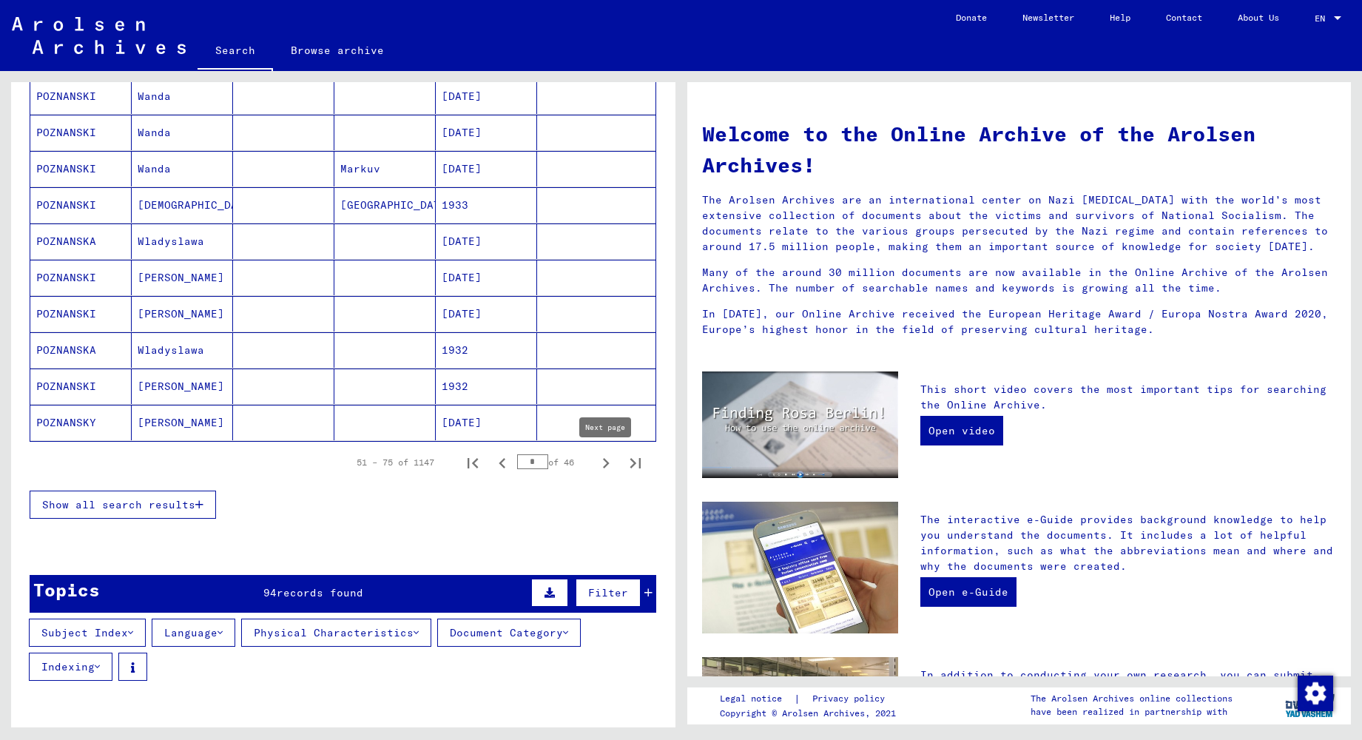
click at [608, 462] on icon "Next page" at bounding box center [606, 463] width 7 height 10
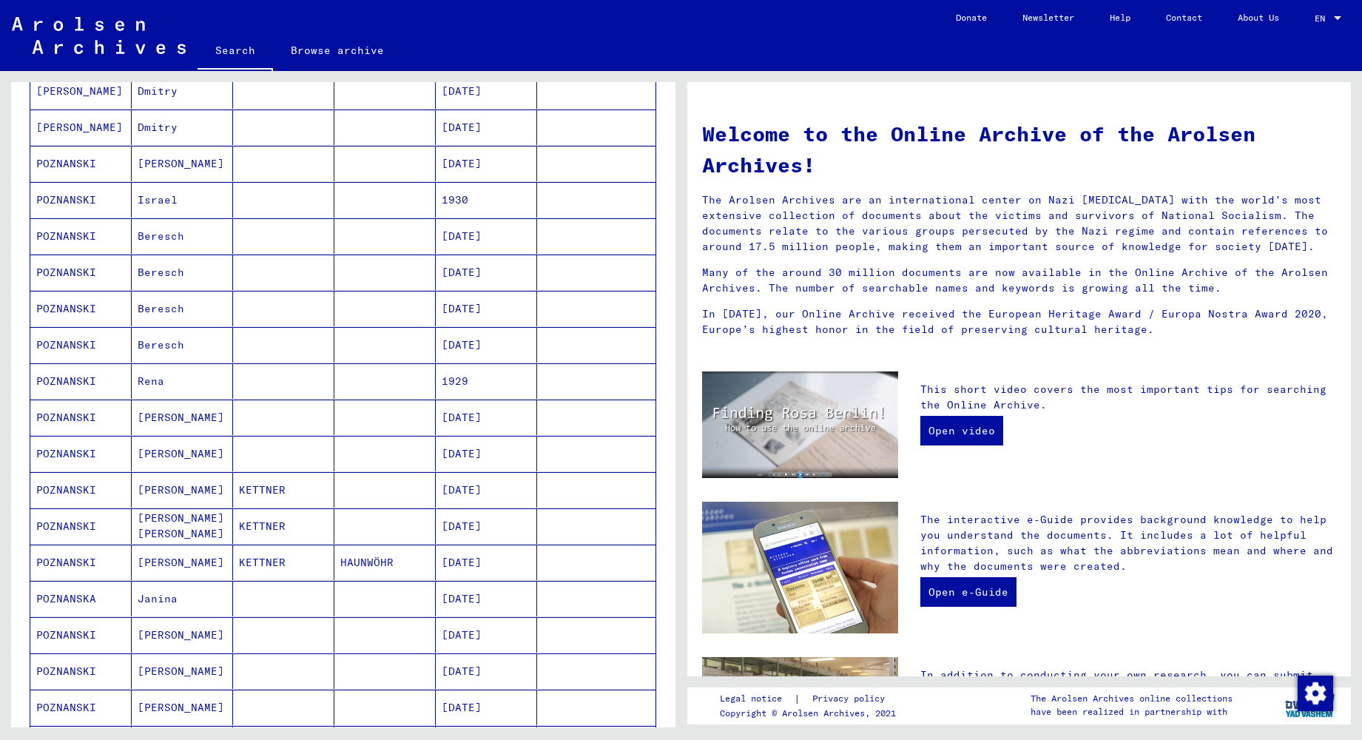
scroll to position [994, 0]
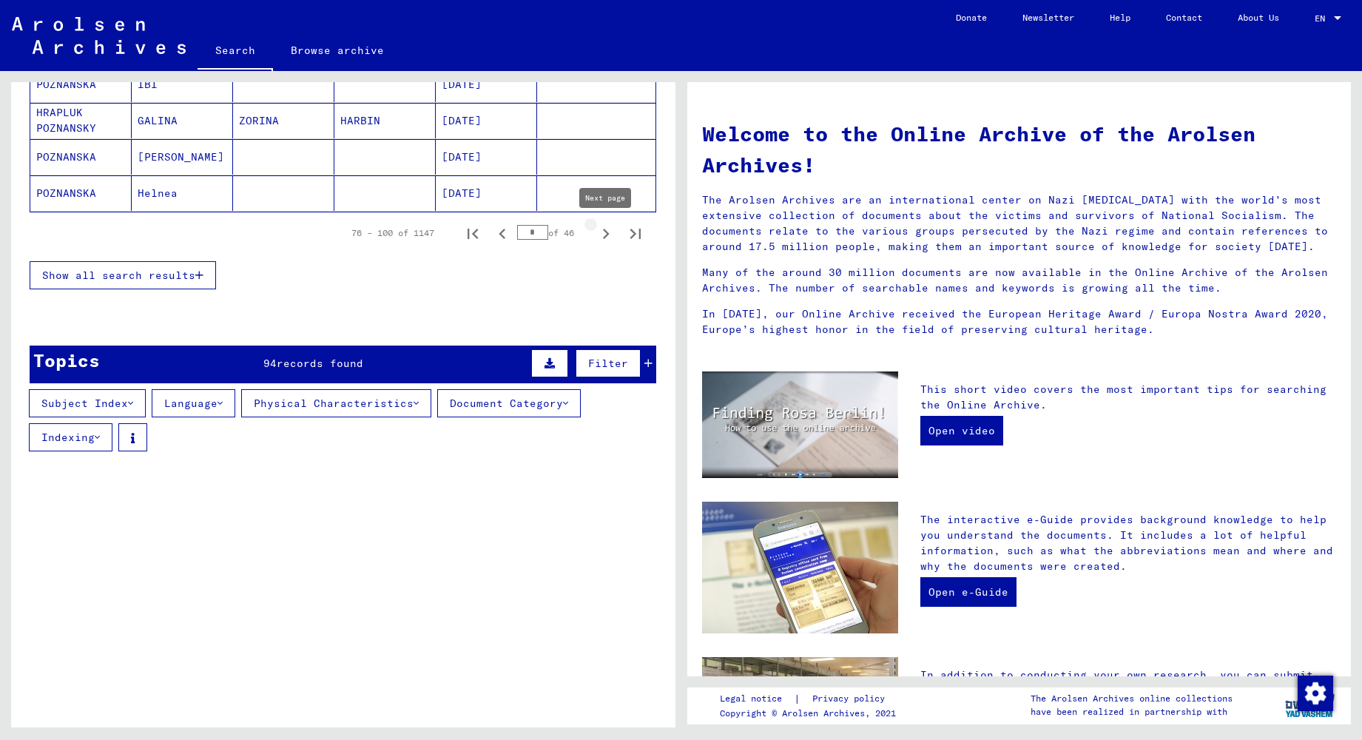
click at [602, 234] on icon "Next page" at bounding box center [606, 233] width 21 height 21
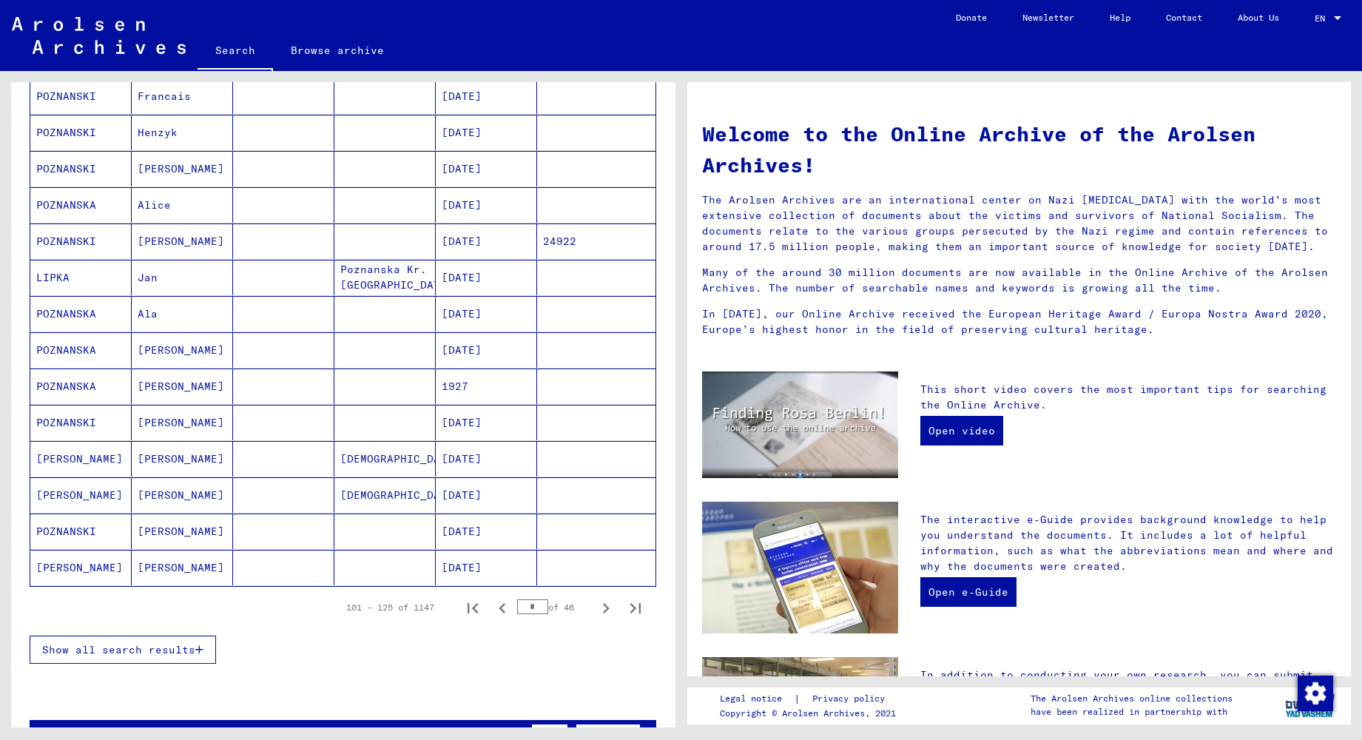
scroll to position [682, 0]
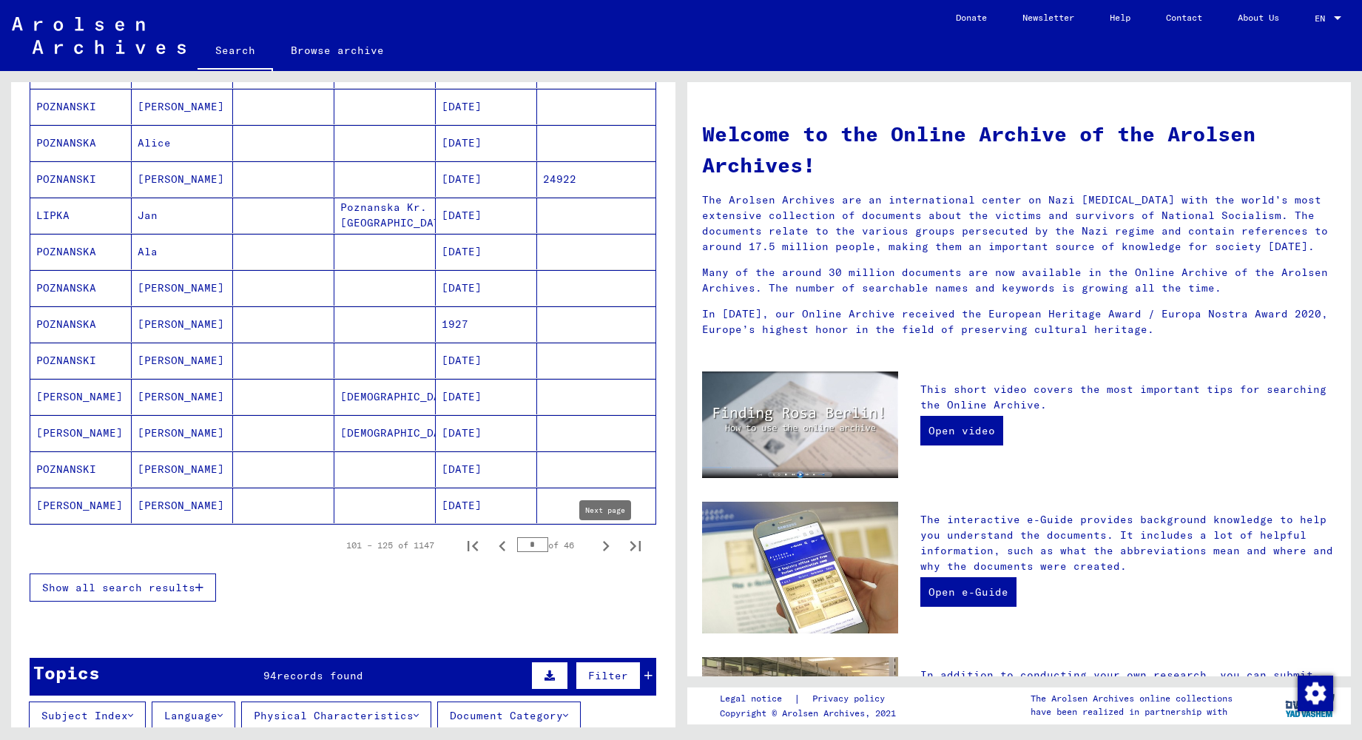
click at [602, 545] on icon "Next page" at bounding box center [606, 546] width 21 height 21
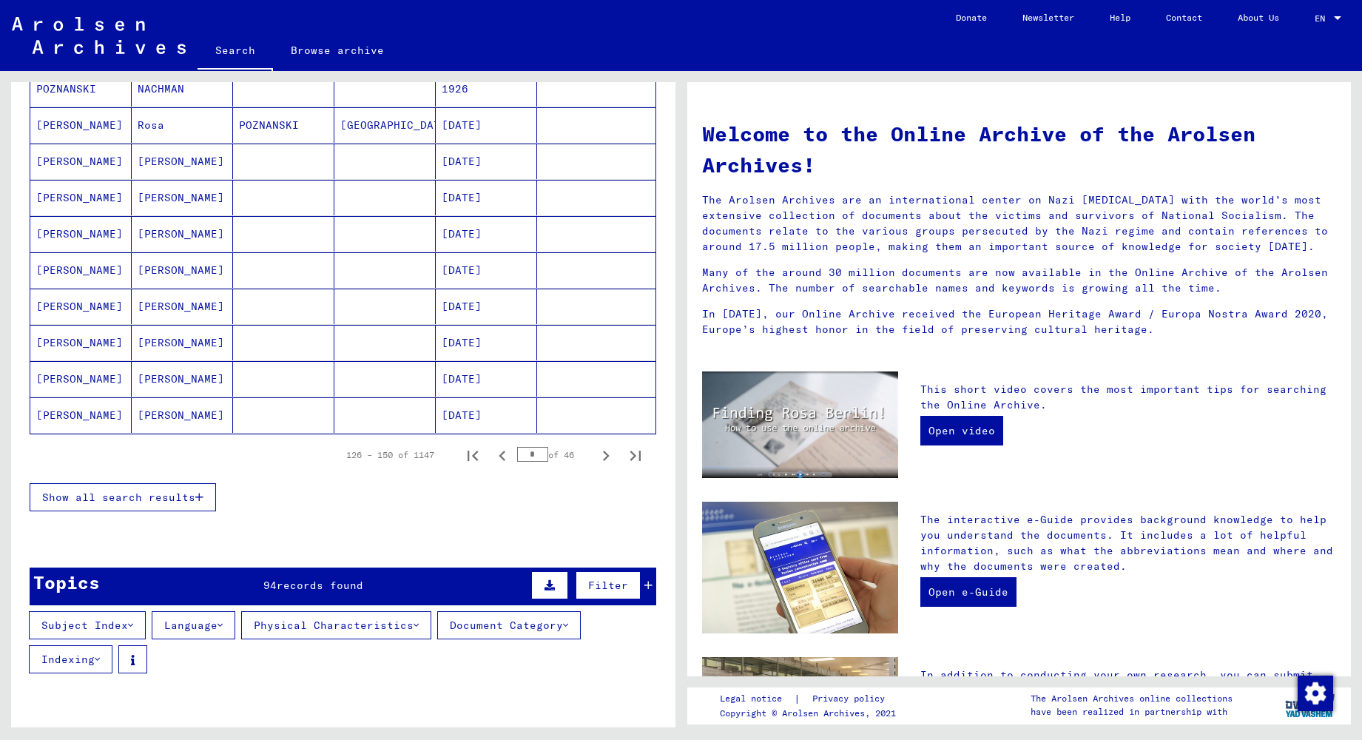
scroll to position [872, 0]
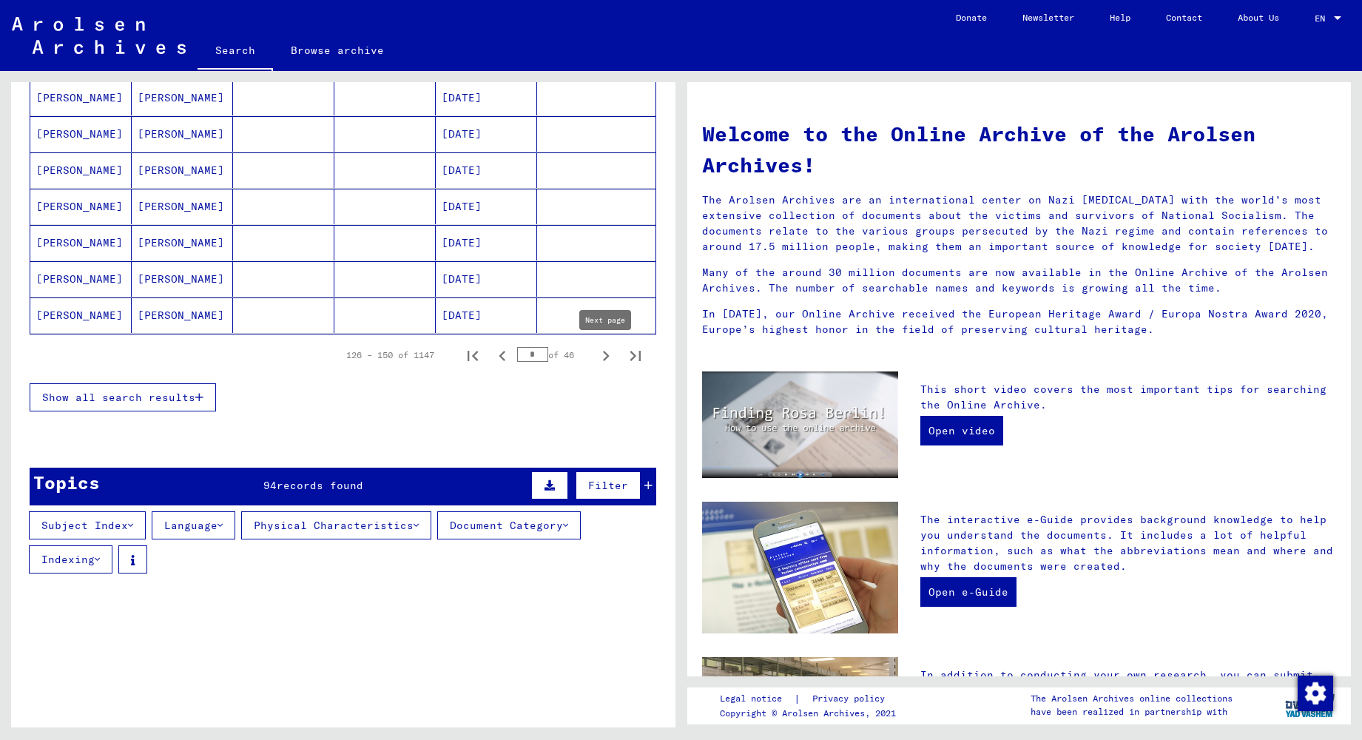
click at [601, 355] on icon "Next page" at bounding box center [606, 355] width 21 height 21
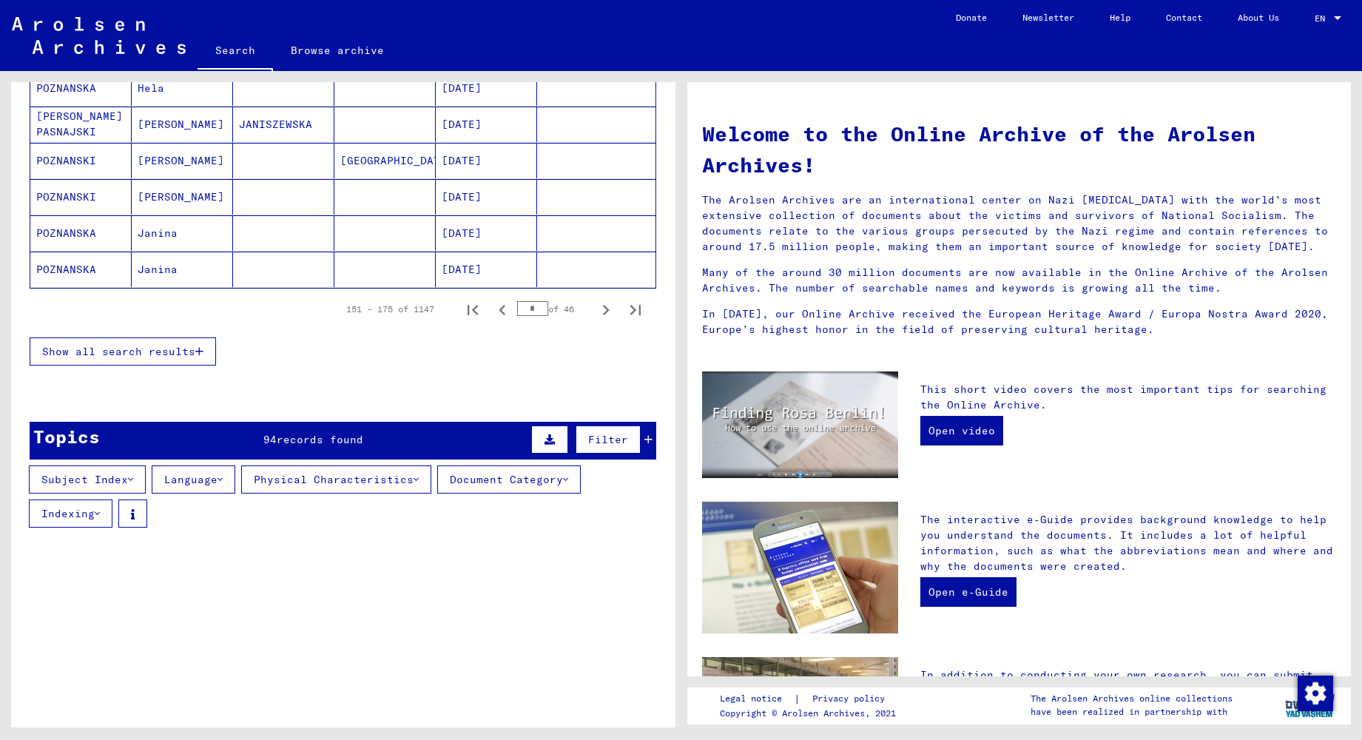
scroll to position [902, 0]
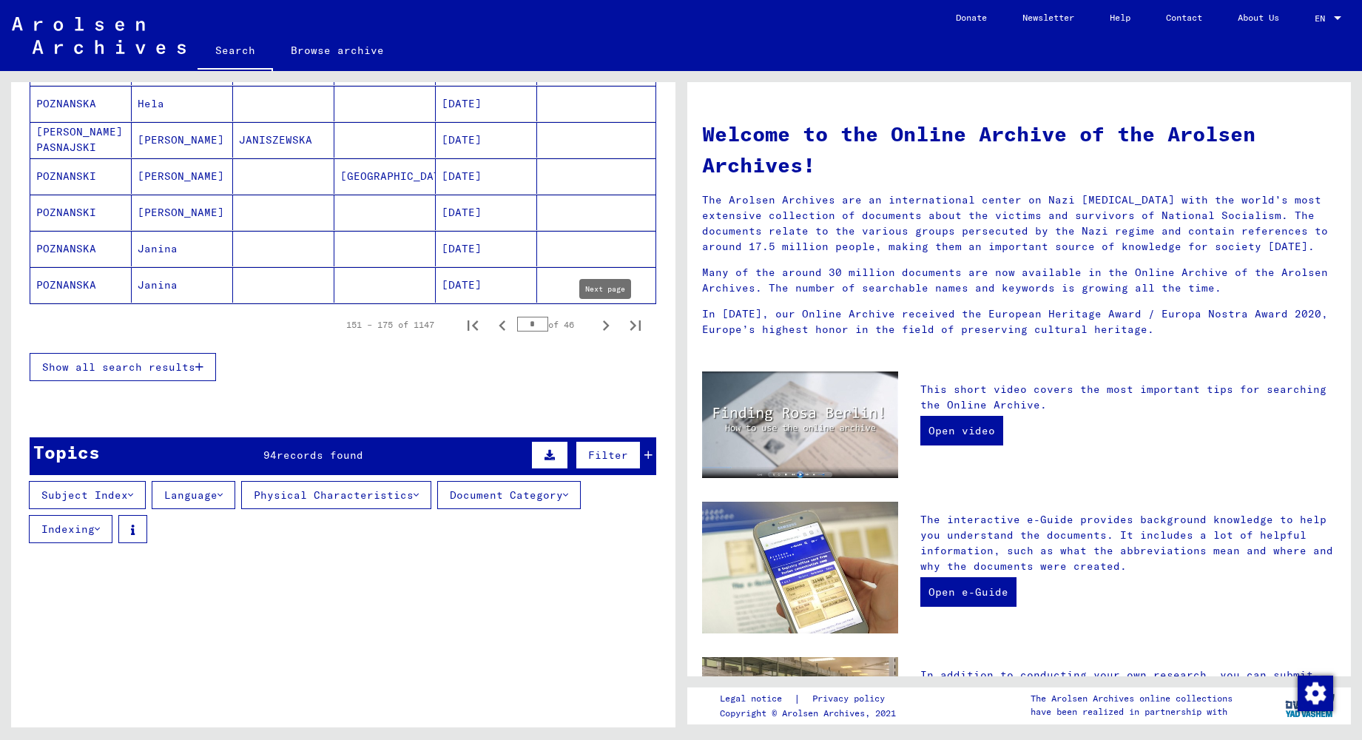
click at [606, 329] on icon "Next page" at bounding box center [606, 325] width 21 height 21
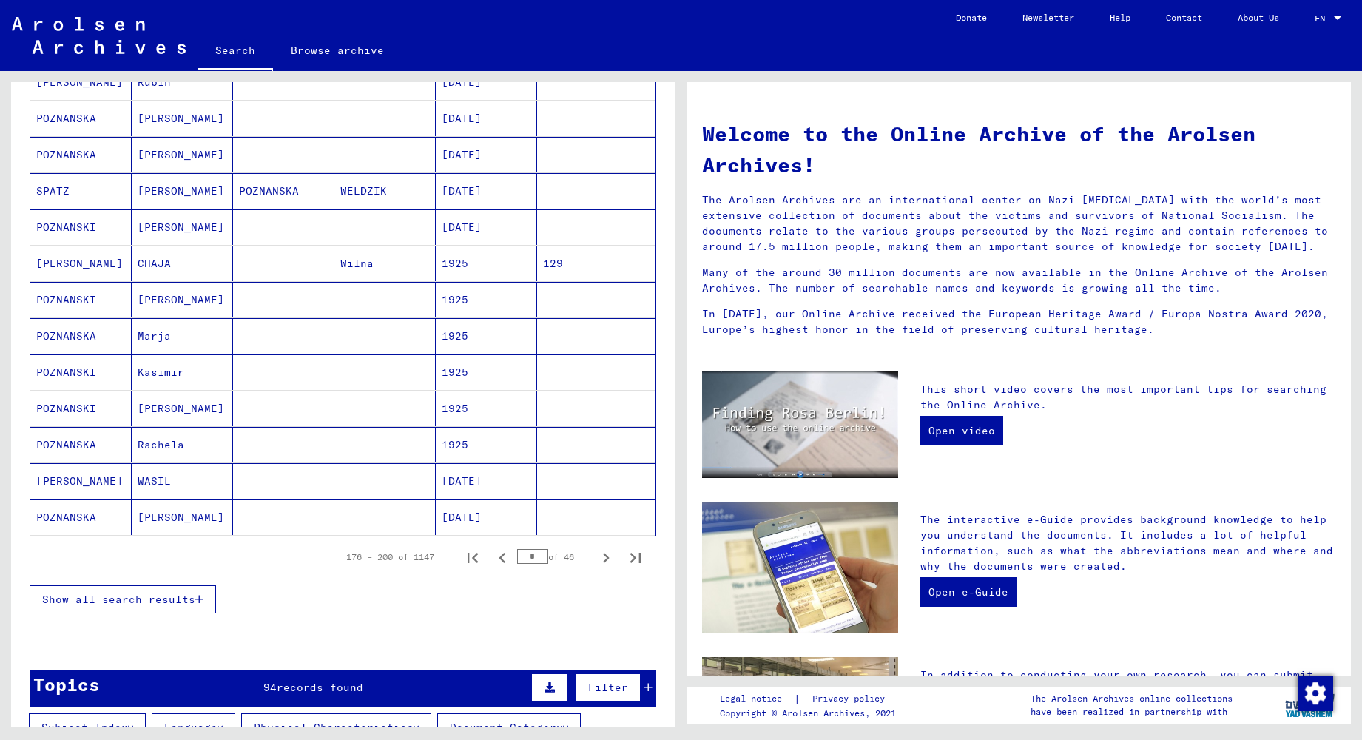
scroll to position [674, 0]
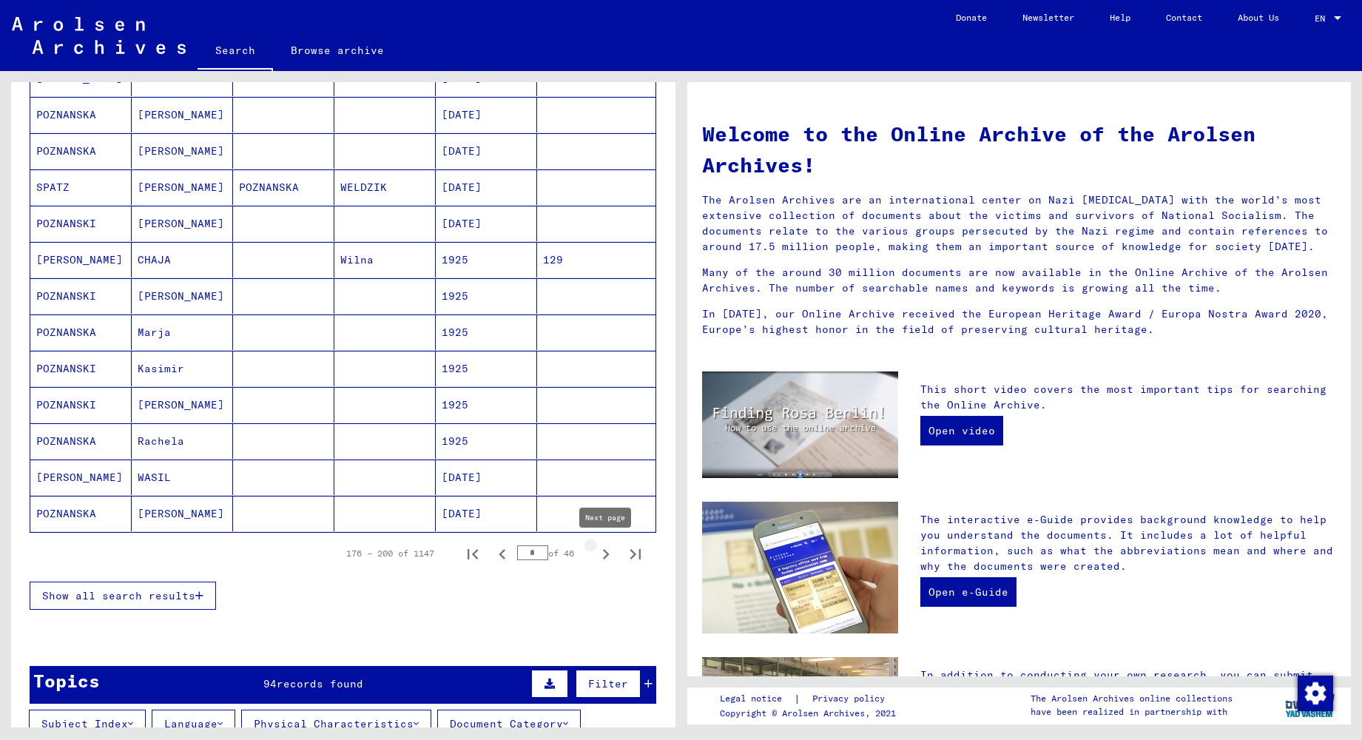
click at [606, 560] on icon "Next page" at bounding box center [606, 554] width 21 height 21
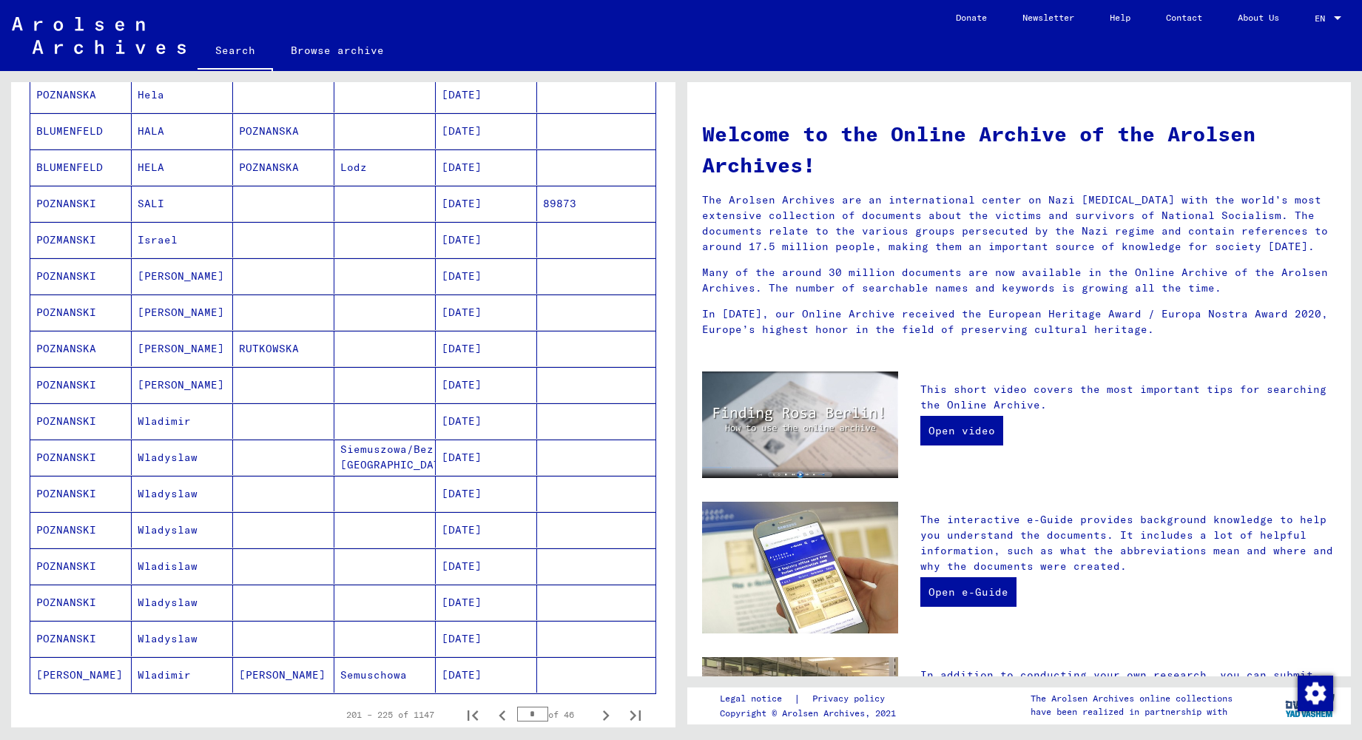
scroll to position [688, 0]
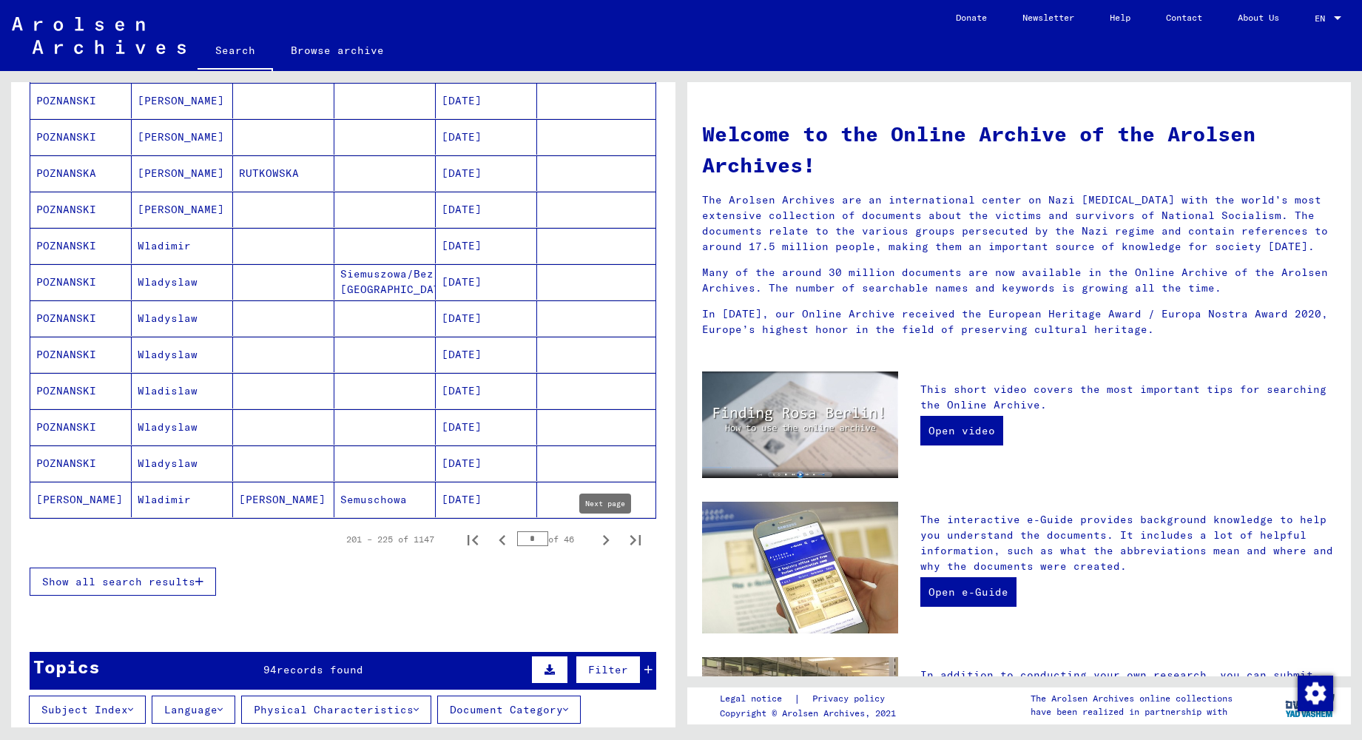
click at [609, 538] on icon "Next page" at bounding box center [606, 540] width 21 height 21
type input "**"
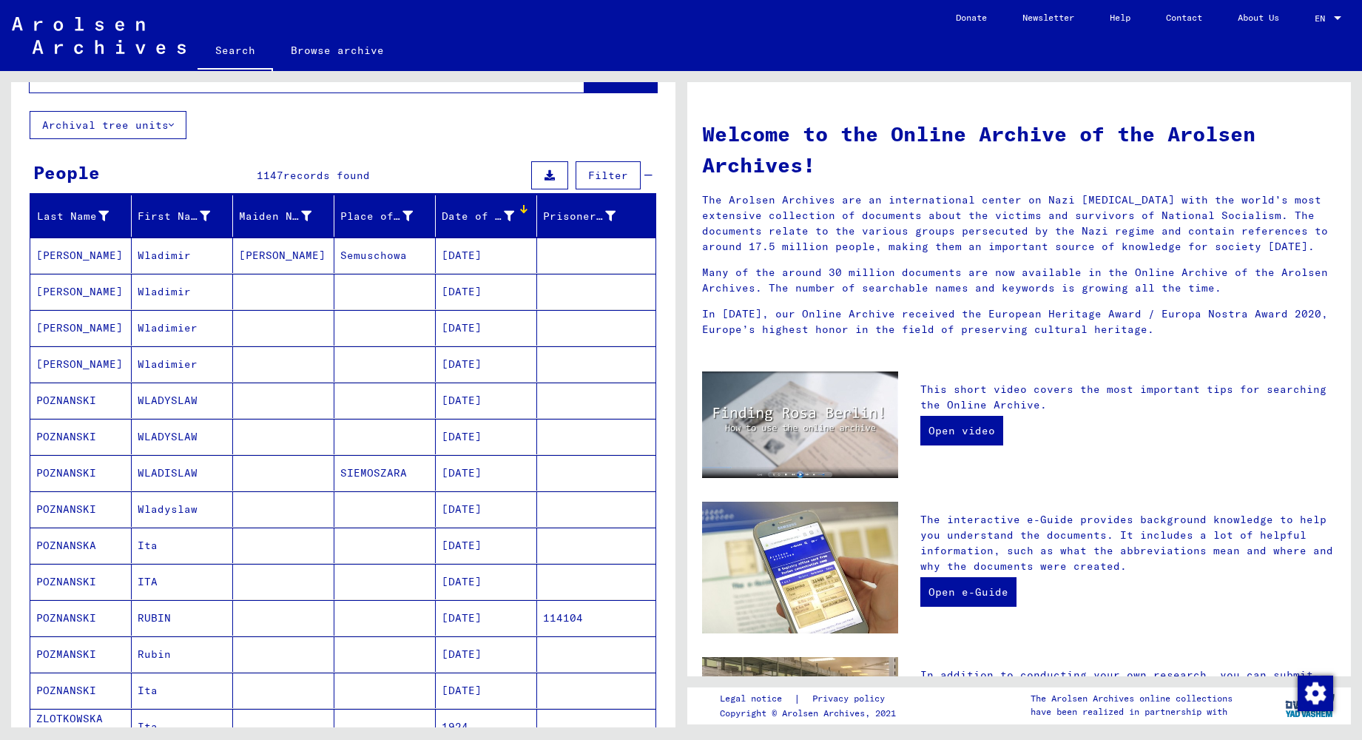
scroll to position [34, 0]
